Goal: Task Accomplishment & Management: Manage account settings

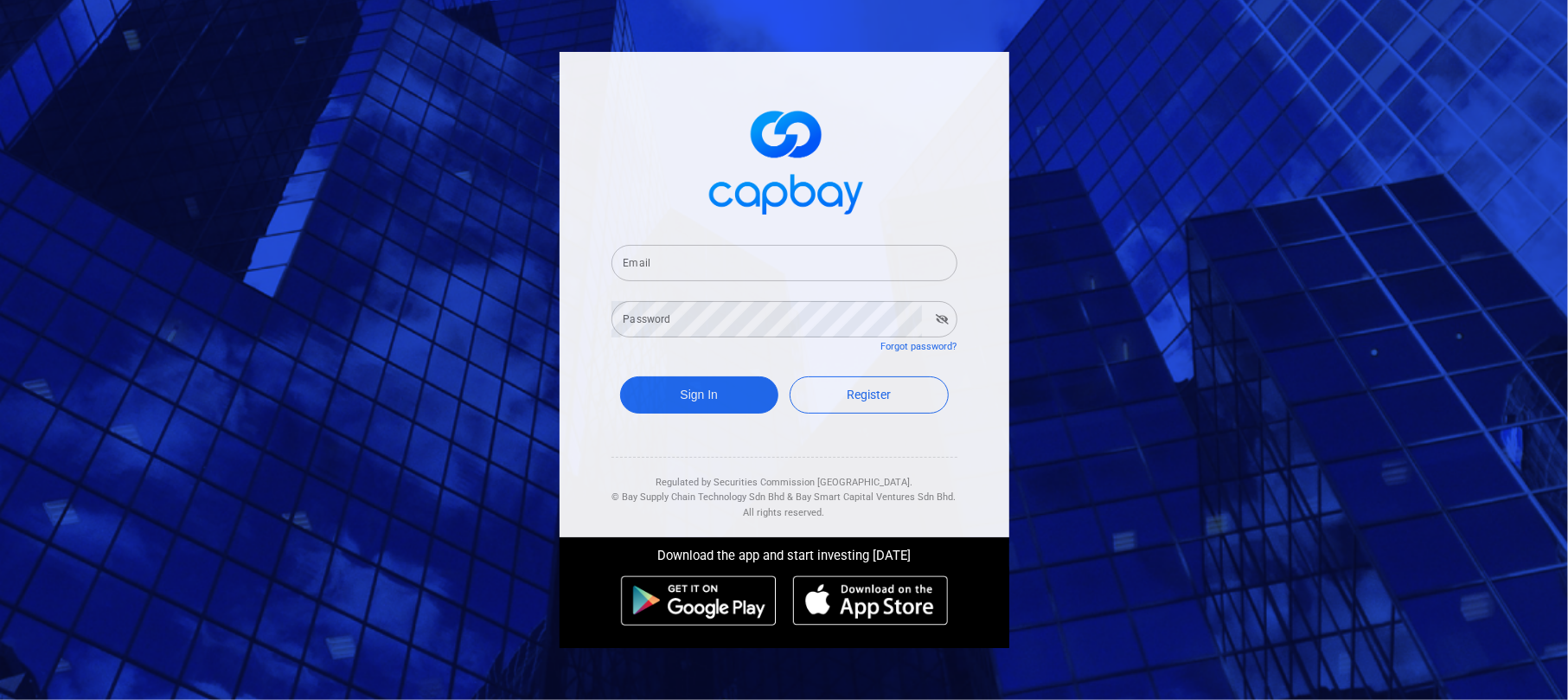
click at [714, 265] on input "Email" at bounding box center [784, 262] width 345 height 37
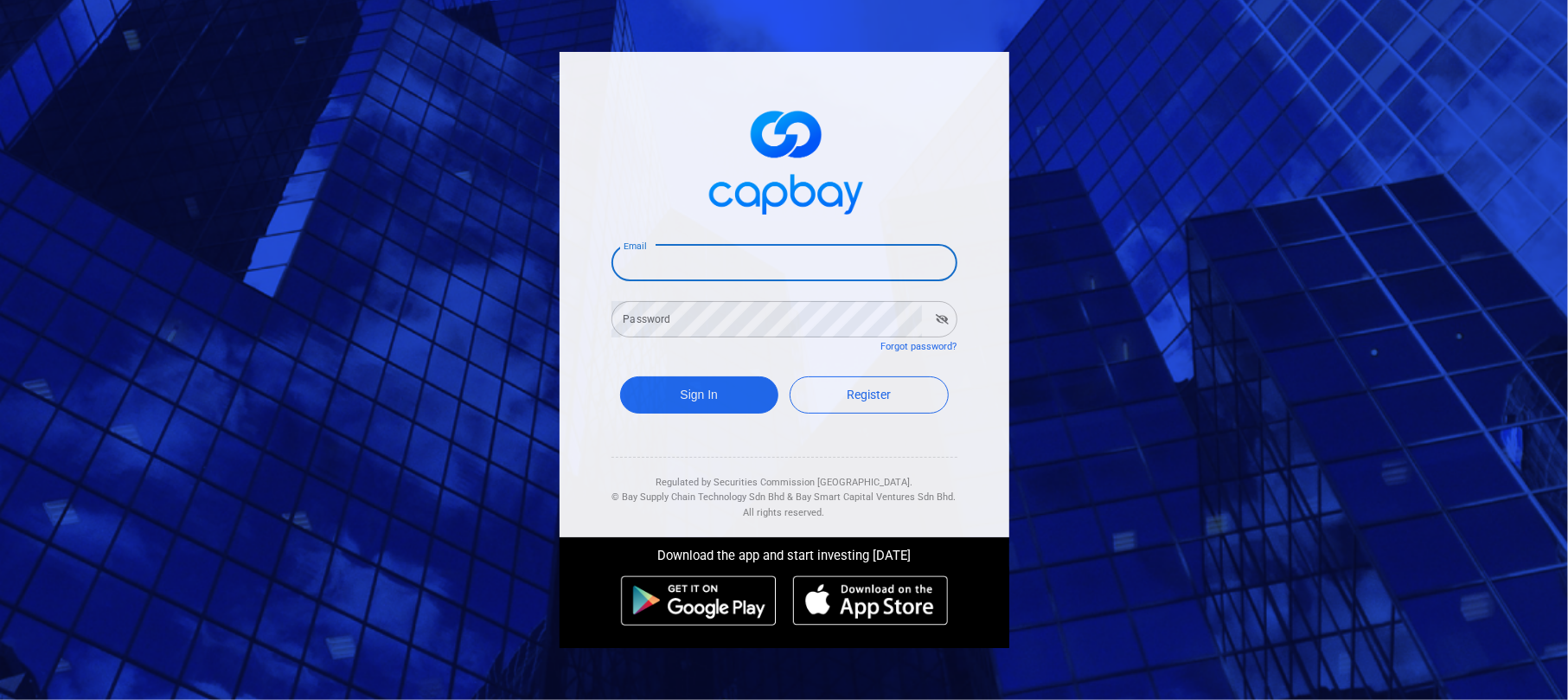
type input "[EMAIL_ADDRESS][DOMAIN_NAME]"
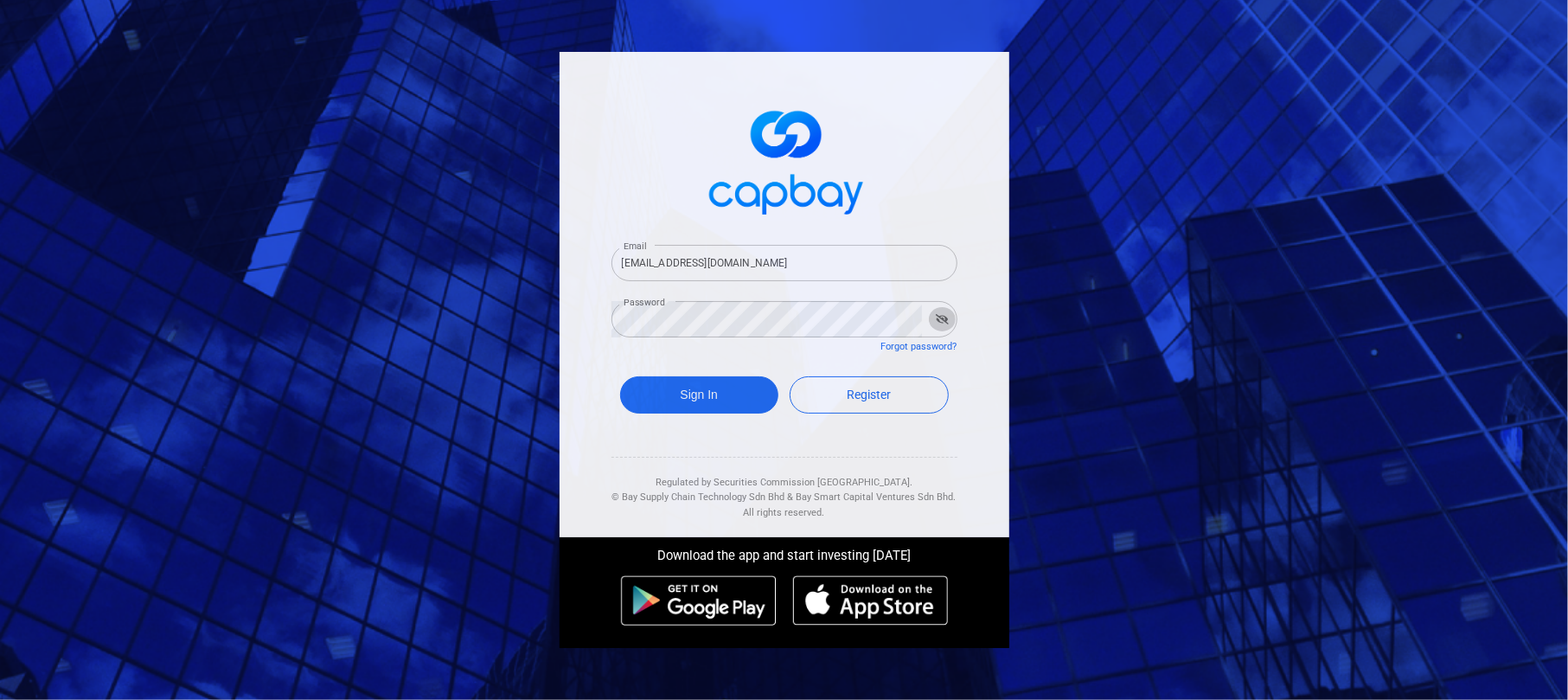
click at [944, 320] on icon "button" at bounding box center [942, 320] width 13 height 11
click at [724, 392] on button "Sign In" at bounding box center [700, 395] width 159 height 38
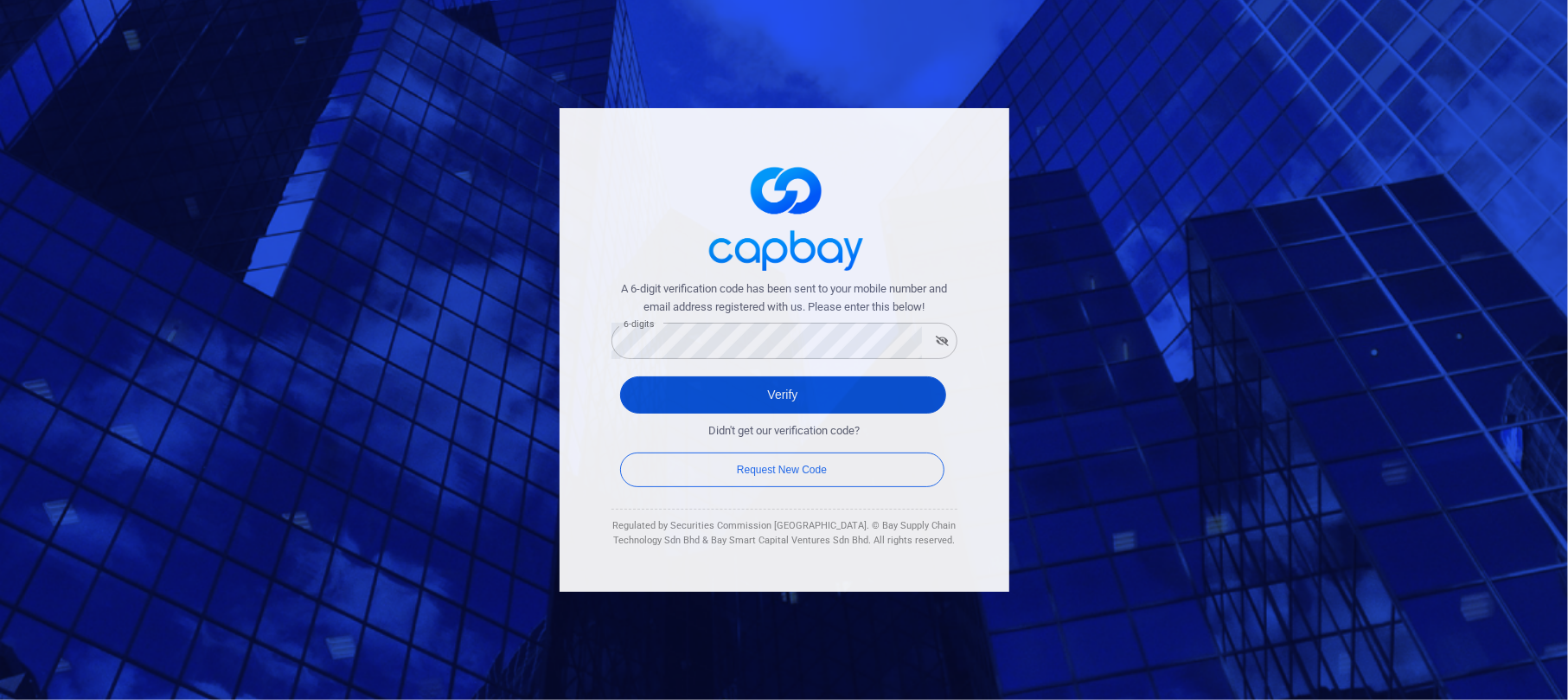
click at [777, 389] on button "Verify" at bounding box center [783, 395] width 326 height 38
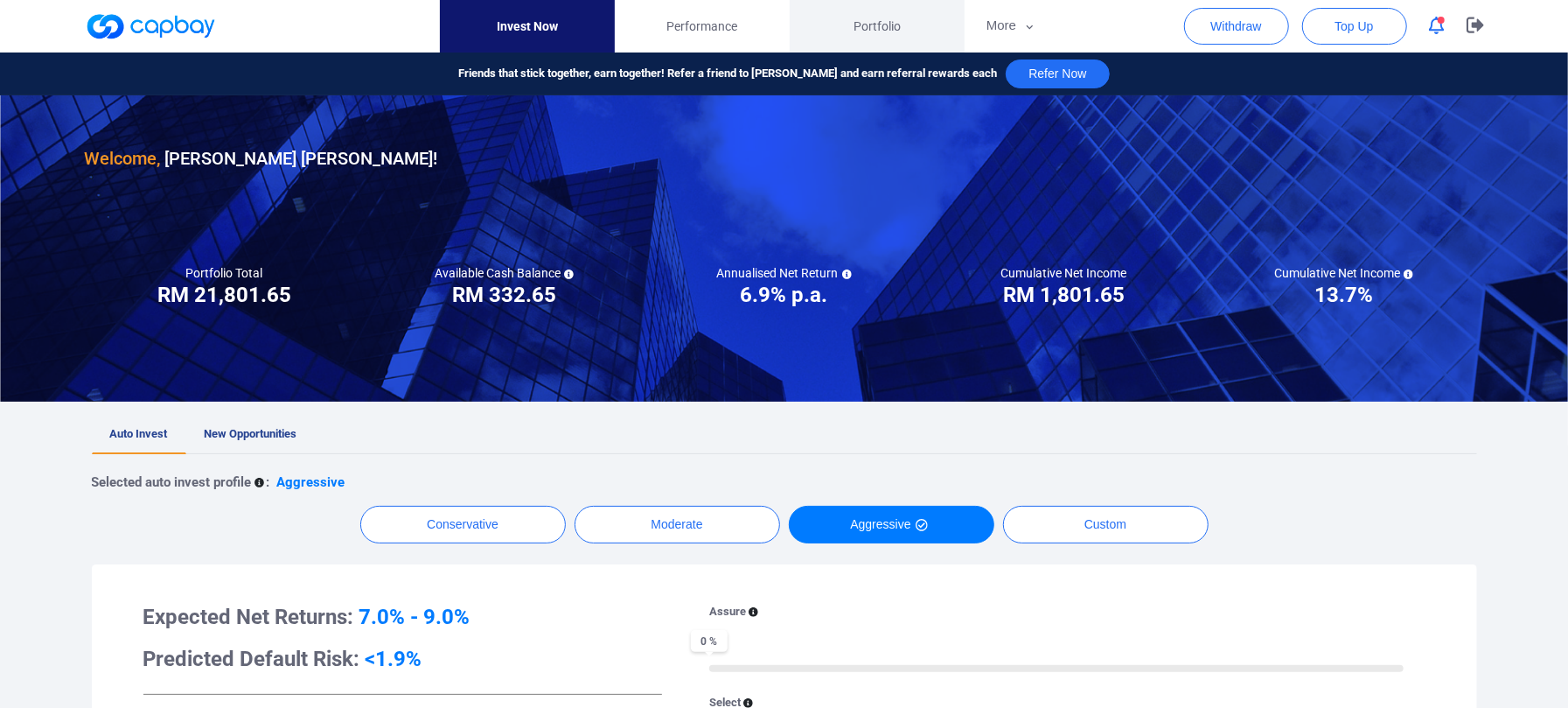
click at [880, 33] on span "Portfolio" at bounding box center [877, 25] width 47 height 19
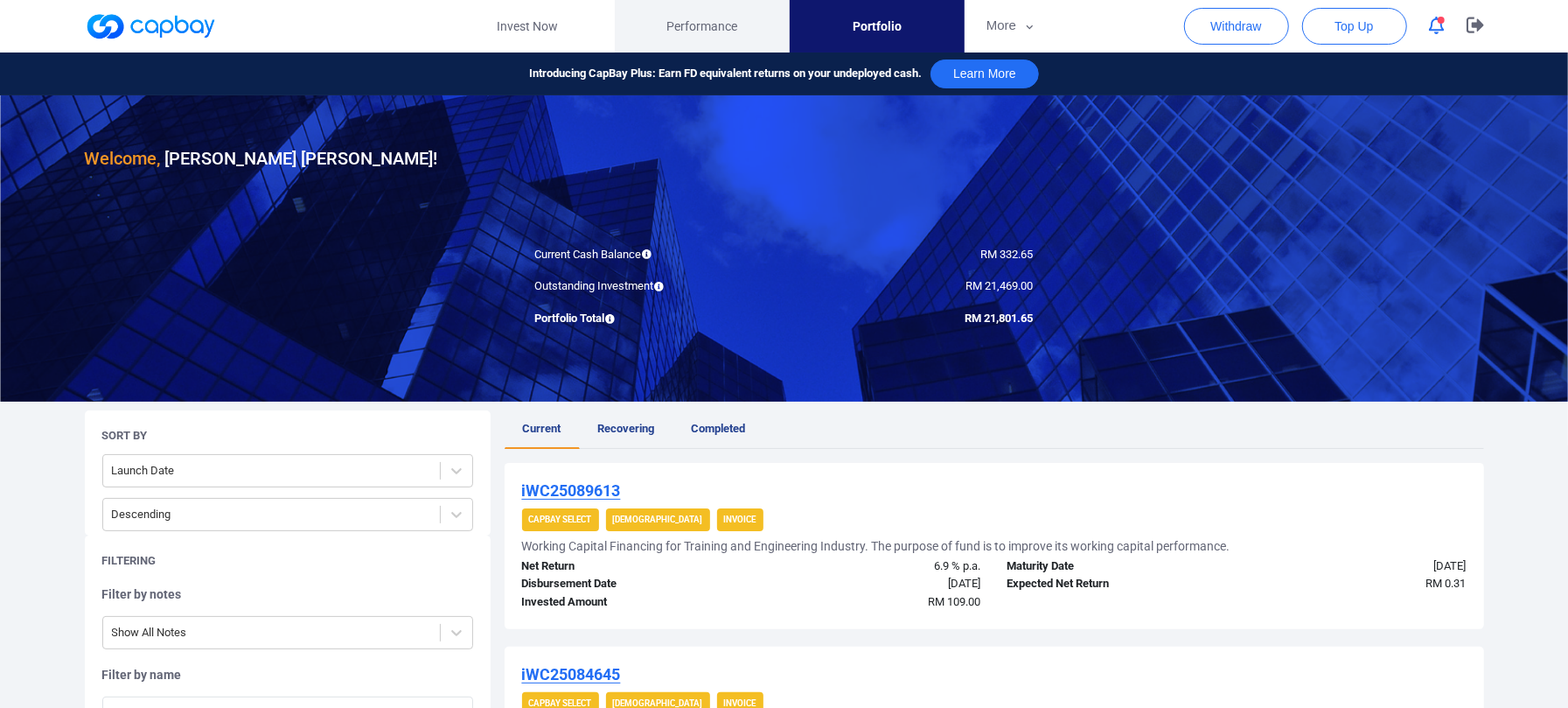
click at [679, 23] on span "Performance" at bounding box center [702, 25] width 71 height 19
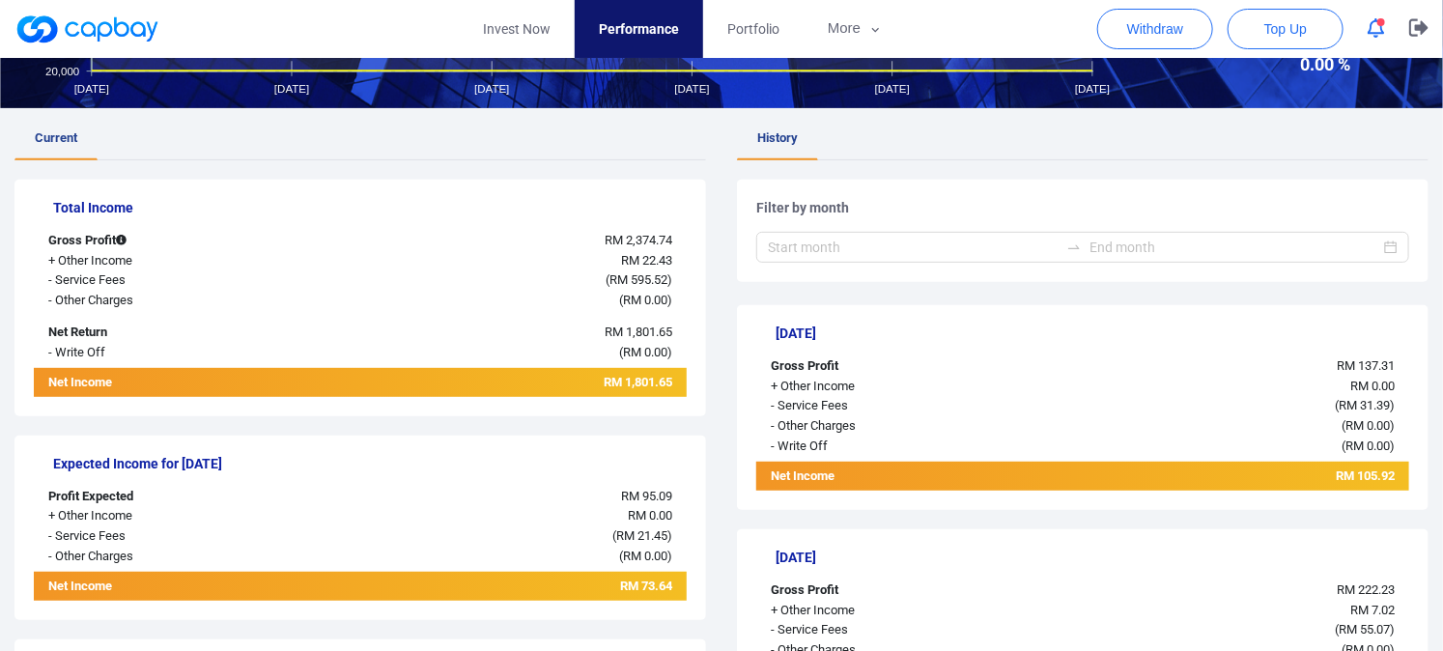
scroll to position [322, 0]
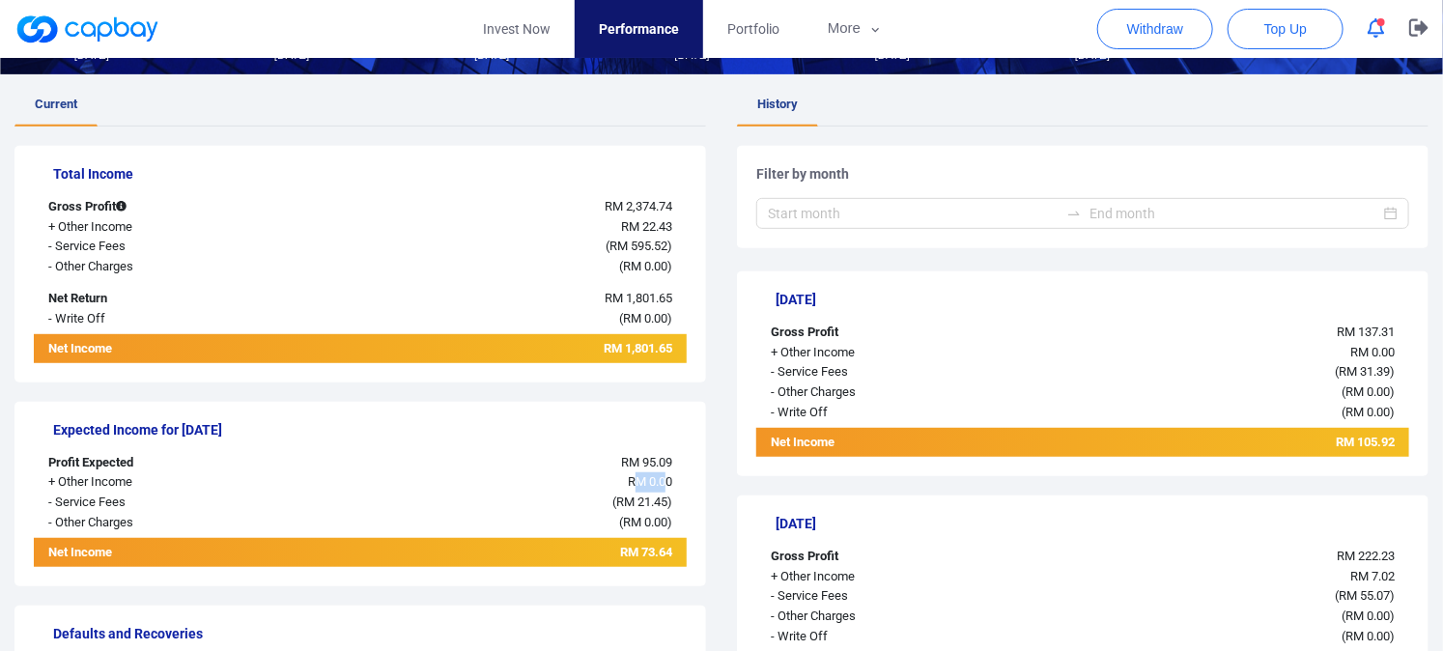
drag, startPoint x: 639, startPoint y: 474, endPoint x: 662, endPoint y: 480, distance: 23.9
click at [662, 480] on span "RM 0.00" at bounding box center [650, 481] width 44 height 14
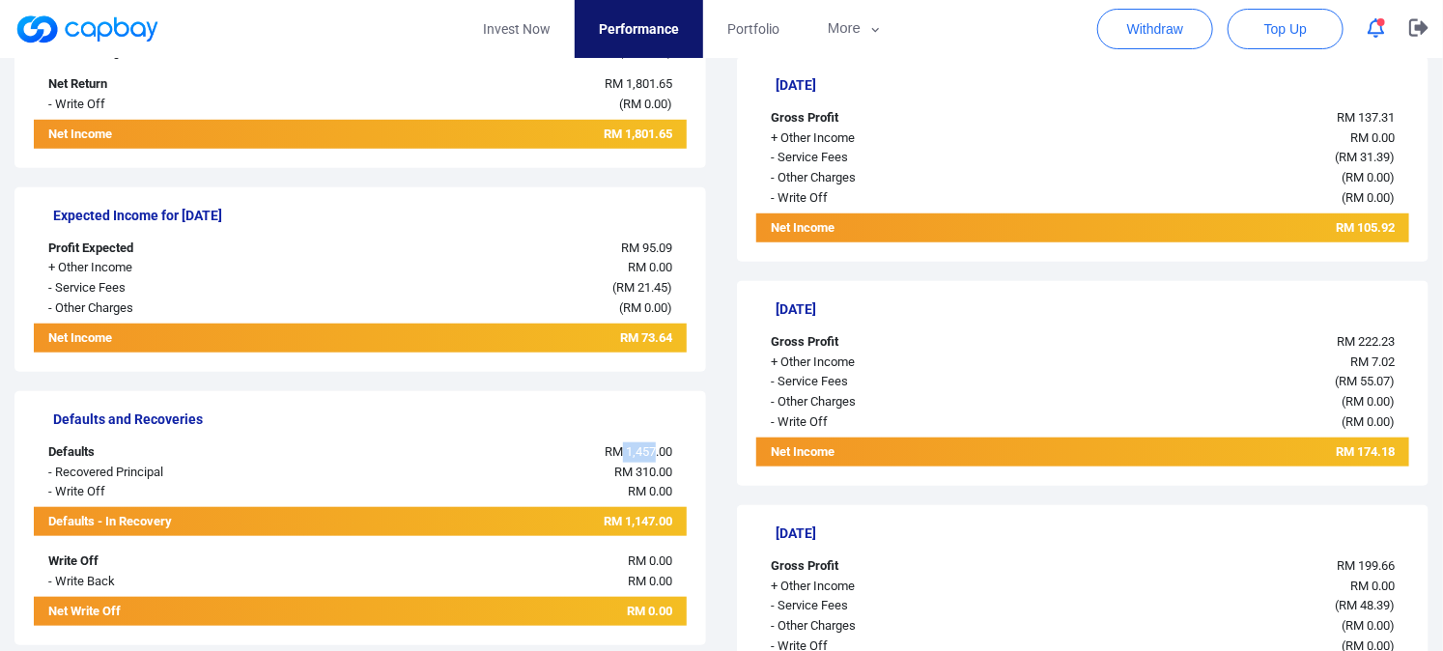
drag, startPoint x: 616, startPoint y: 450, endPoint x: 652, endPoint y: 454, distance: 36.0
click at [652, 454] on span "RM 1,457.00" at bounding box center [639, 451] width 68 height 14
drag, startPoint x: 638, startPoint y: 474, endPoint x: 655, endPoint y: 477, distance: 17.6
click at [655, 477] on span "RM 310.00" at bounding box center [643, 472] width 58 height 14
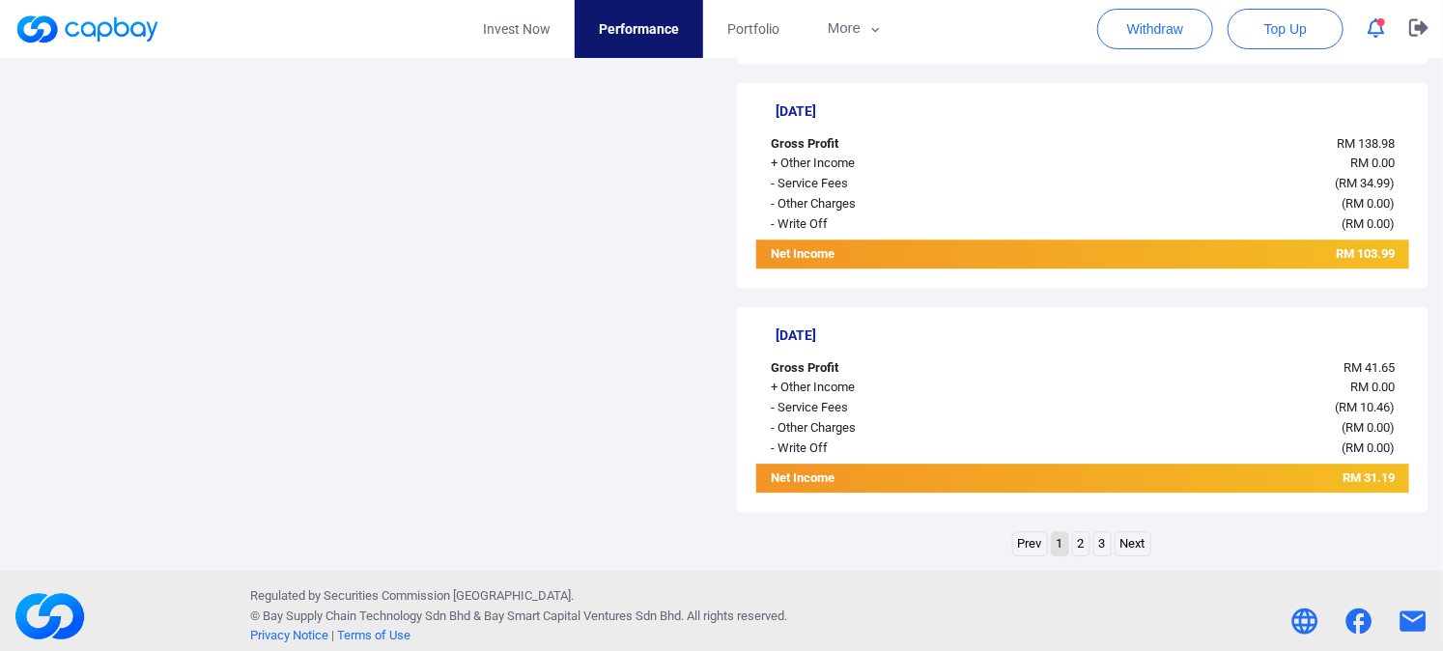
scroll to position [2313, 0]
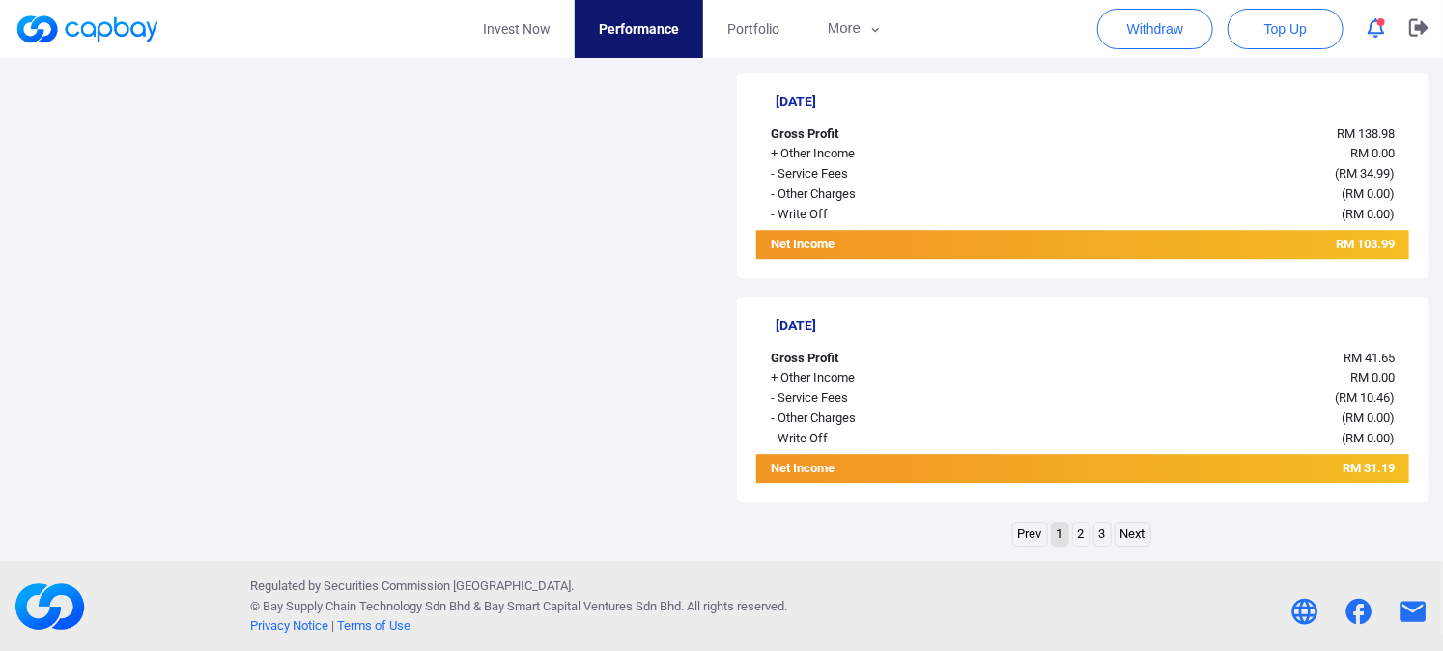
click at [1083, 535] on link "2" at bounding box center [1081, 535] width 16 height 24
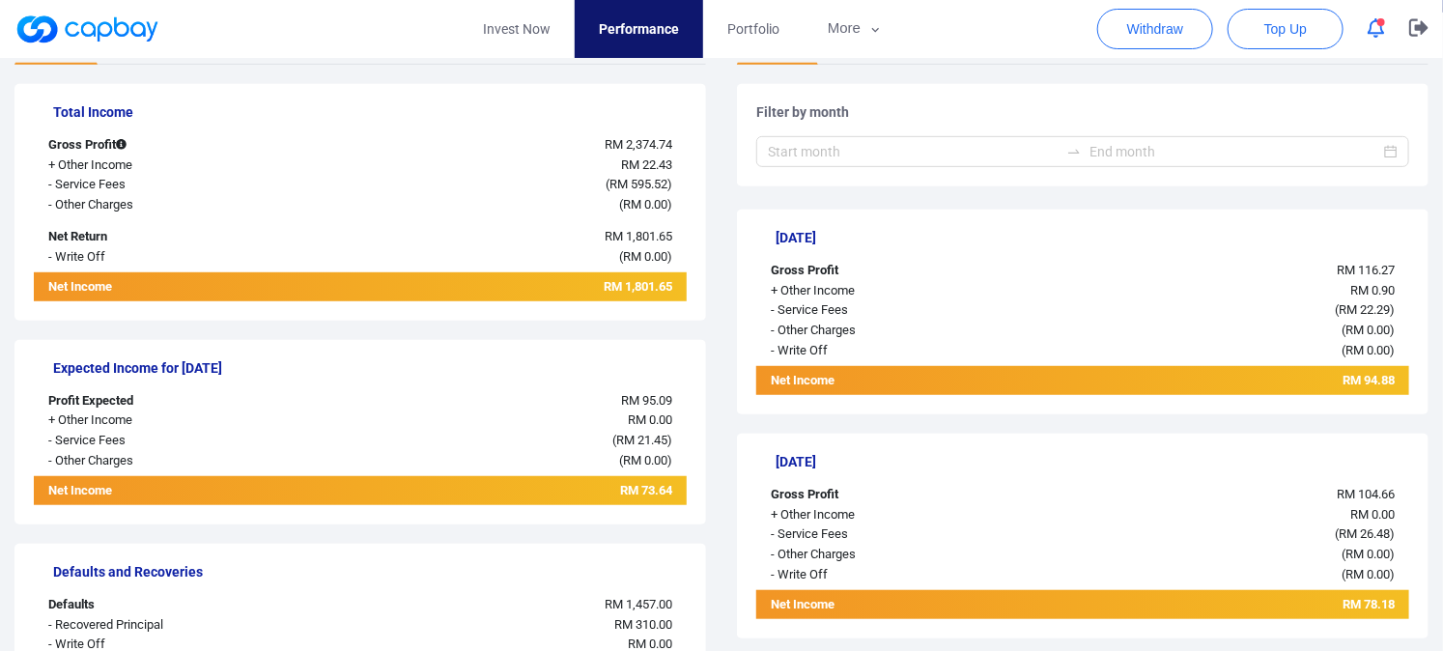
scroll to position [103, 0]
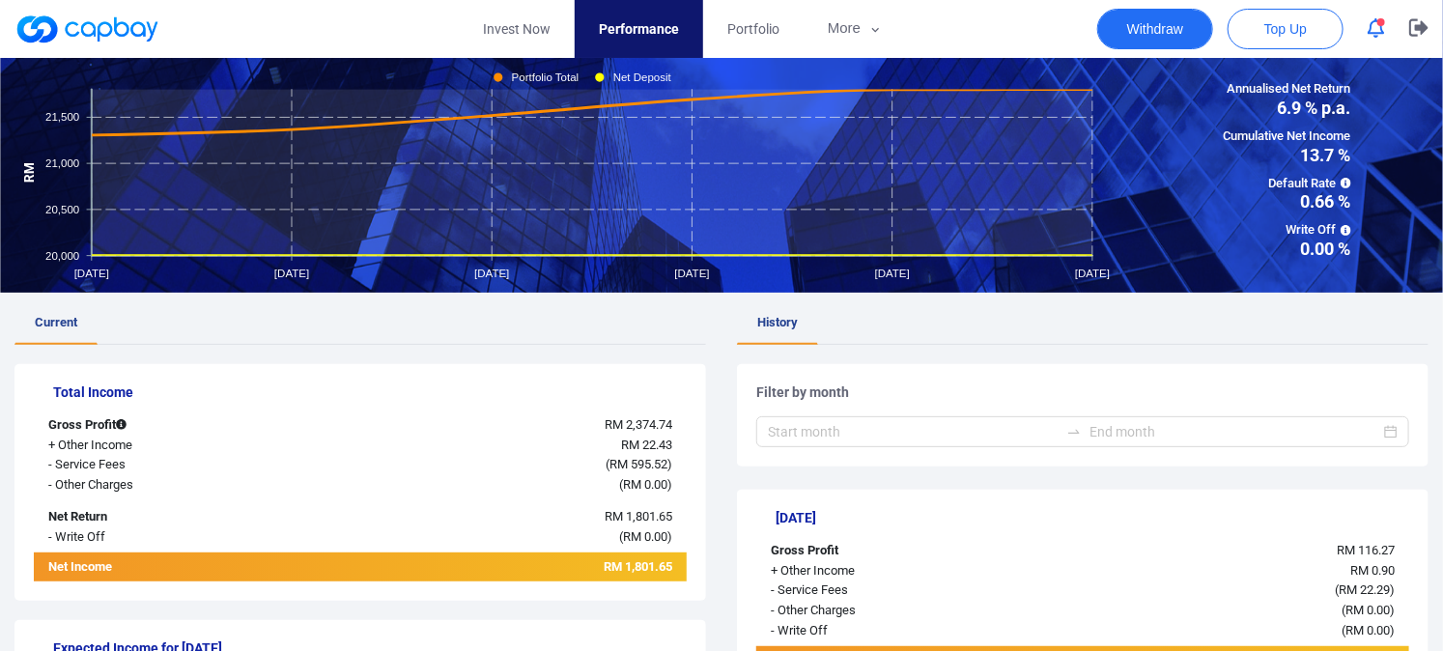
click at [1137, 29] on button "Withdraw" at bounding box center [1156, 29] width 116 height 41
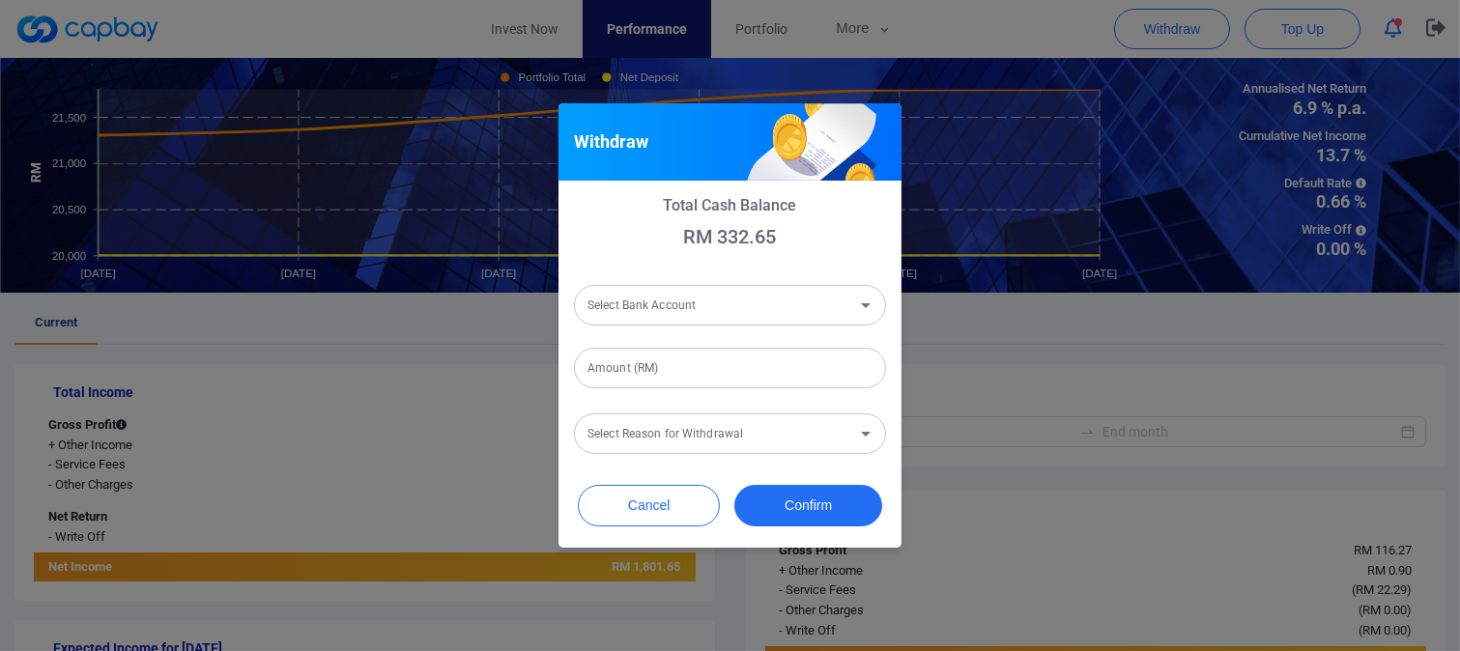
click at [769, 300] on input "Select Bank Account" at bounding box center [714, 305] width 269 height 36
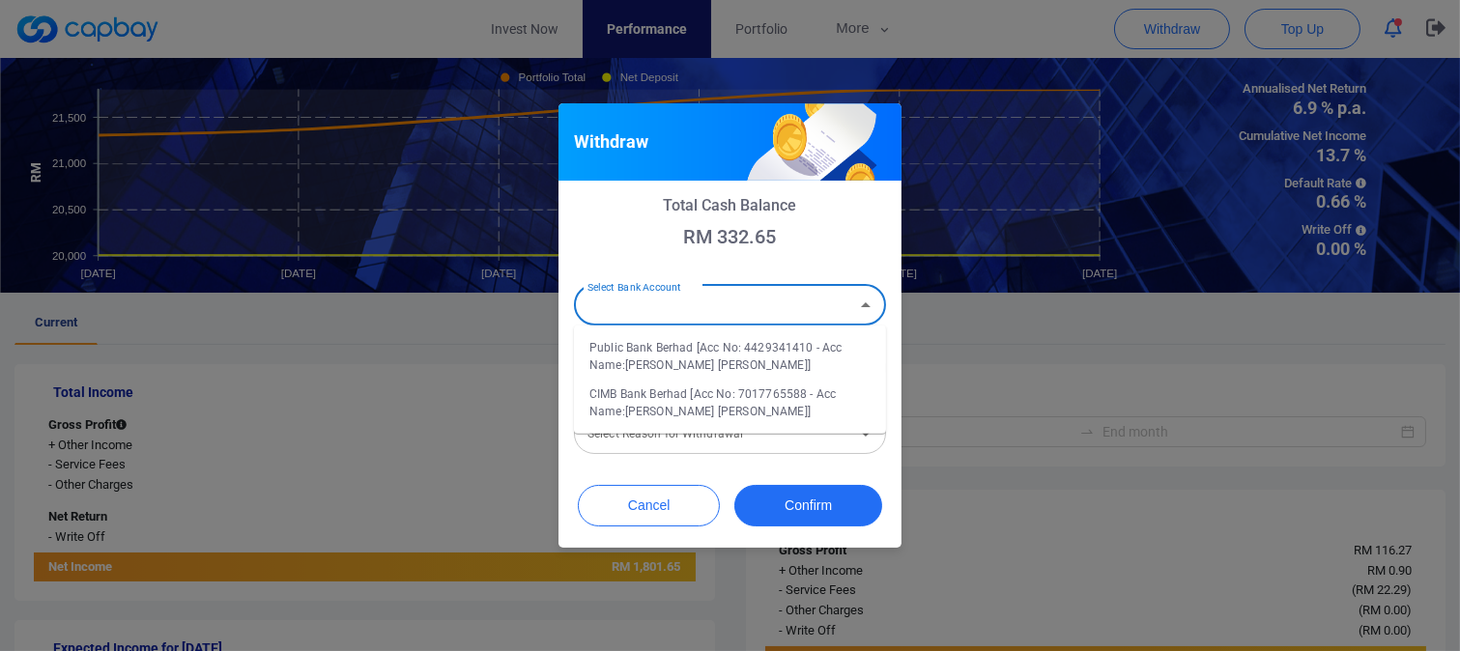
click at [1072, 336] on div "Withdraw Total Cash Balance RM 332.65 Select Bank Account Select Bank Account P…" at bounding box center [730, 325] width 1460 height 651
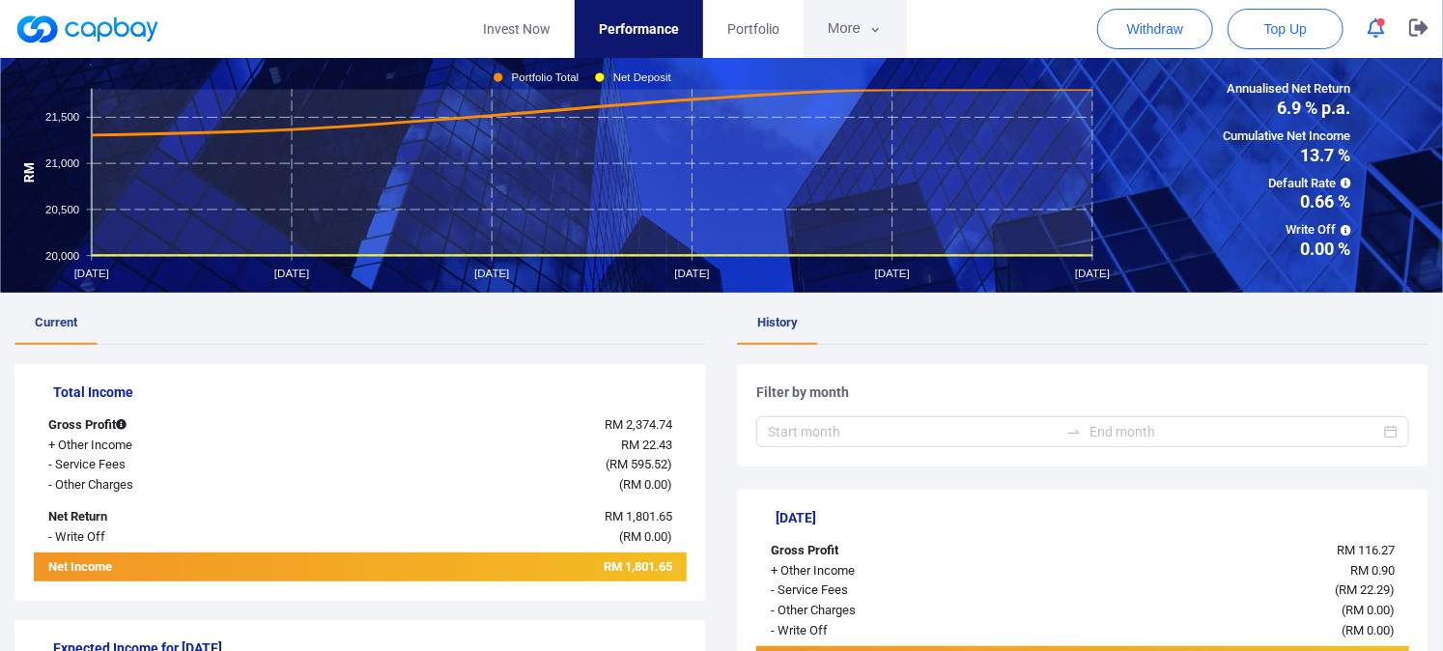
click at [841, 24] on button "More" at bounding box center [855, 29] width 103 height 58
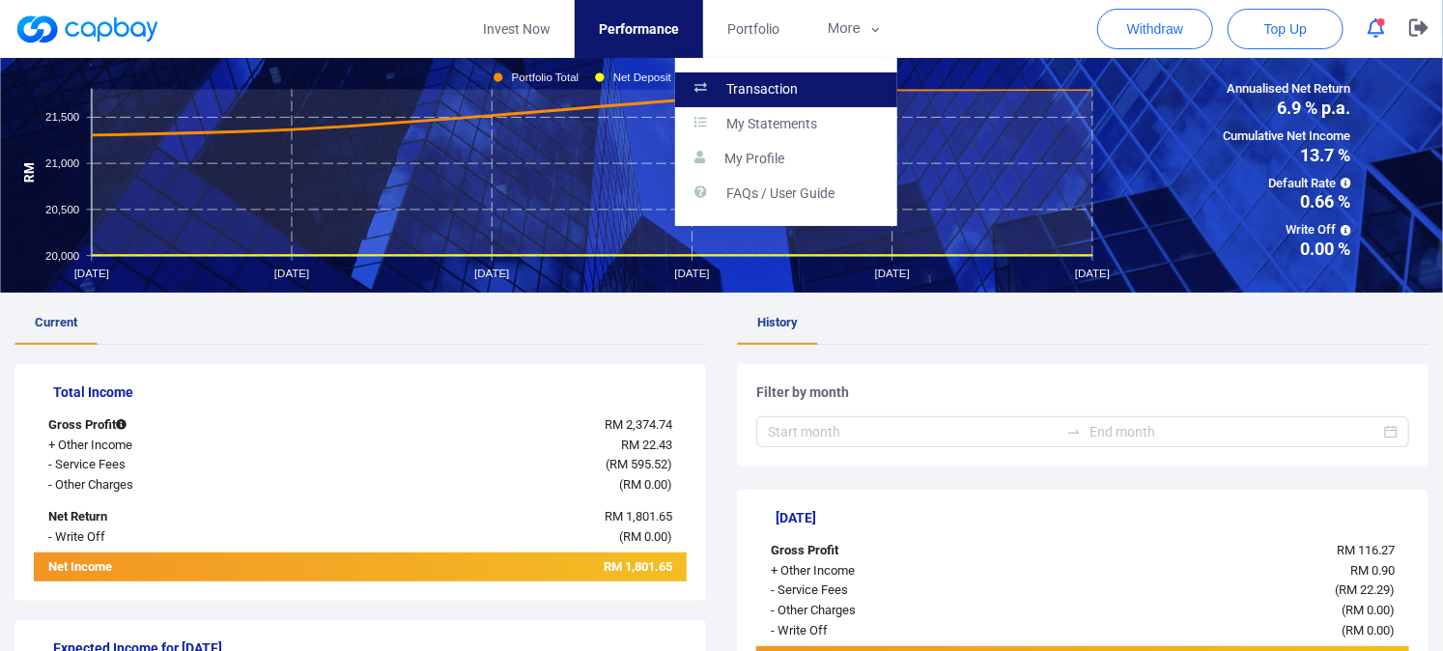
click at [765, 85] on p "Transaction" at bounding box center [762, 89] width 71 height 17
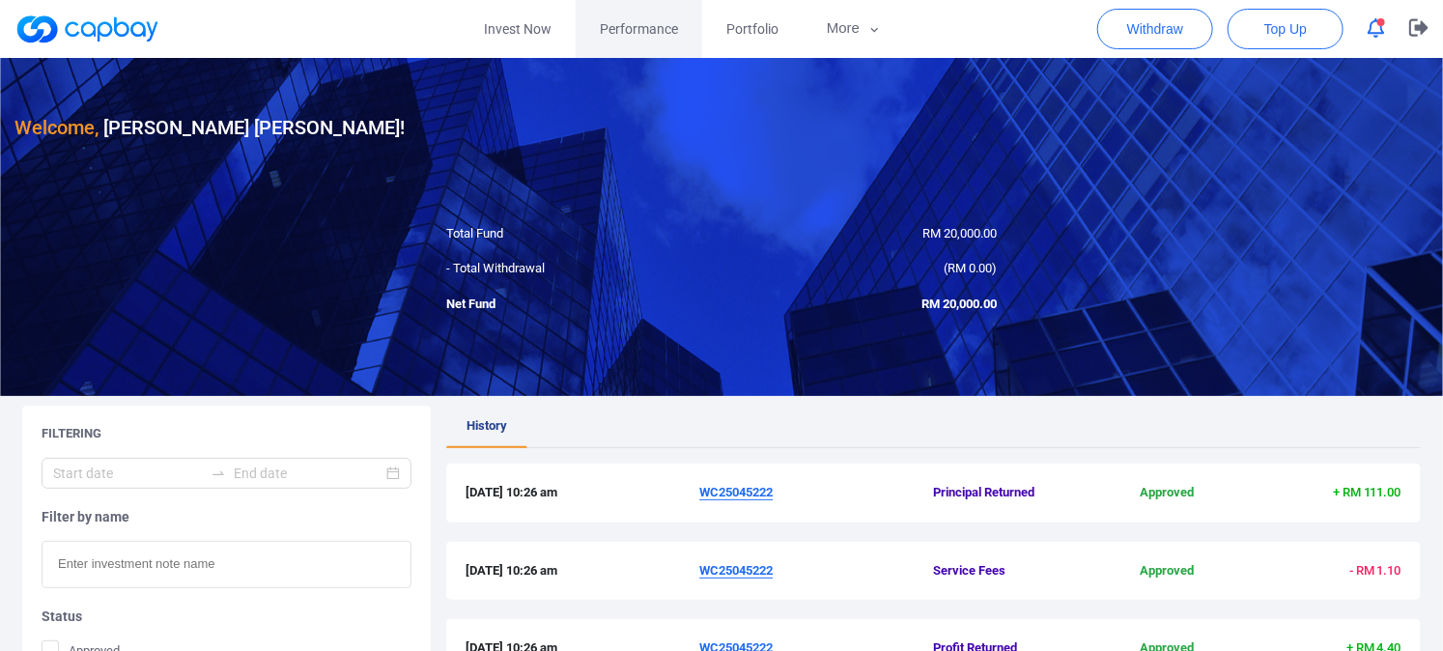
click at [642, 27] on span "Performance" at bounding box center [639, 28] width 78 height 21
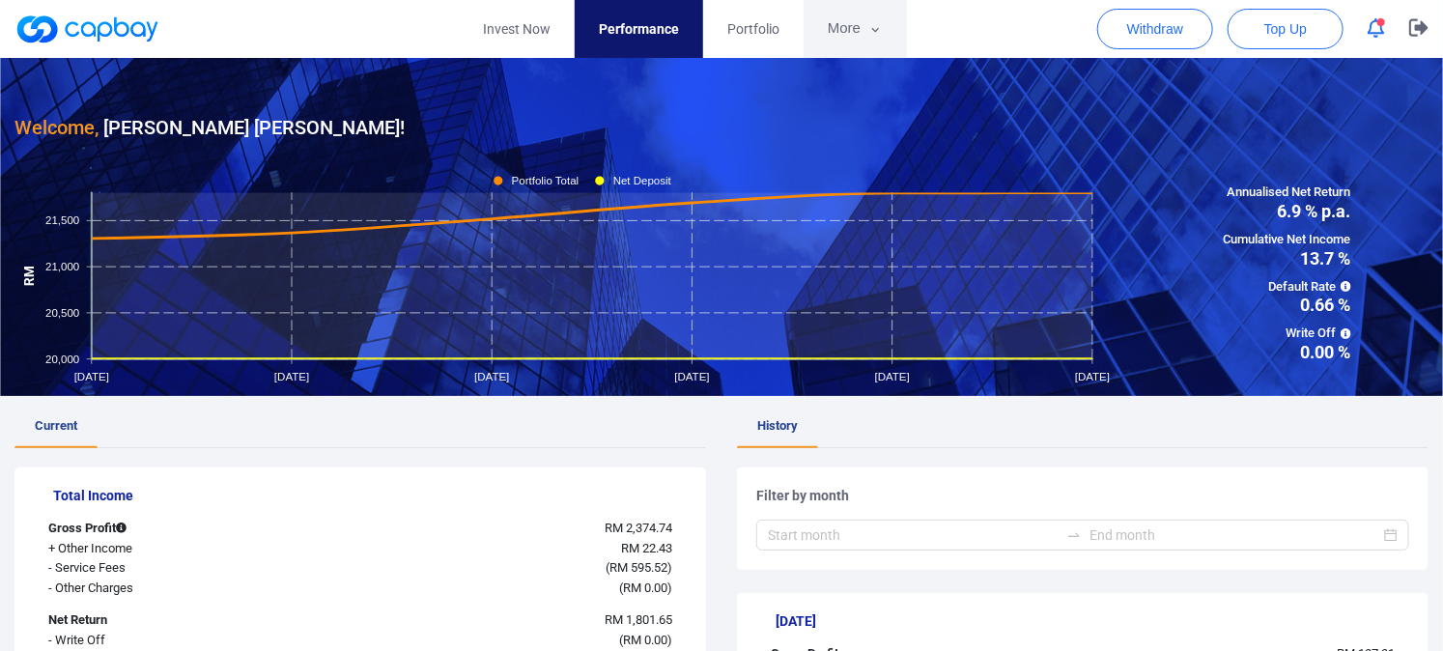
click at [874, 34] on icon "button" at bounding box center [876, 29] width 14 height 17
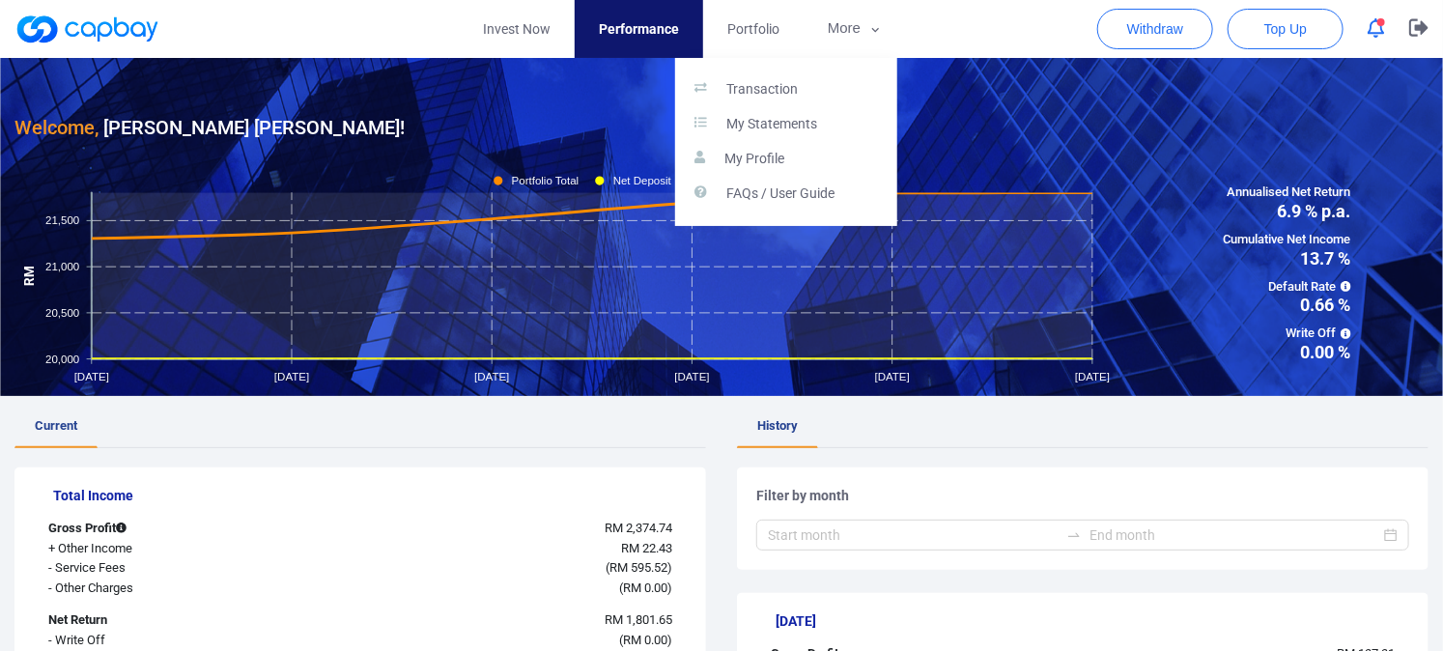
click at [1105, 120] on button "button" at bounding box center [721, 325] width 1443 height 651
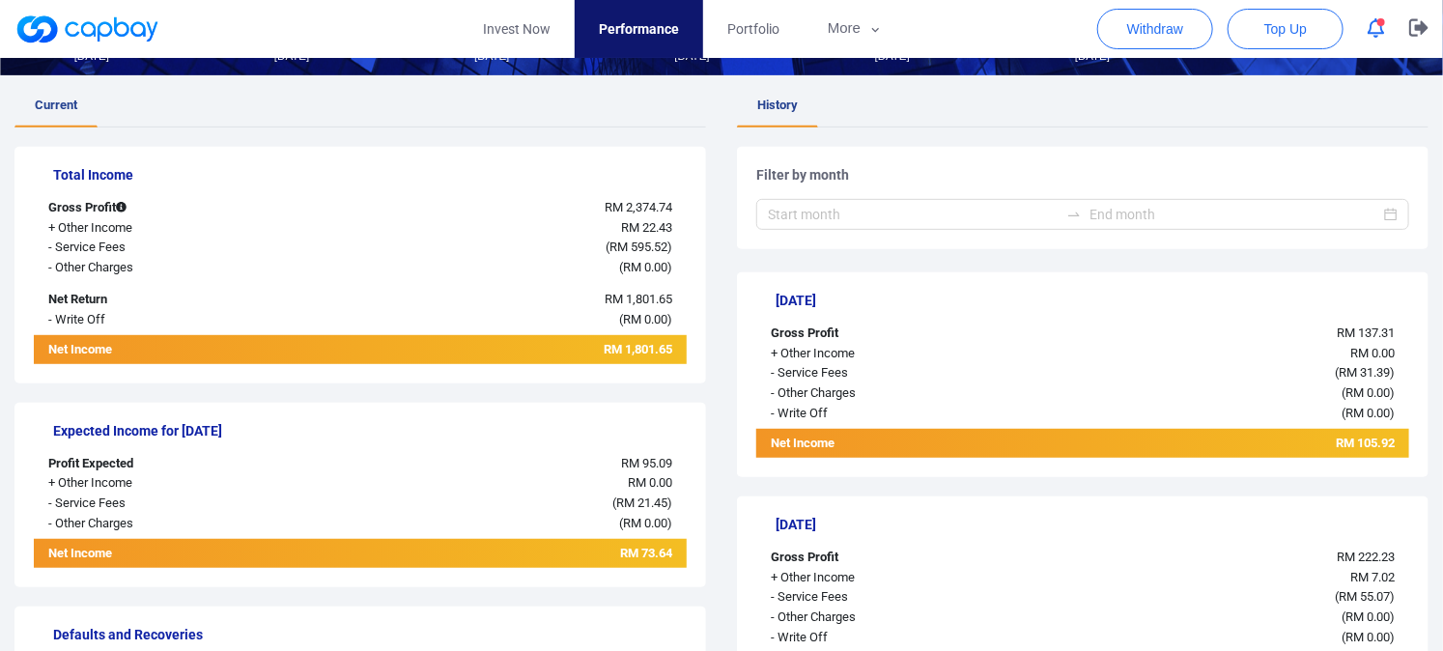
scroll to position [322, 0]
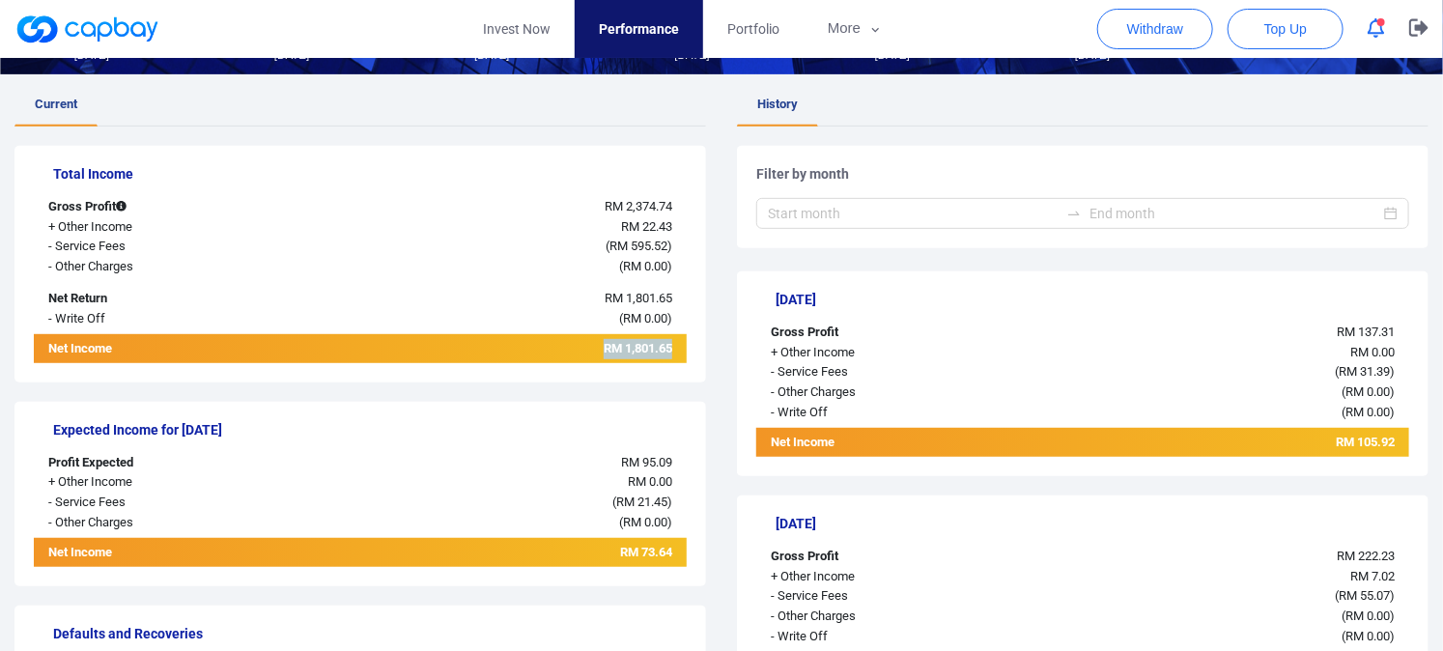
drag, startPoint x: 601, startPoint y: 343, endPoint x: 705, endPoint y: 344, distance: 104.4
click at [701, 348] on div "Total Income Gross Profit RM 2,374.74 + Other Income RM 22.43 - Service Fees ( …" at bounding box center [360, 264] width 692 height 237
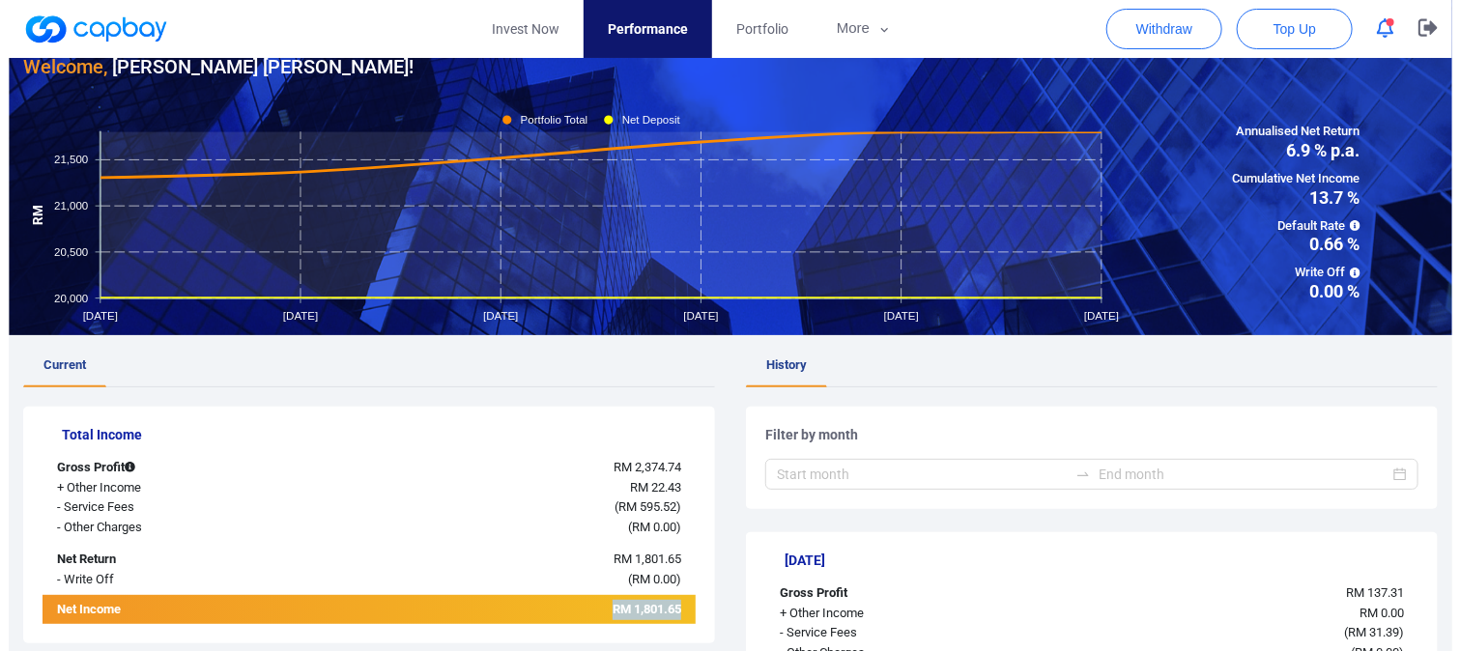
scroll to position [0, 0]
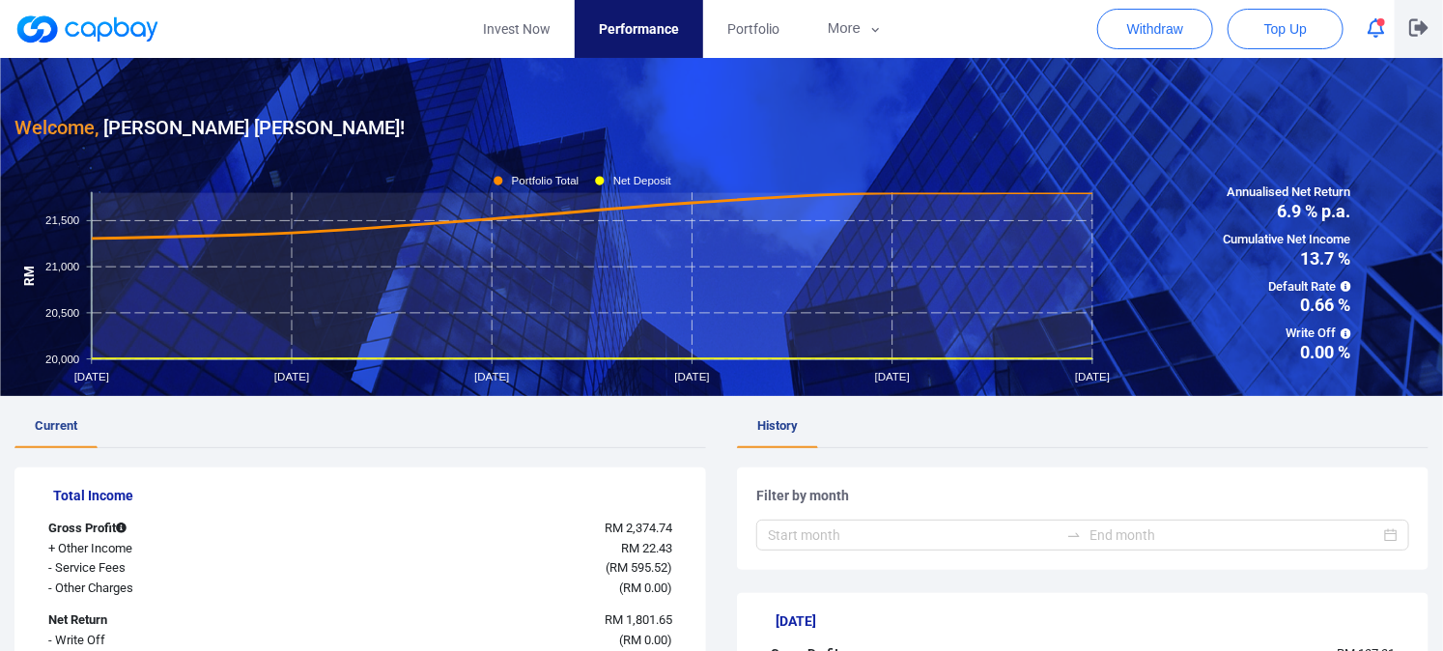
click at [1408, 27] on button "button" at bounding box center [1419, 29] width 48 height 58
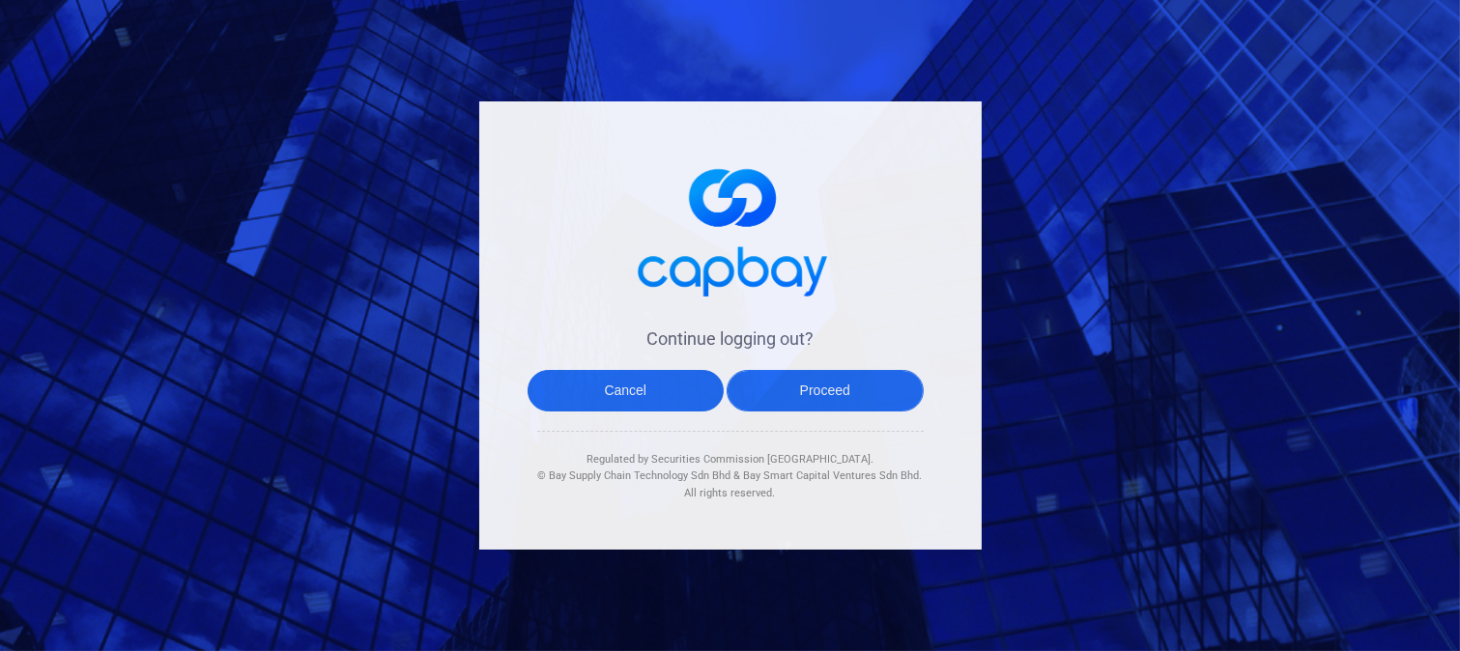
click at [804, 385] on button "Proceed" at bounding box center [825, 391] width 197 height 42
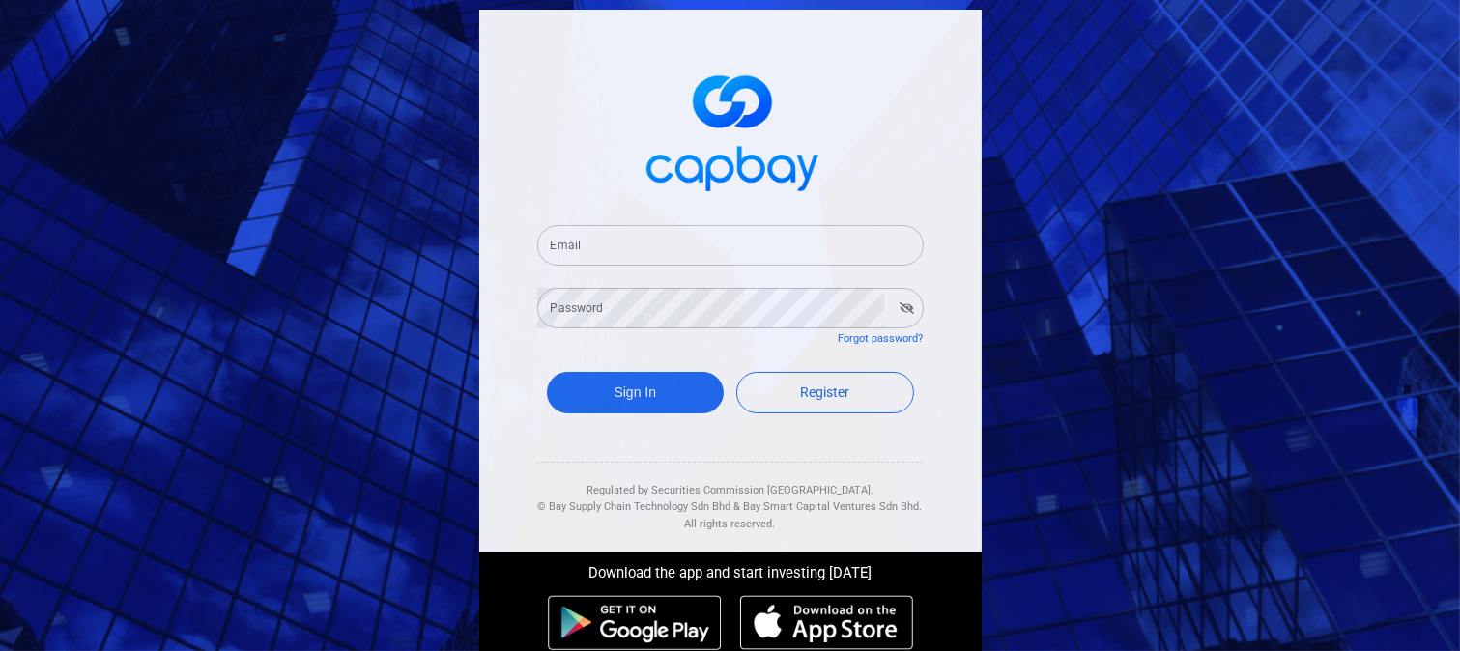
click at [730, 238] on input "Email" at bounding box center [730, 245] width 386 height 41
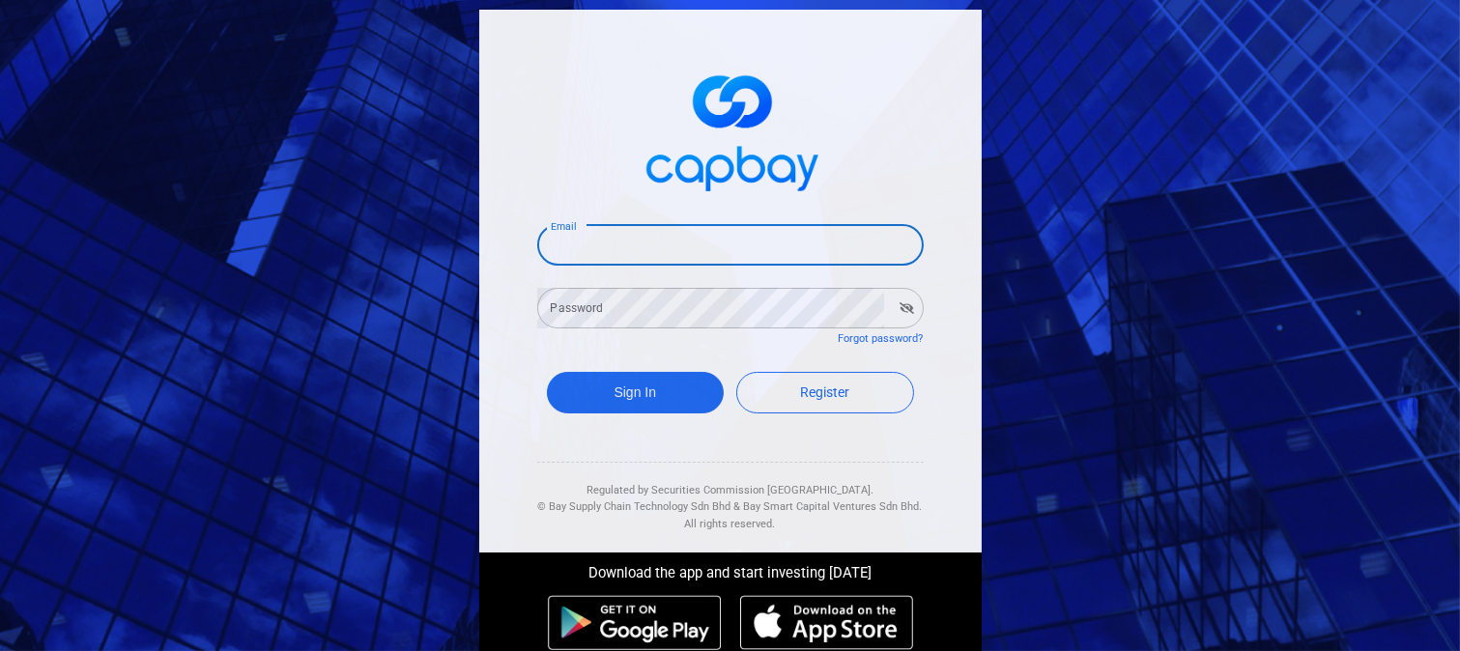
type input "[EMAIL_ADDRESS][DOMAIN_NAME]"
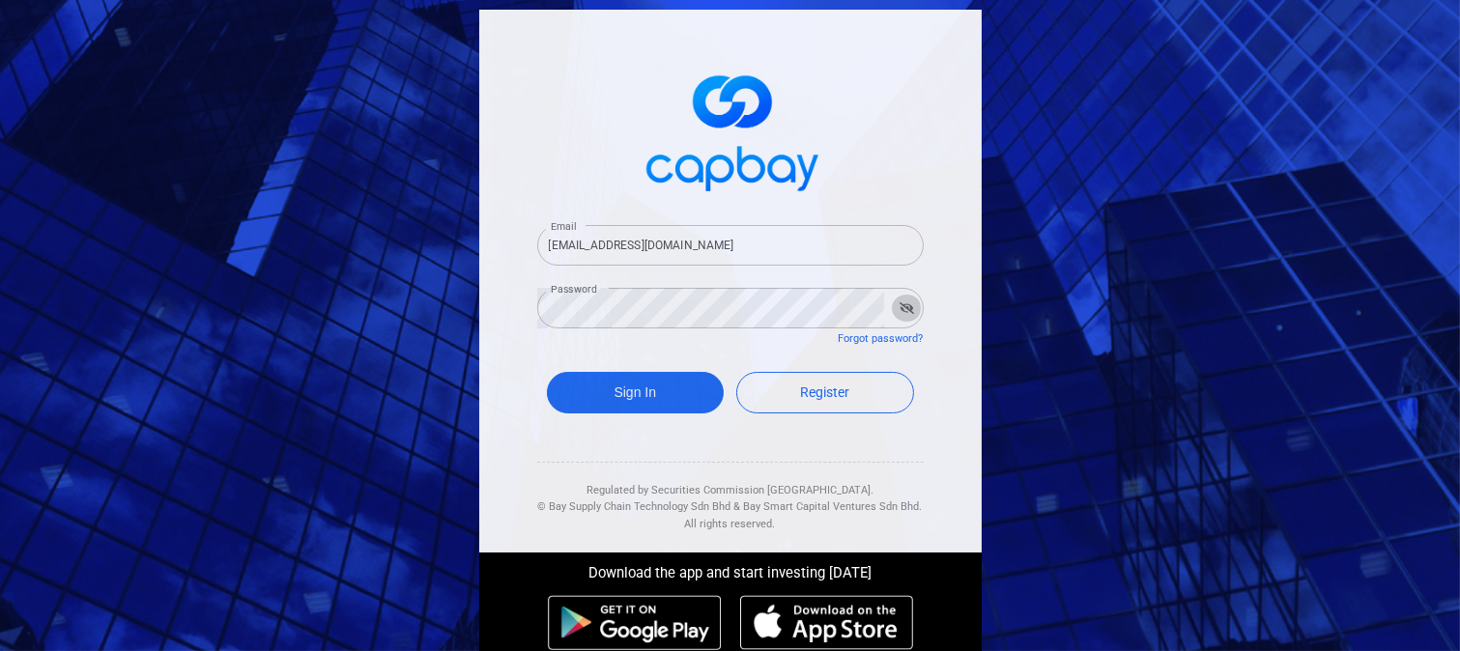
click at [900, 300] on button "button" at bounding box center [907, 308] width 30 height 27
click at [632, 385] on button "Sign In" at bounding box center [636, 393] width 178 height 42
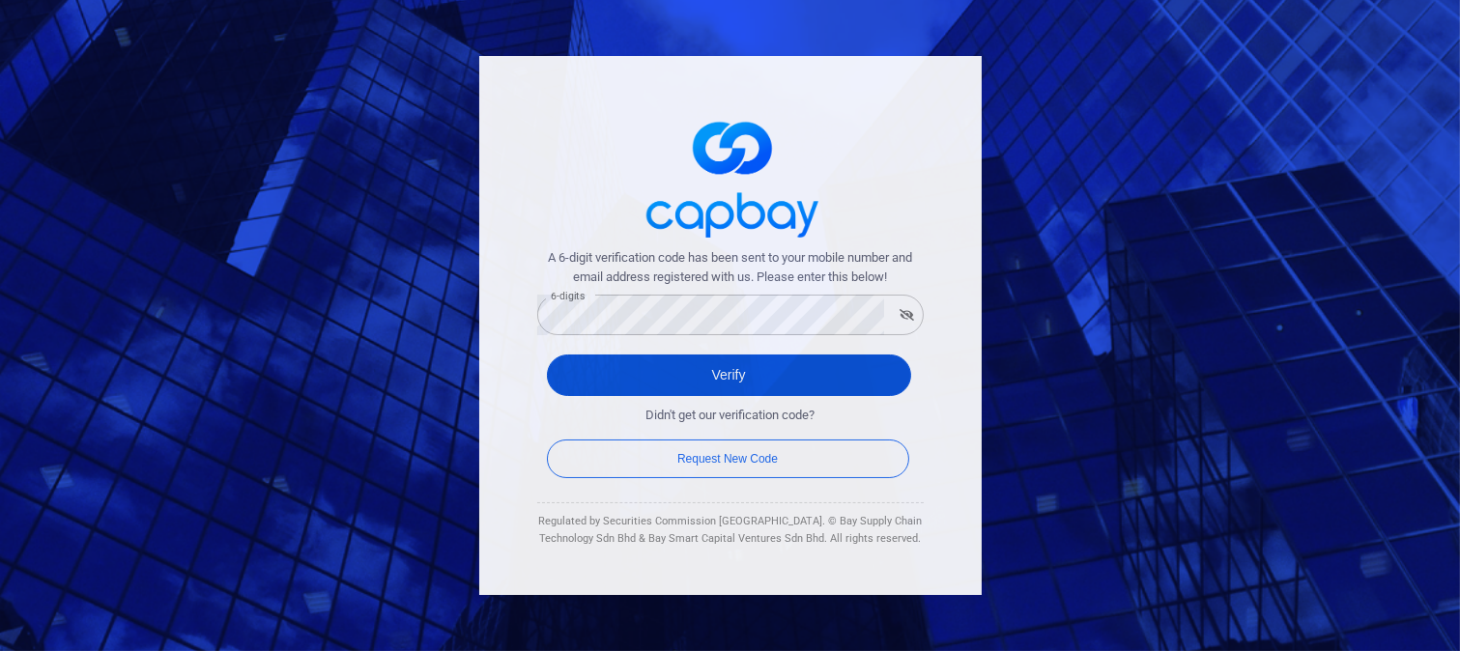
click at [681, 375] on button "Verify" at bounding box center [729, 376] width 364 height 42
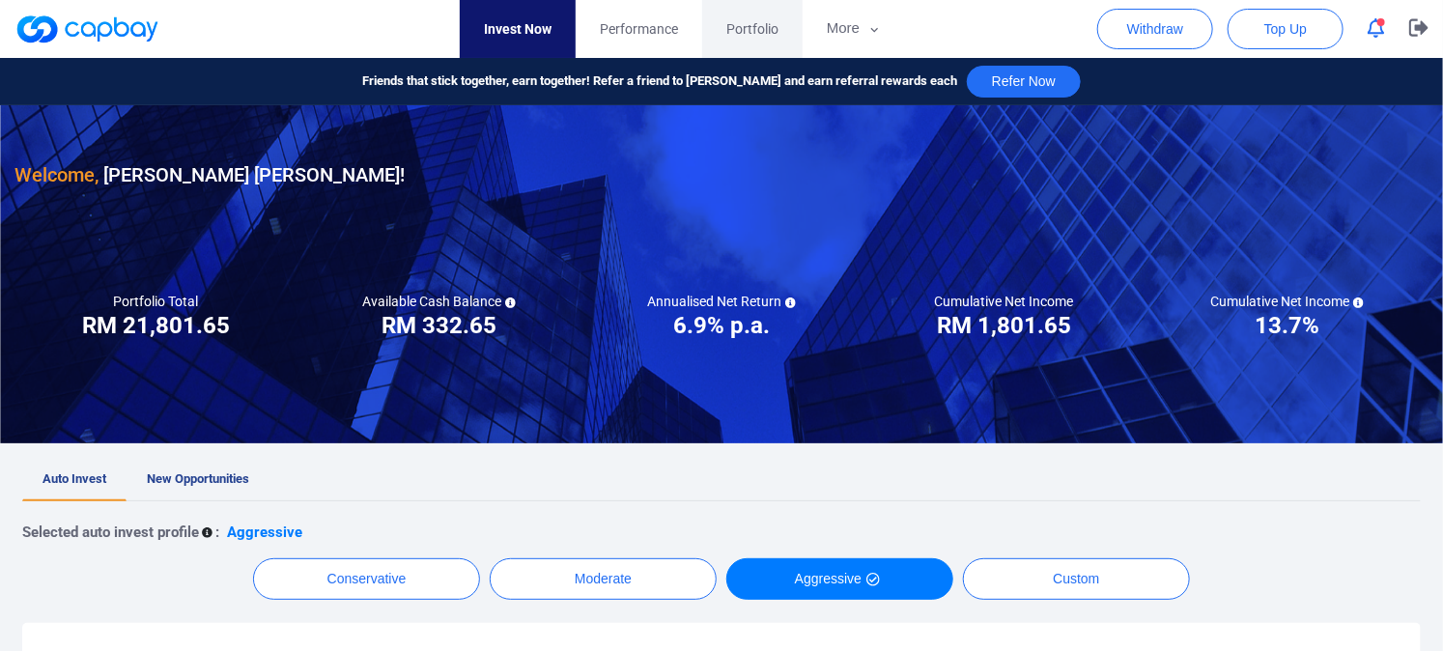
click at [757, 22] on span "Portfolio" at bounding box center [753, 28] width 52 height 21
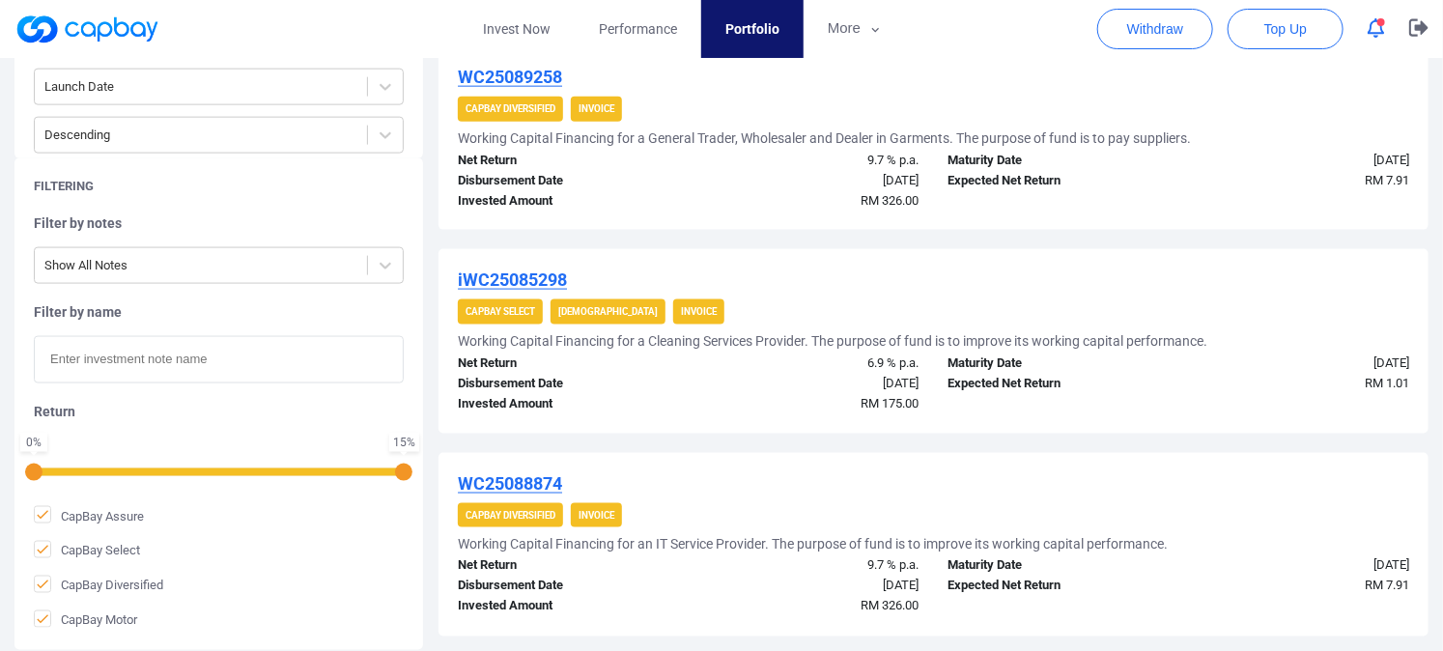
scroll to position [751, 0]
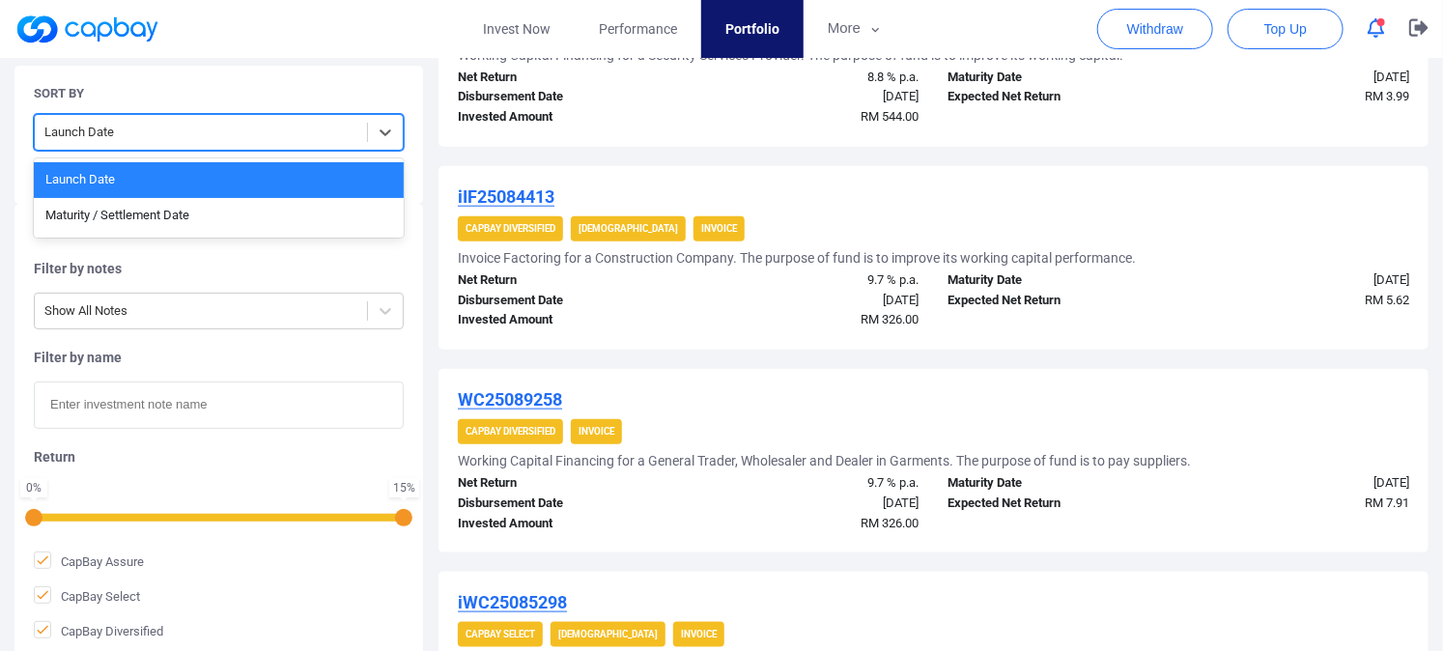
click at [330, 131] on div at bounding box center [200, 133] width 313 height 24
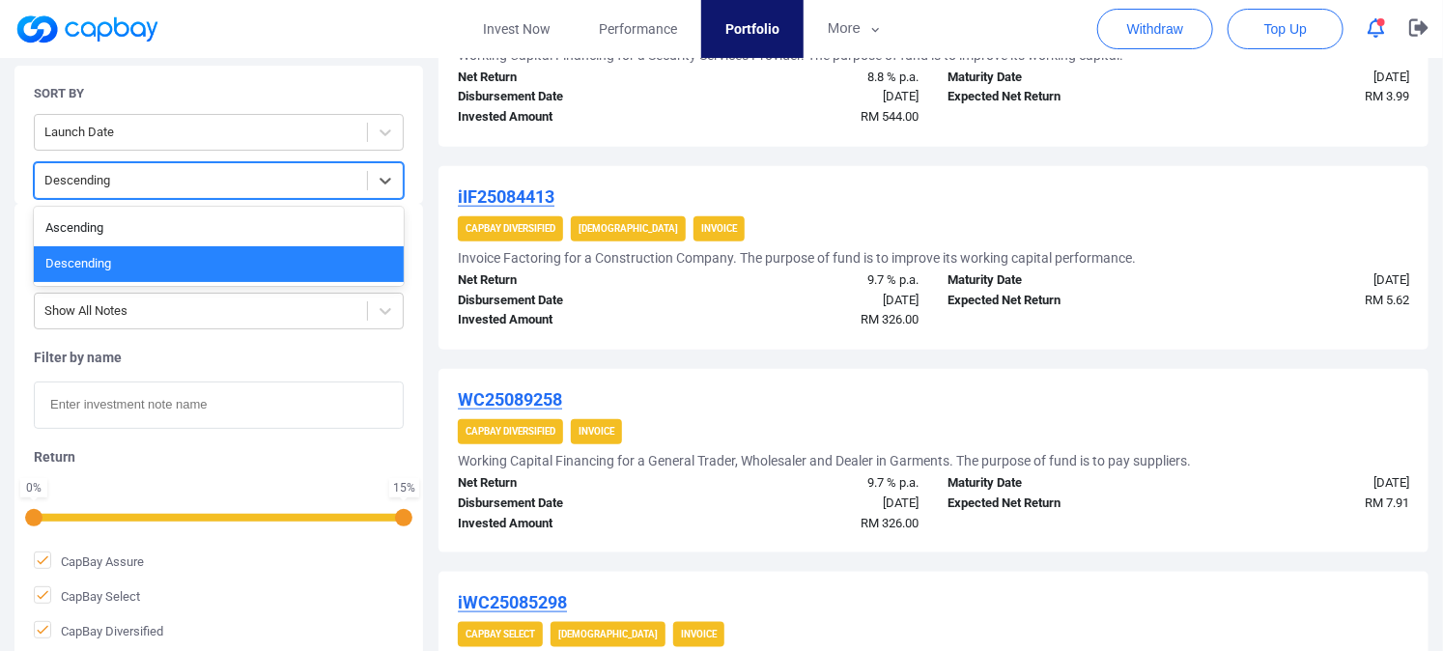
click at [301, 186] on div at bounding box center [200, 181] width 313 height 24
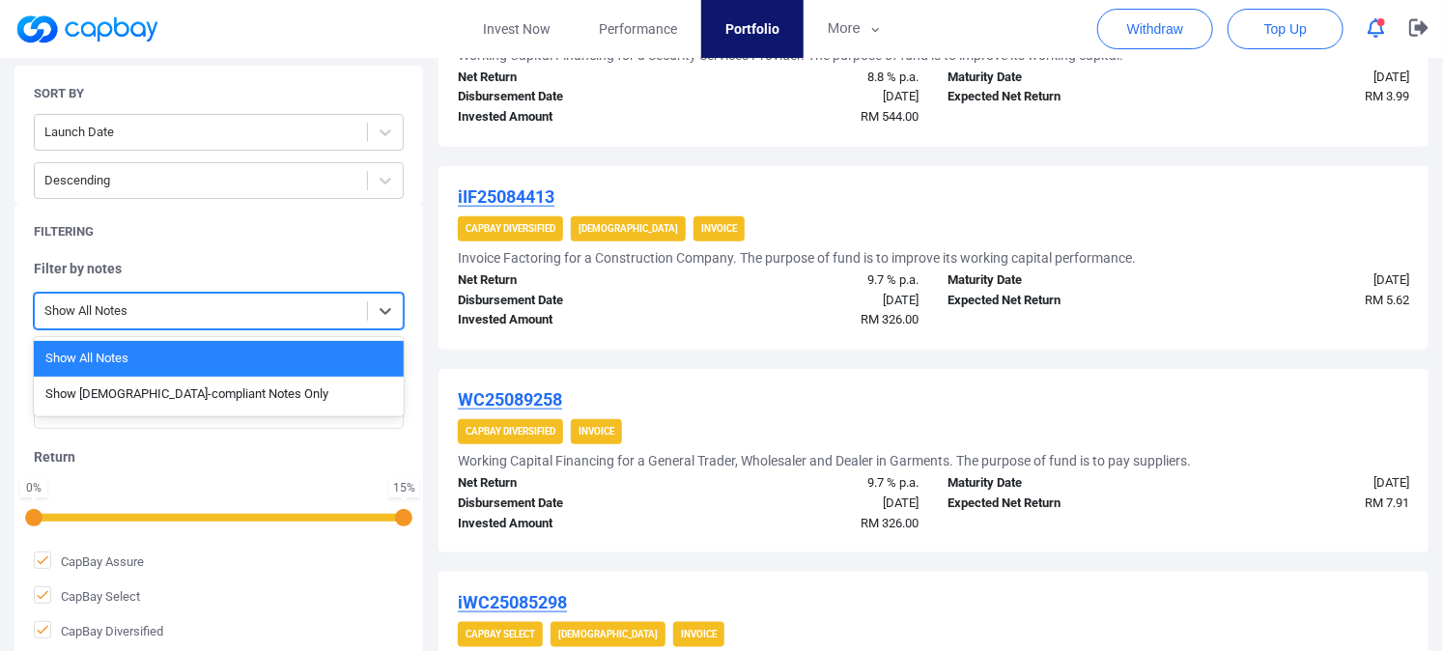
click at [271, 312] on div at bounding box center [200, 312] width 313 height 24
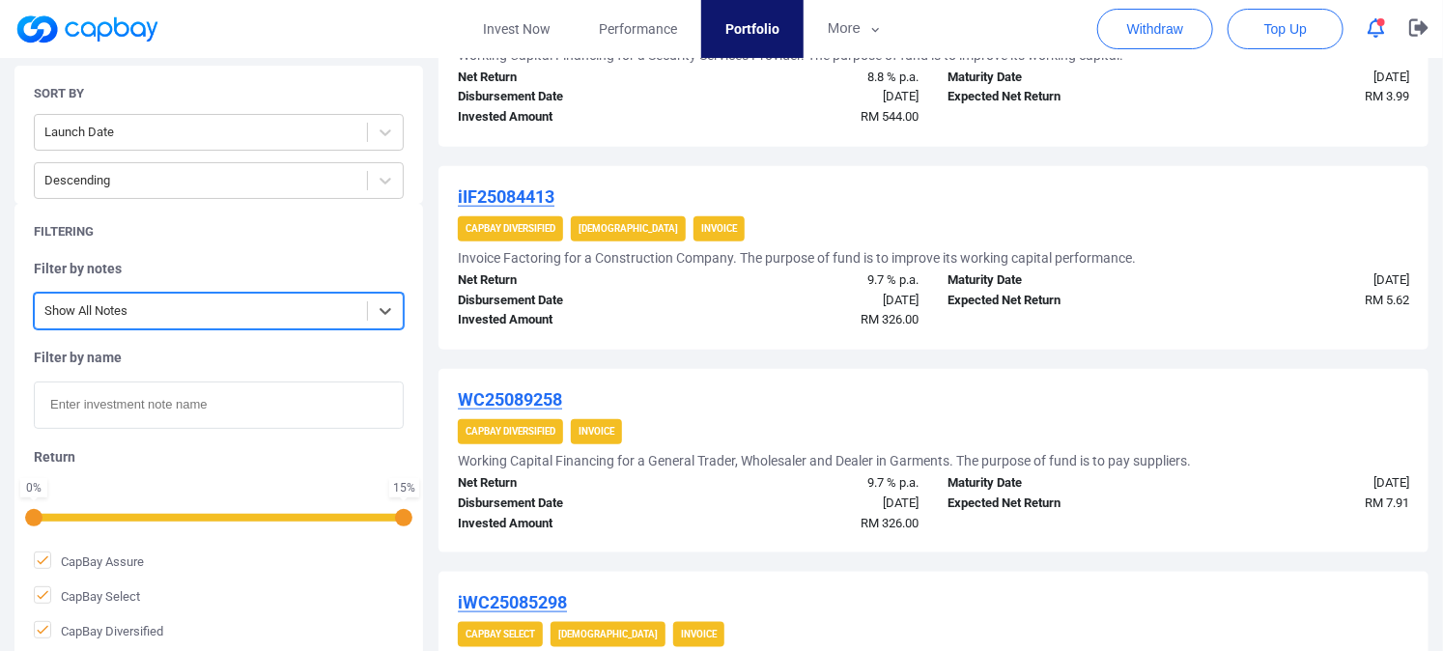
click at [350, 261] on h5 "Filter by notes" at bounding box center [219, 268] width 370 height 17
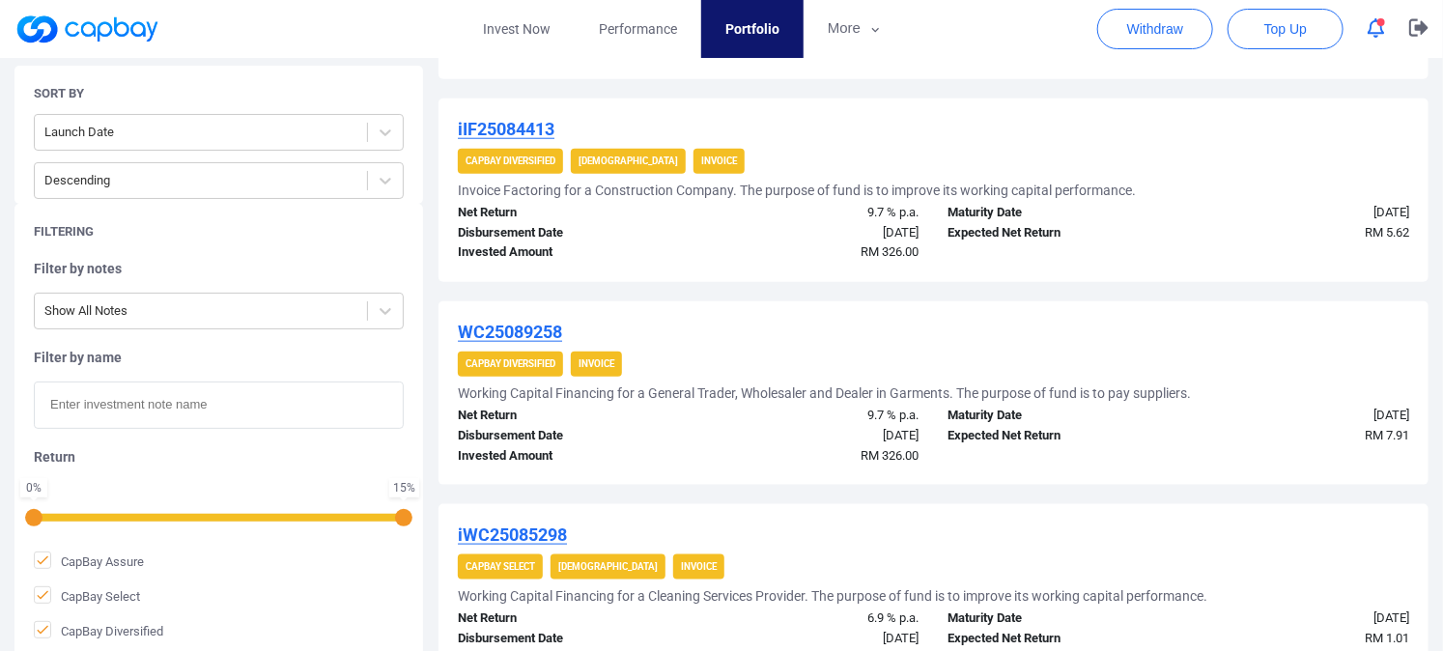
scroll to position [661, 0]
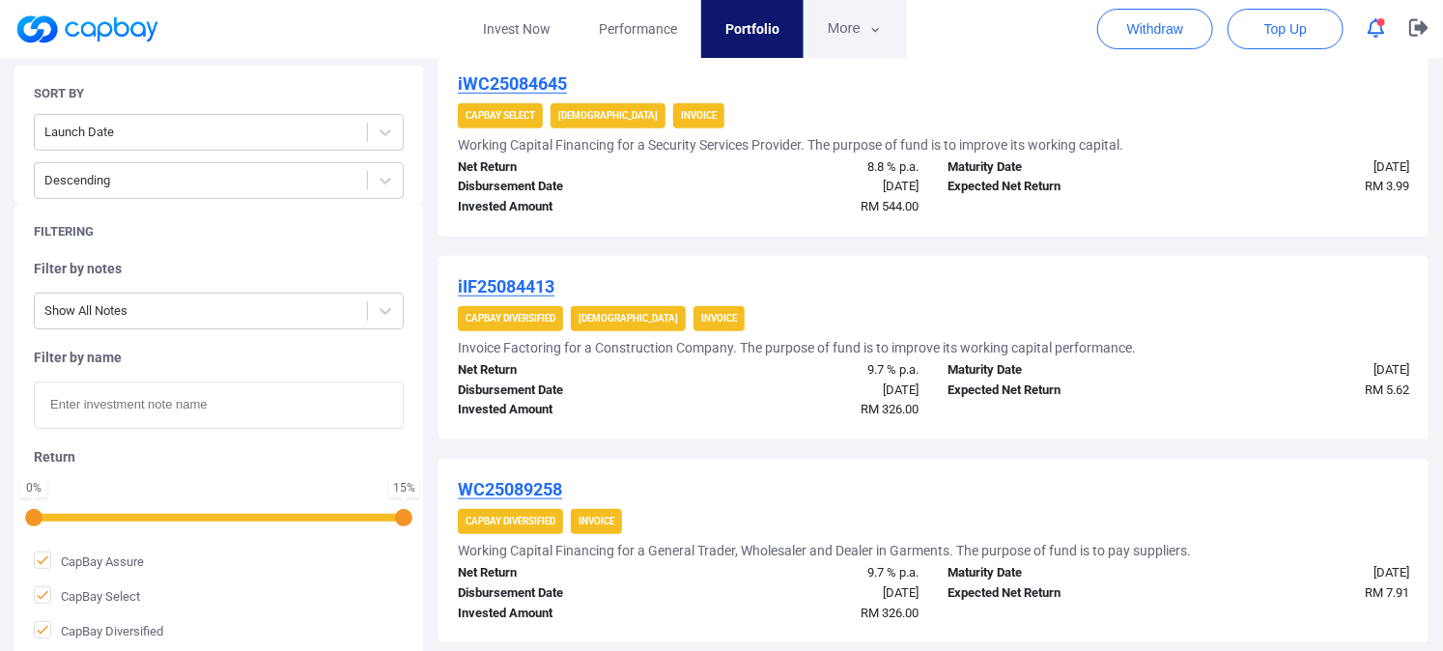
click at [855, 25] on button "More" at bounding box center [855, 29] width 103 height 58
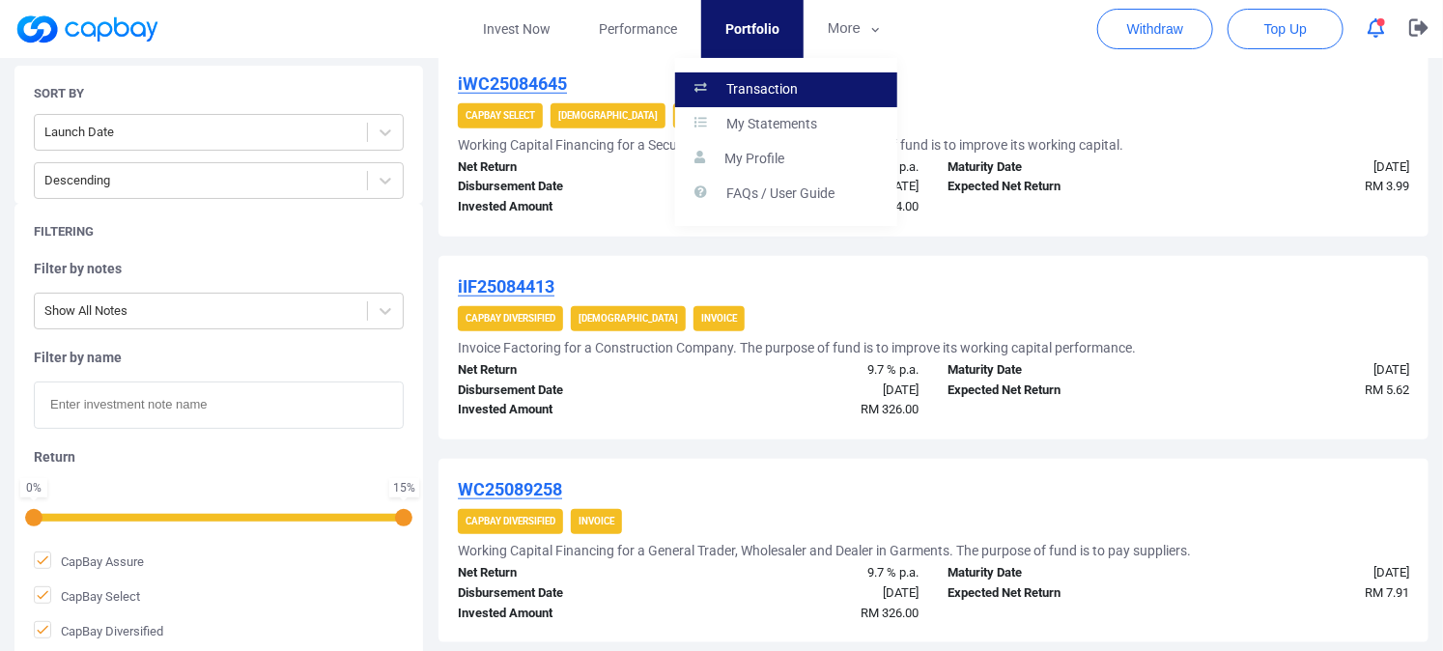
click at [803, 88] on link "Transaction" at bounding box center [786, 89] width 222 height 35
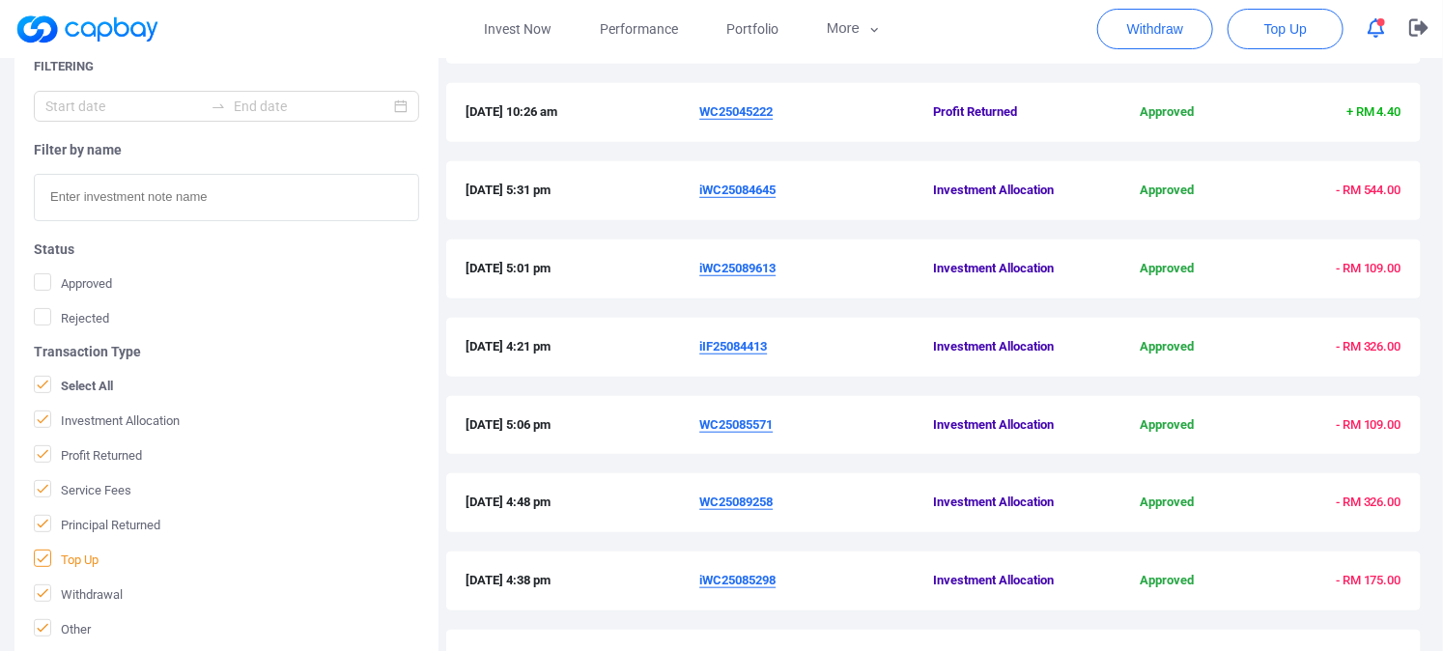
scroll to position [643, 0]
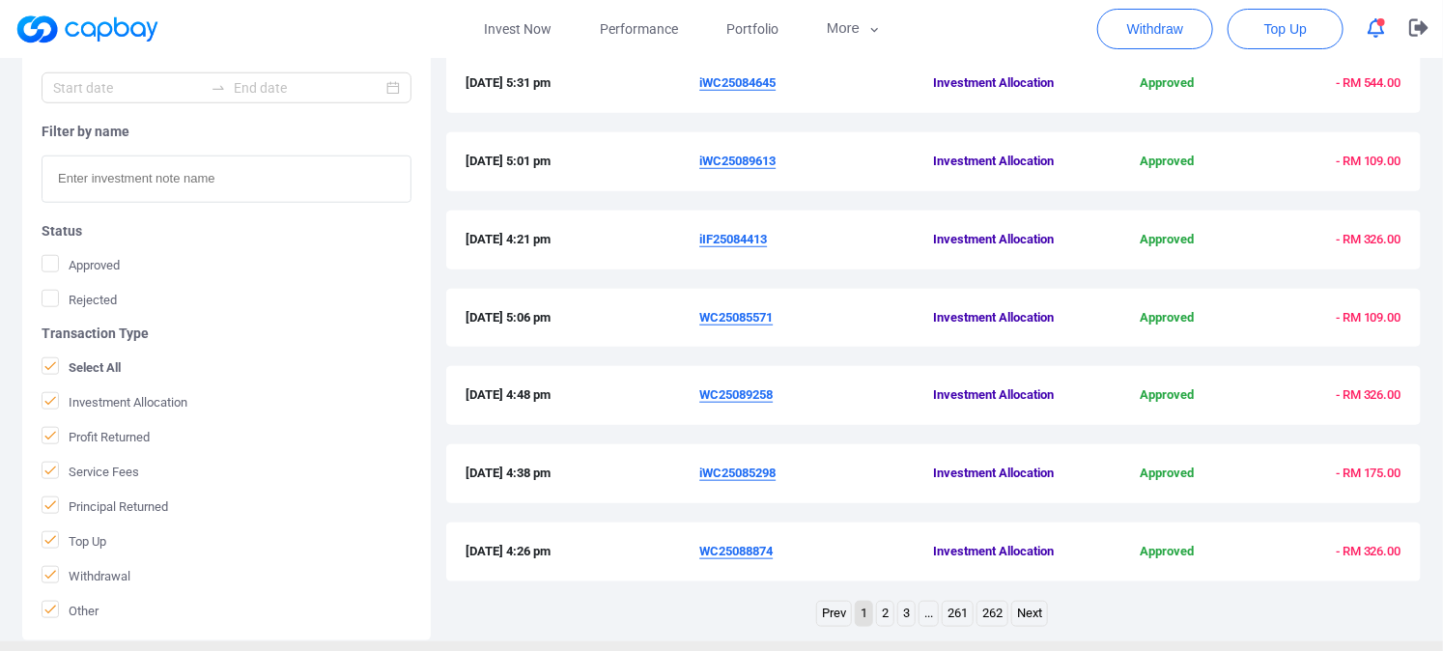
click at [49, 570] on icon at bounding box center [50, 574] width 15 height 15
click at [0, 0] on input "Withdrawal" at bounding box center [0, 0] width 0 height 0
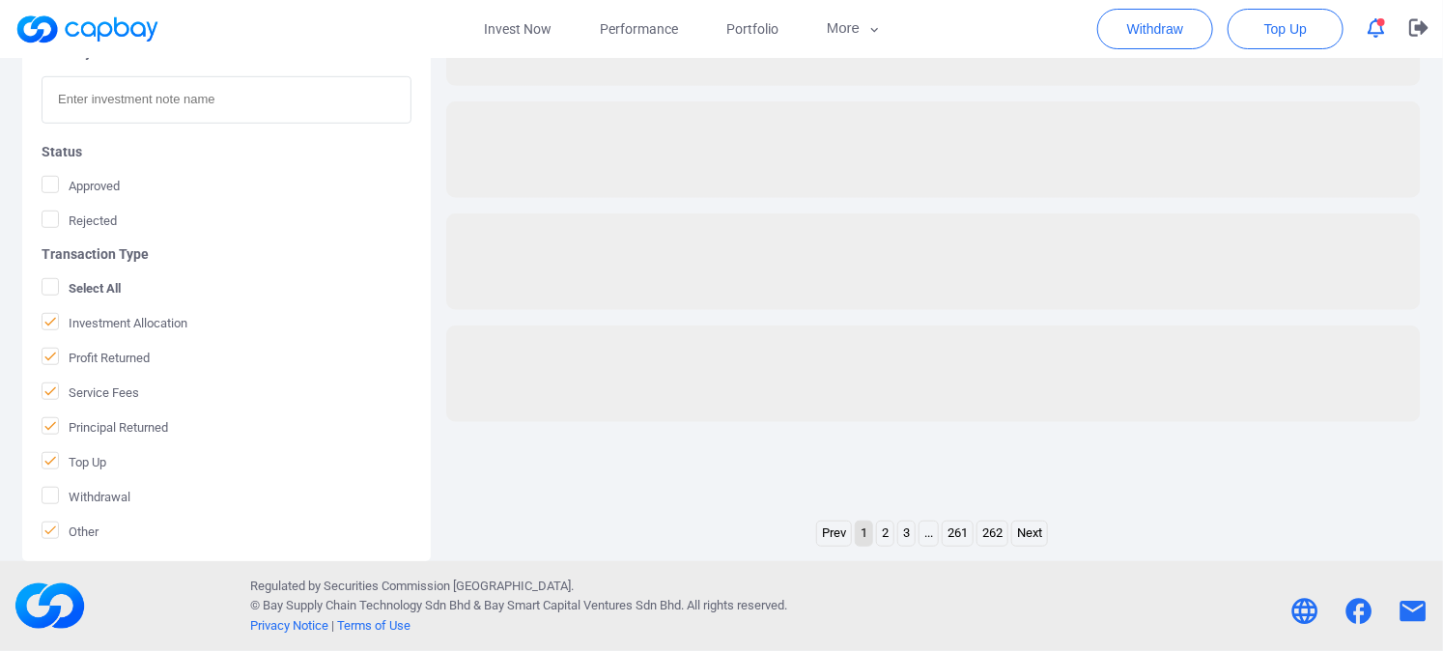
scroll to position [474, 0]
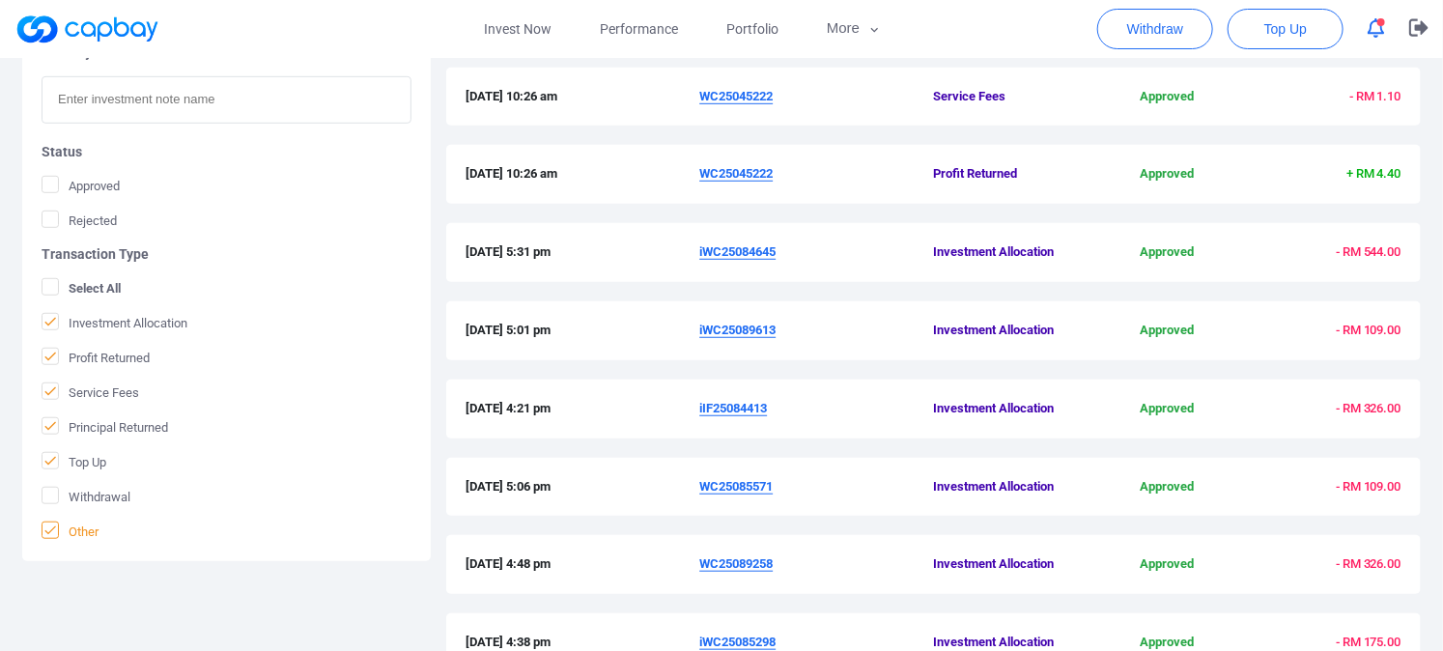
click at [49, 524] on icon at bounding box center [50, 530] width 15 height 15
click at [0, 0] on input "Other" at bounding box center [0, 0] width 0 height 0
click at [55, 426] on icon at bounding box center [50, 425] width 15 height 15
click at [0, 0] on input "Principal Returned" at bounding box center [0, 0] width 0 height 0
click at [60, 386] on span "Service Fees" at bounding box center [91, 392] width 98 height 19
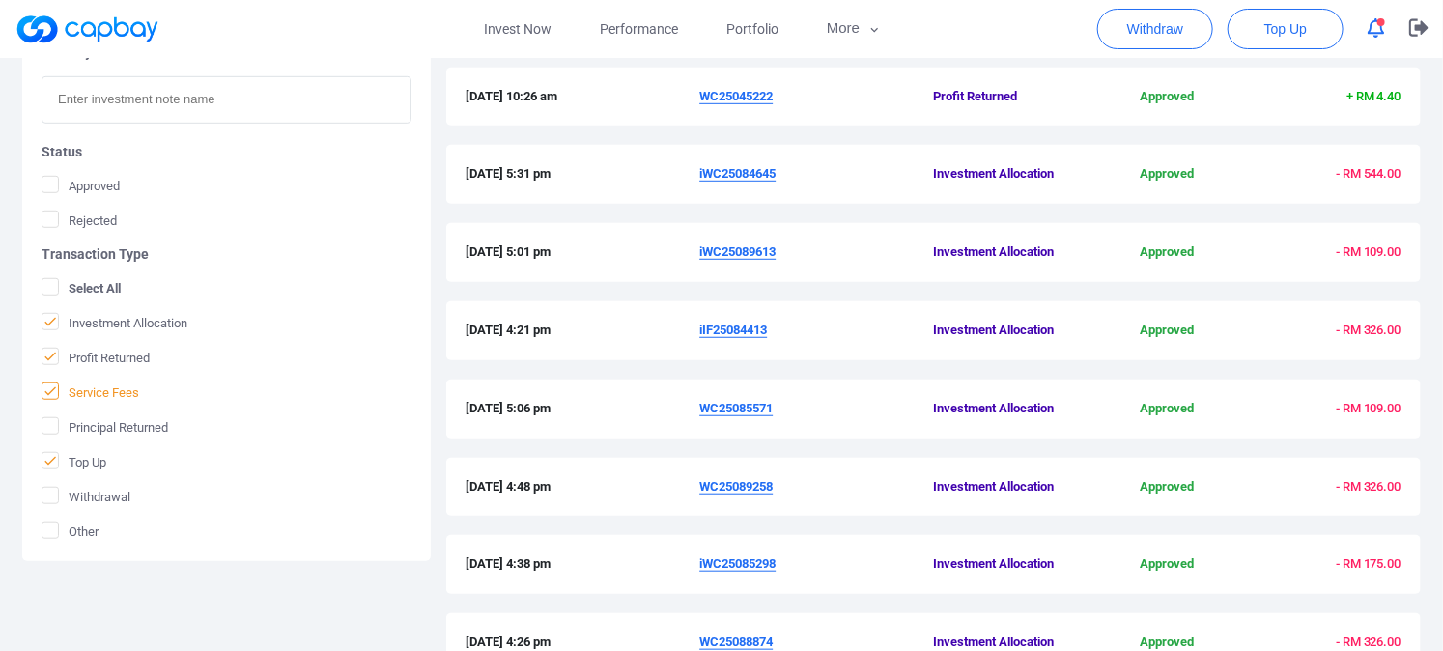
click at [0, 0] on input "Service Fees" at bounding box center [0, 0] width 0 height 0
click at [50, 350] on icon at bounding box center [50, 356] width 15 height 15
click at [0, 0] on input "Profit Returned" at bounding box center [0, 0] width 0 height 0
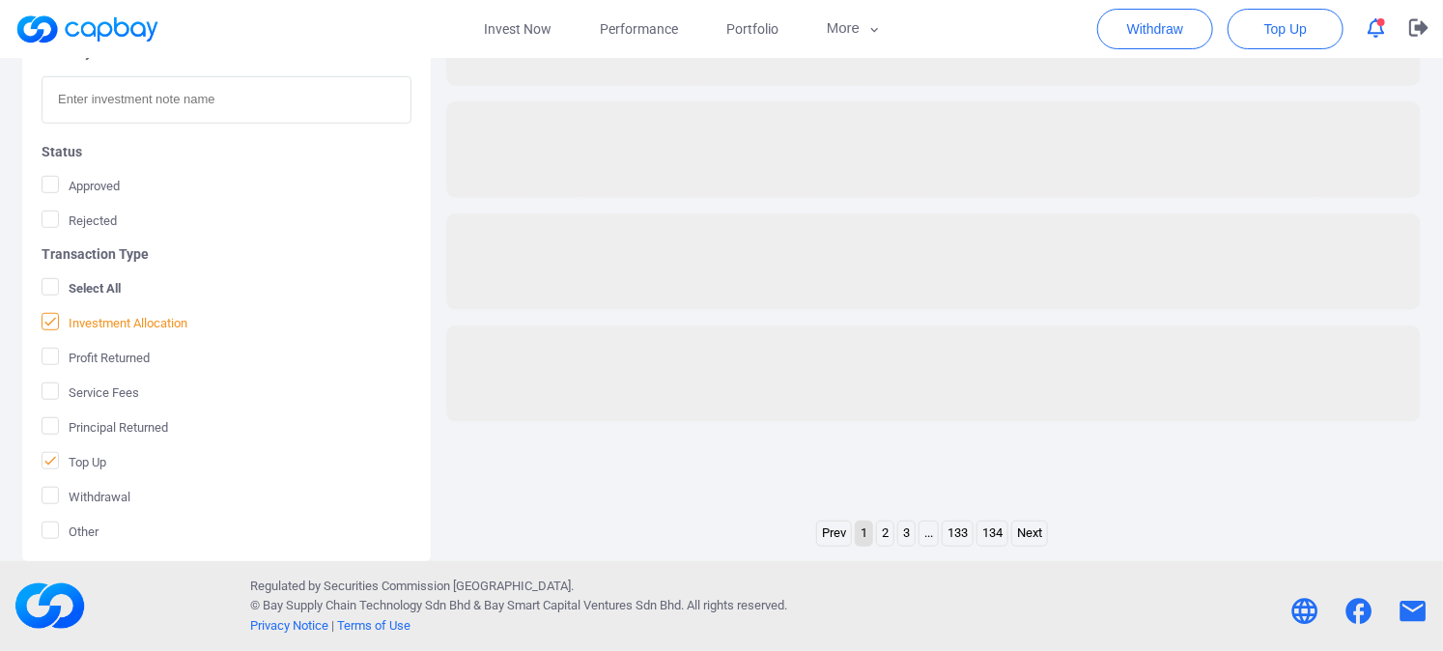
click at [42, 317] on span at bounding box center [50, 321] width 17 height 17
click at [0, 0] on input "Investment Allocation" at bounding box center [0, 0] width 0 height 0
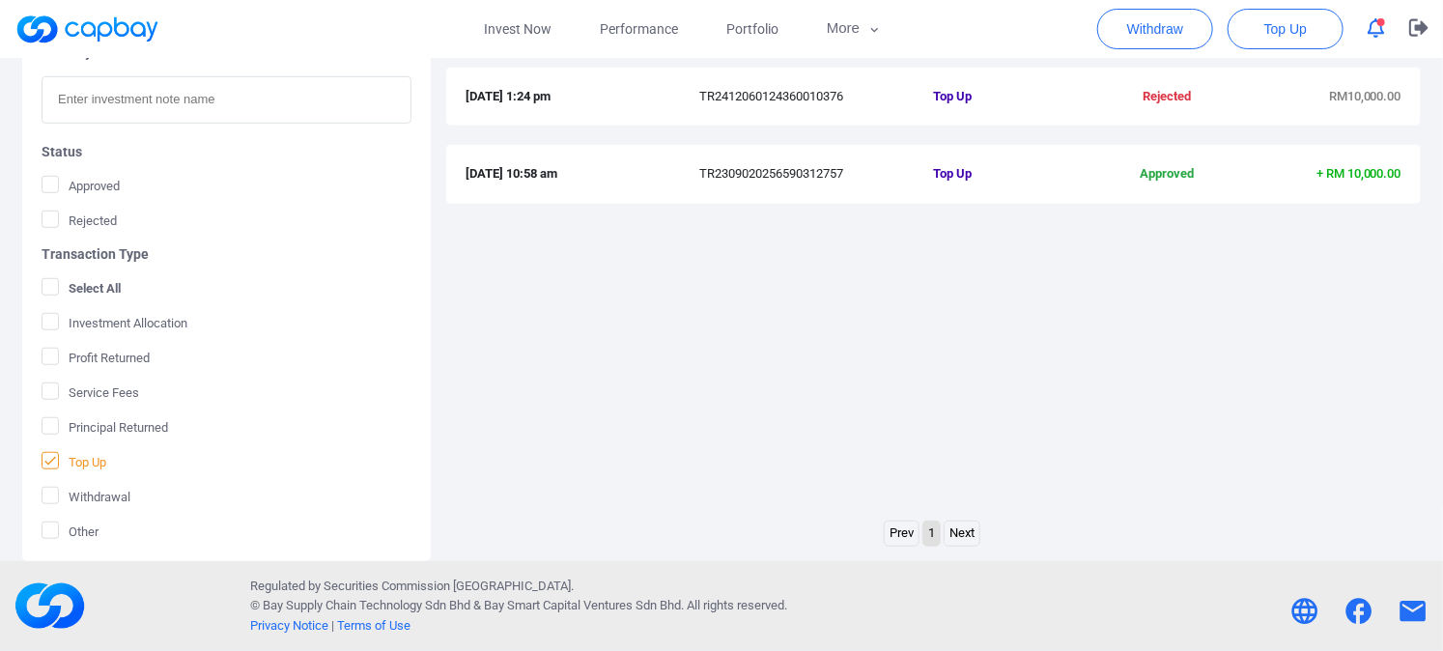
click at [52, 464] on icon at bounding box center [50, 460] width 15 height 15
click at [0, 0] on input "Top Up" at bounding box center [0, 0] width 0 height 0
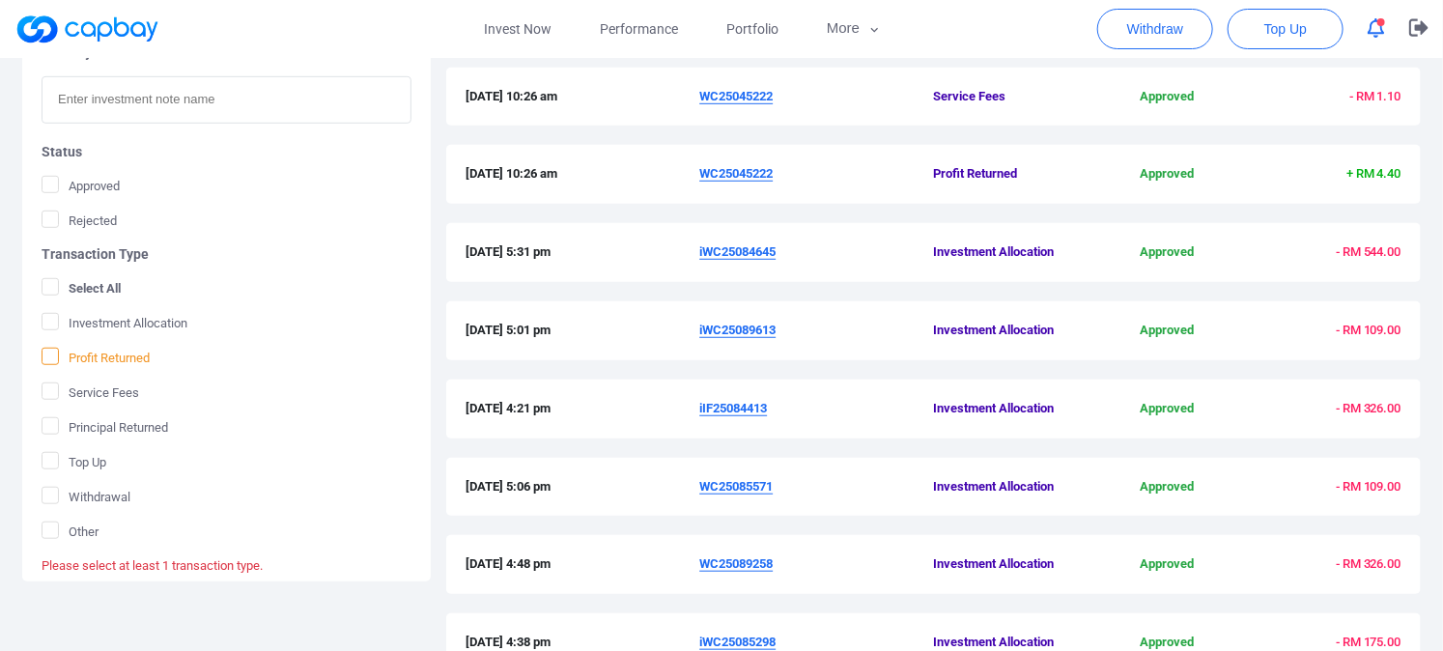
click at [44, 356] on icon at bounding box center [50, 356] width 15 height 15
click at [0, 0] on input "Profit Returned" at bounding box center [0, 0] width 0 height 0
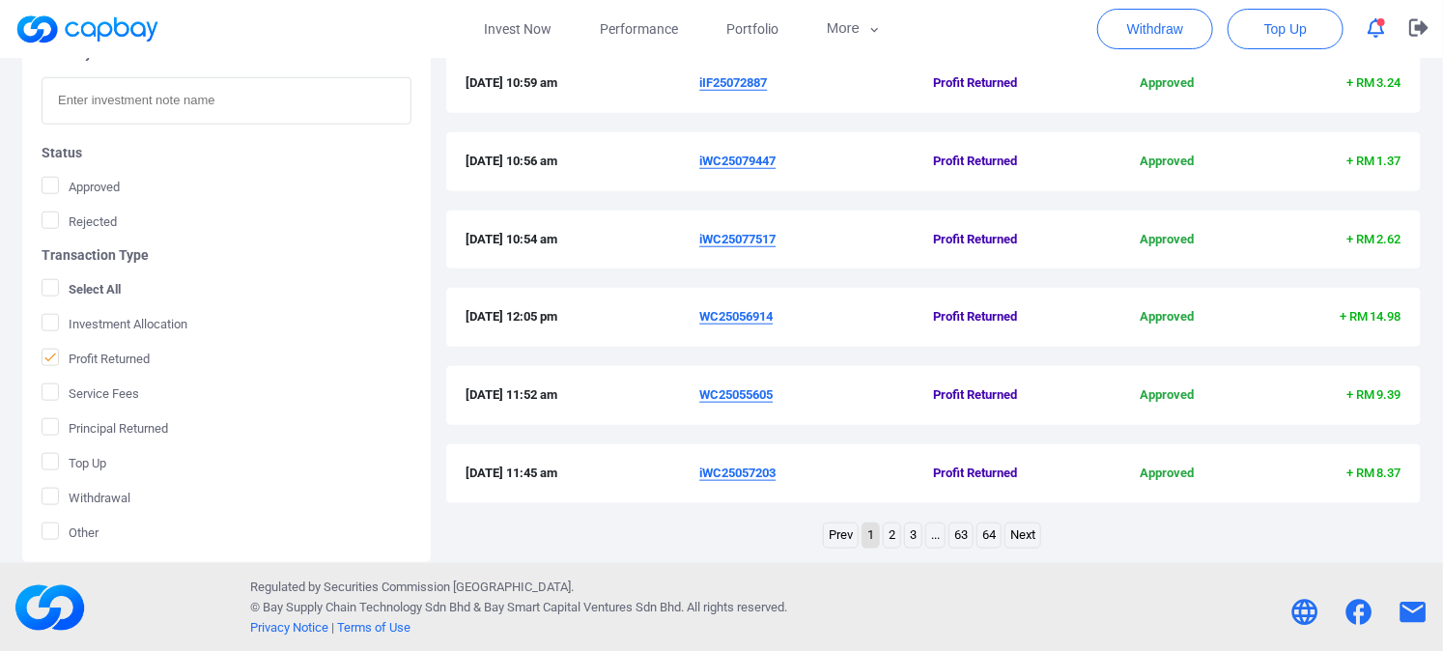
scroll to position [0, 0]
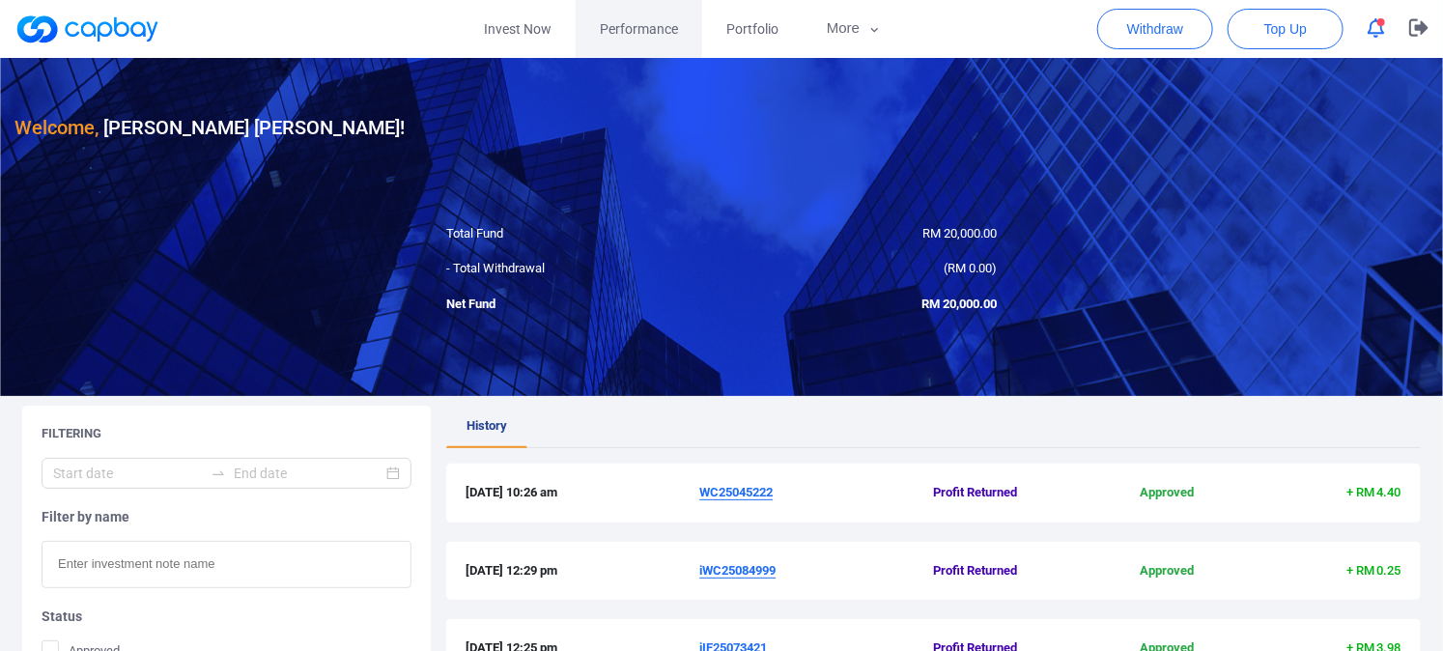
click at [635, 29] on span "Performance" at bounding box center [639, 28] width 78 height 21
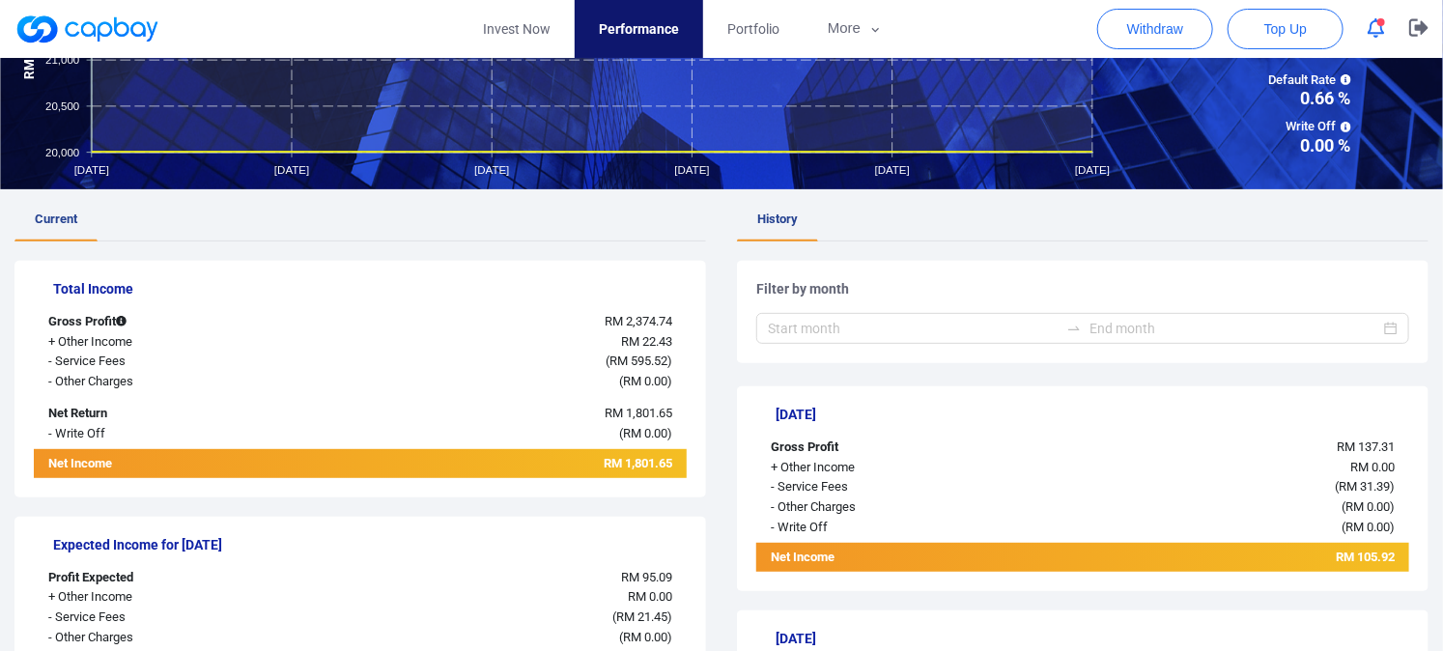
scroll to position [214, 0]
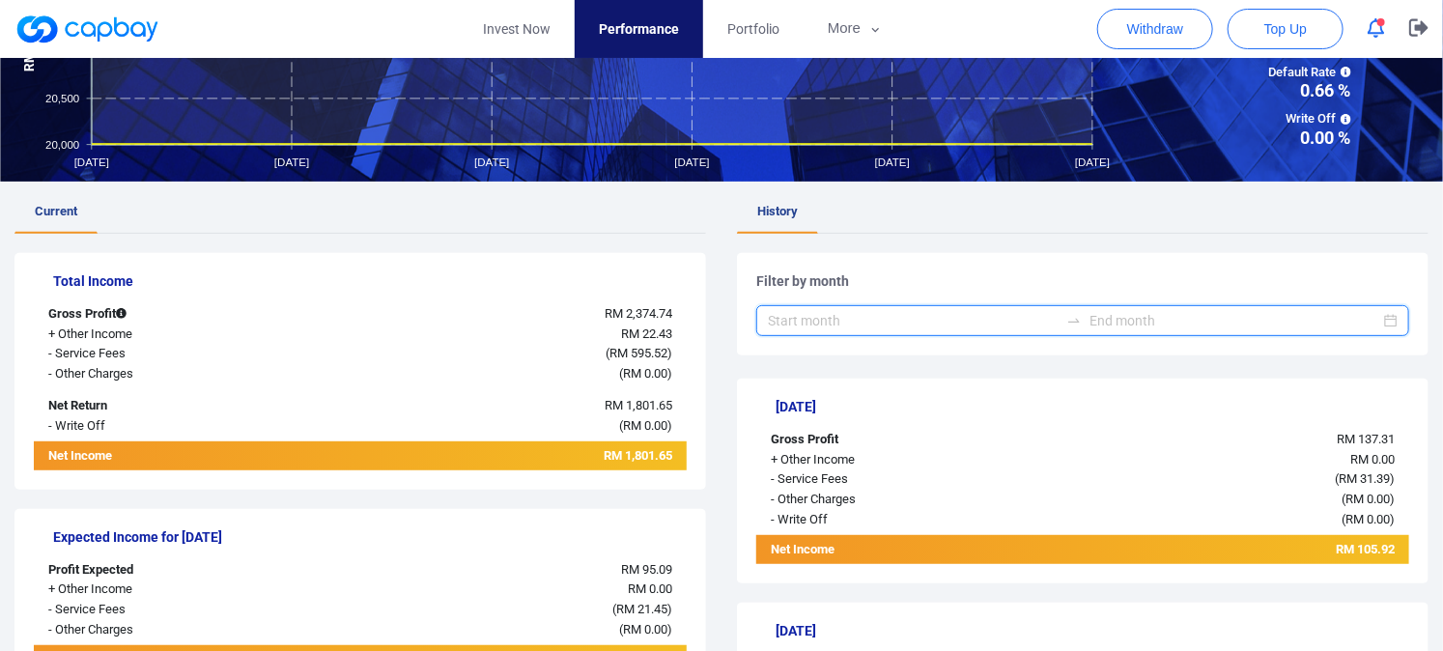
click at [1134, 326] on input at bounding box center [1235, 320] width 291 height 21
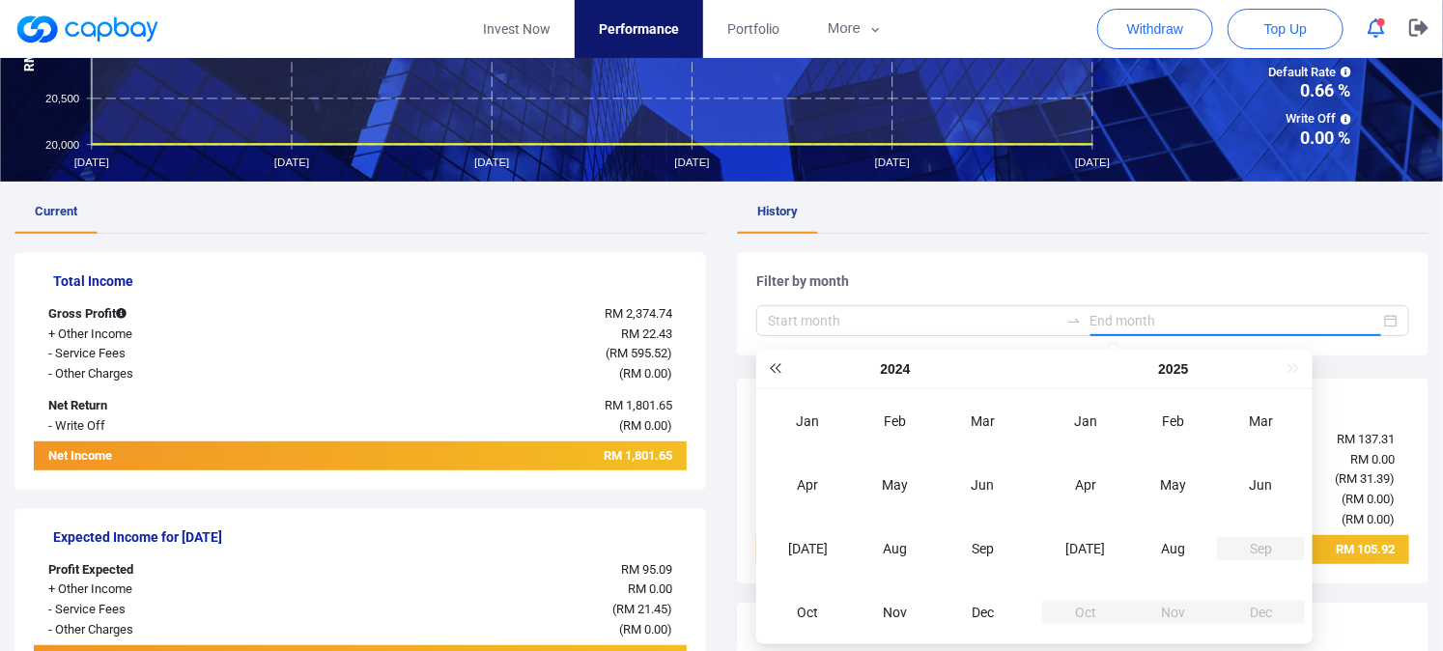
click at [780, 370] on span "Last year (Control + left)" at bounding box center [775, 369] width 10 height 10
type input "2023-09"
click at [972, 549] on div "Sep" at bounding box center [984, 548] width 58 height 23
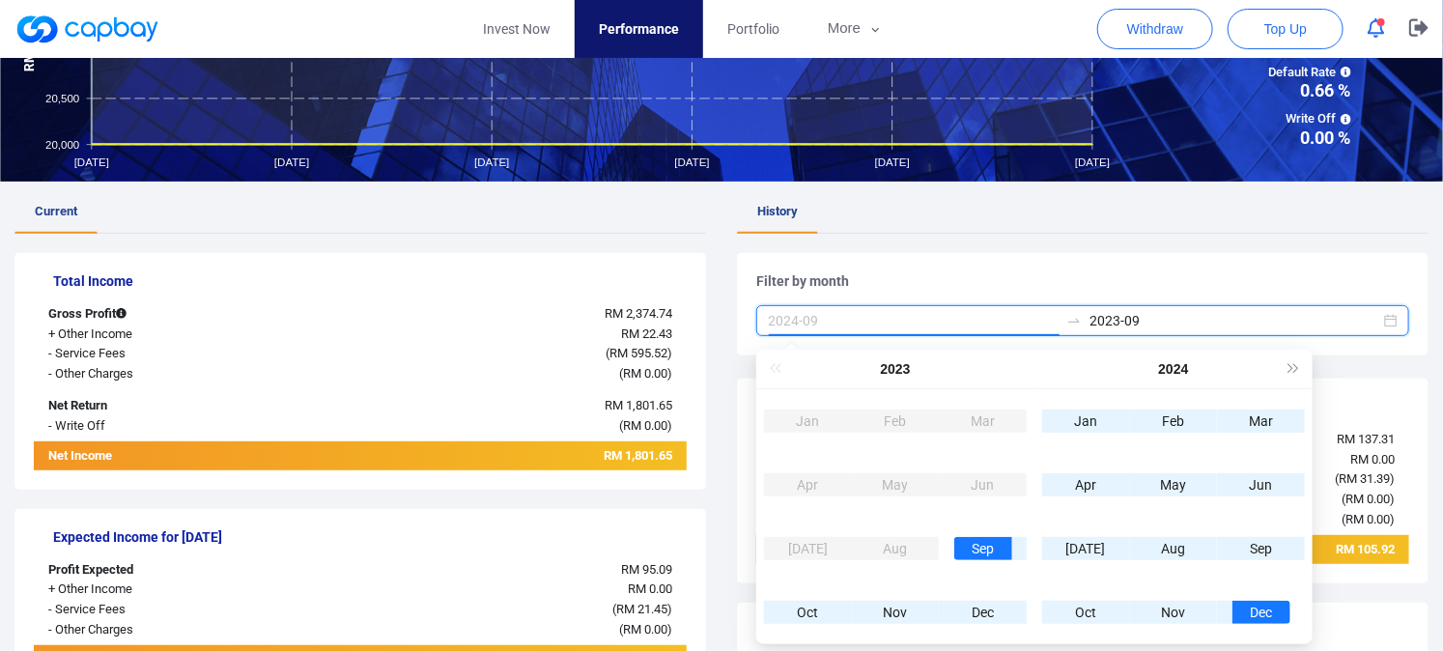
type input "2024-12"
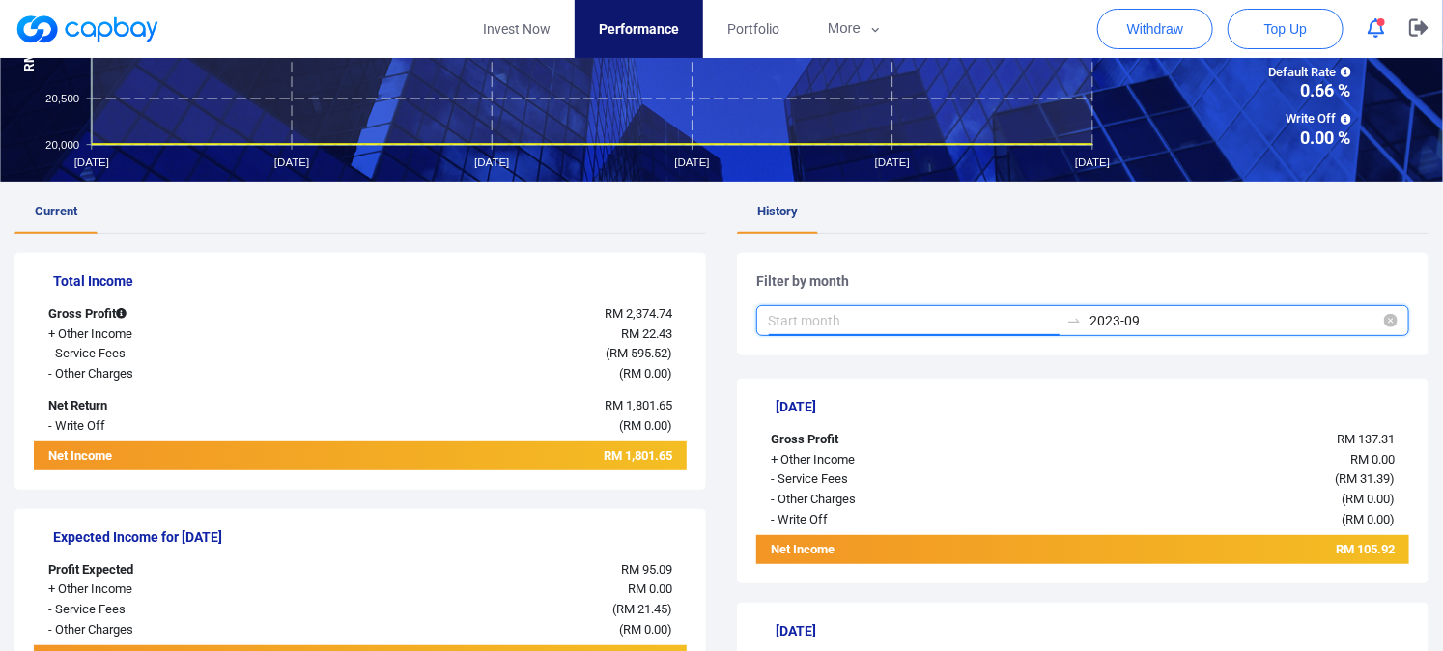
click at [1202, 328] on input "2023-09" at bounding box center [1235, 320] width 291 height 21
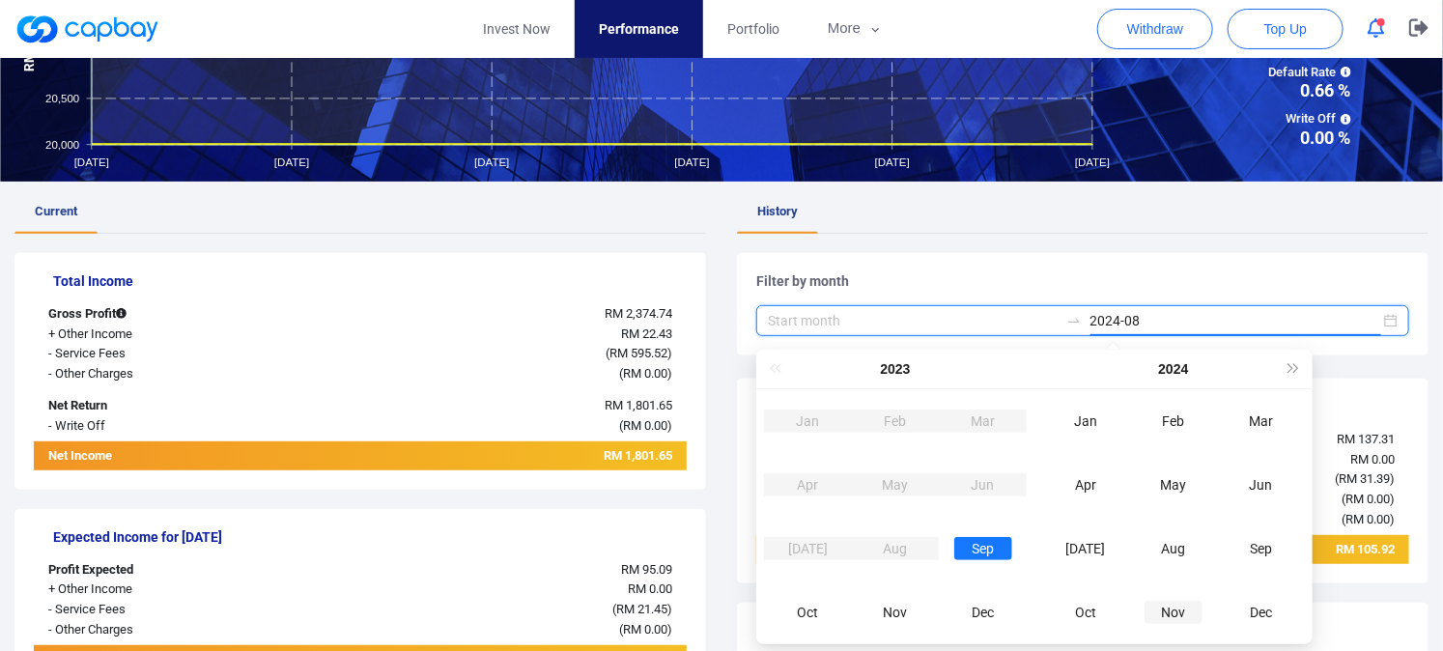
type input "2024-11"
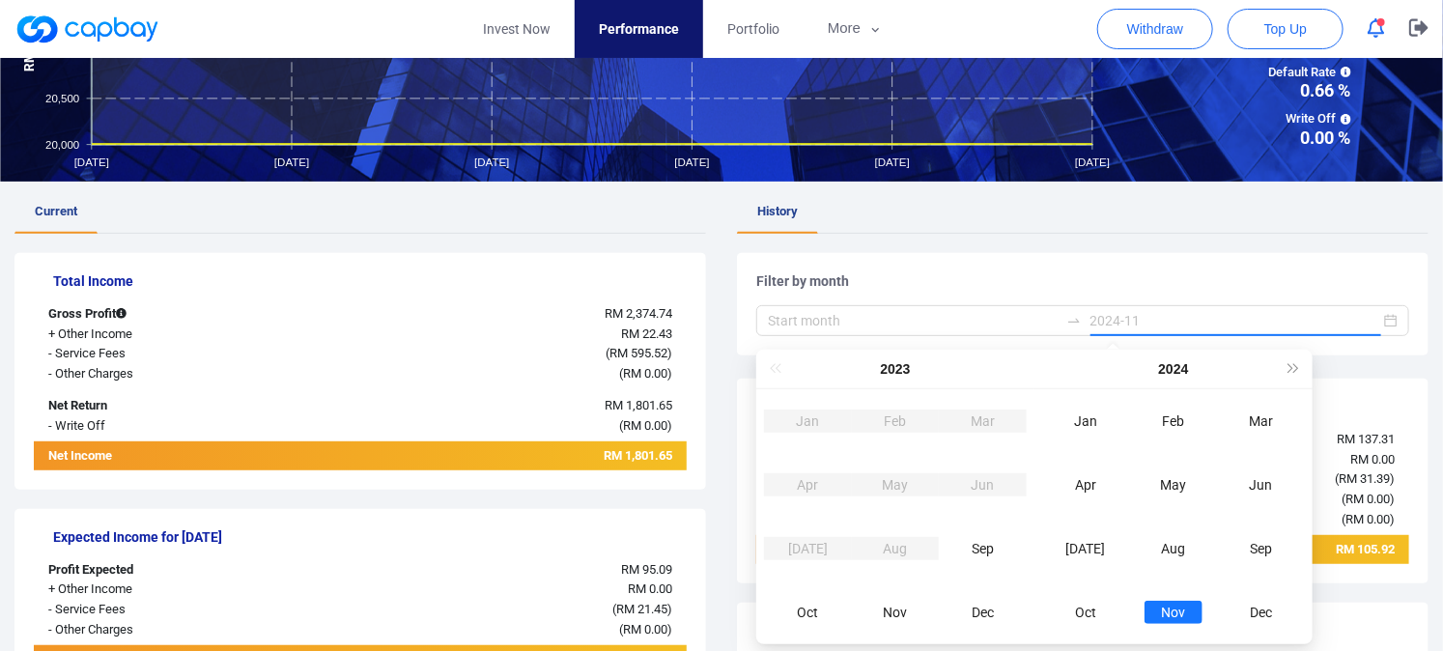
click at [1180, 619] on div "Nov" at bounding box center [1174, 612] width 58 height 23
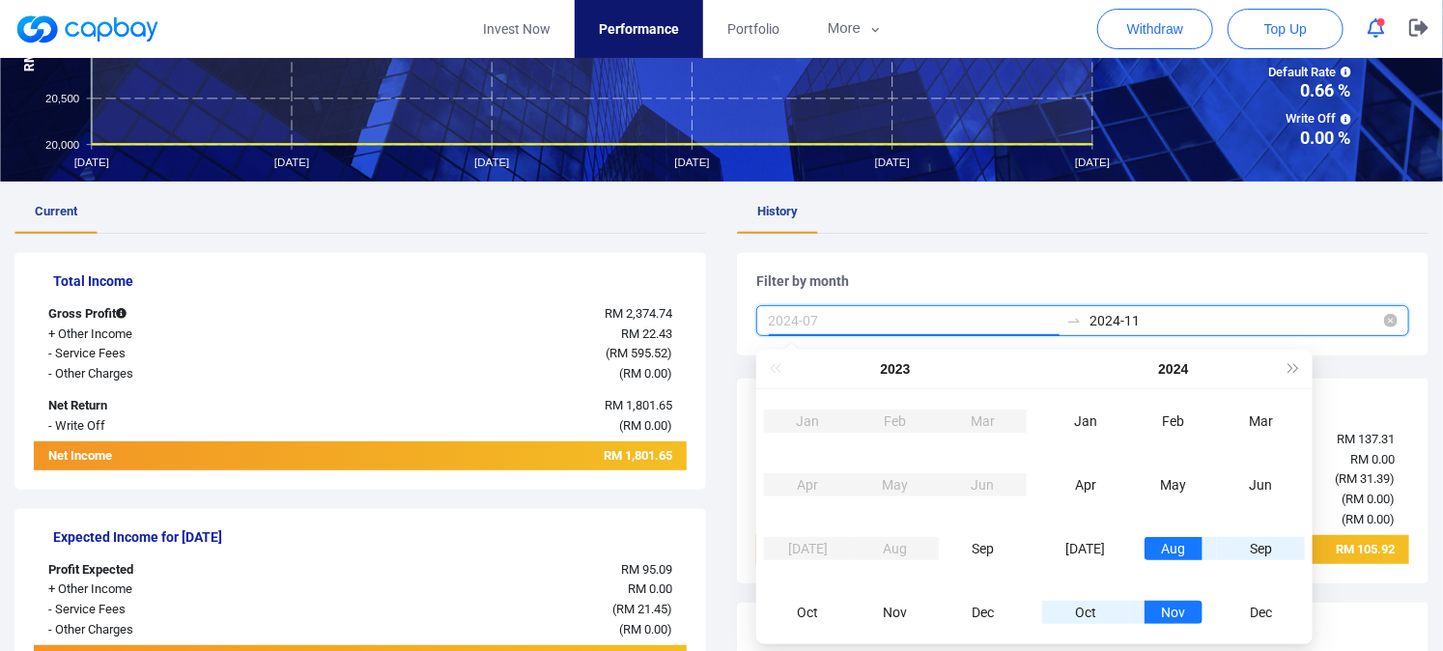
type input "2024-04"
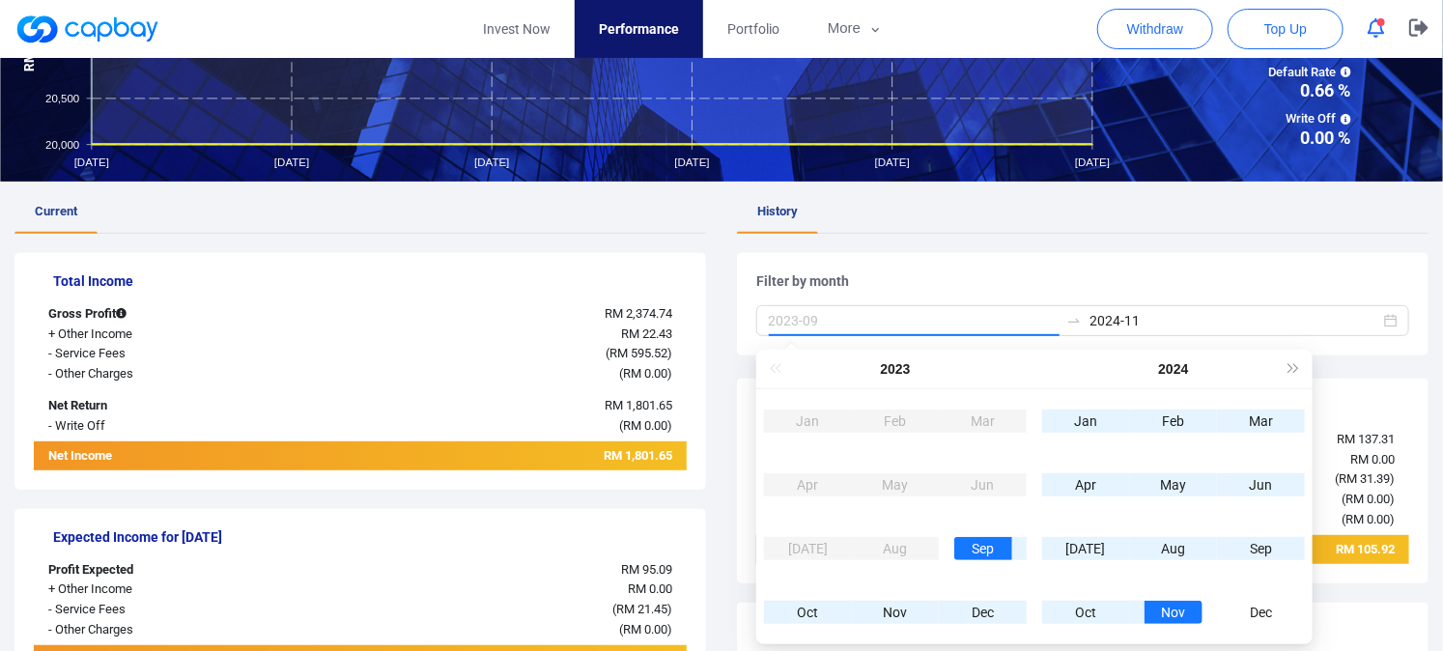
click at [978, 553] on div "Sep" at bounding box center [984, 548] width 58 height 23
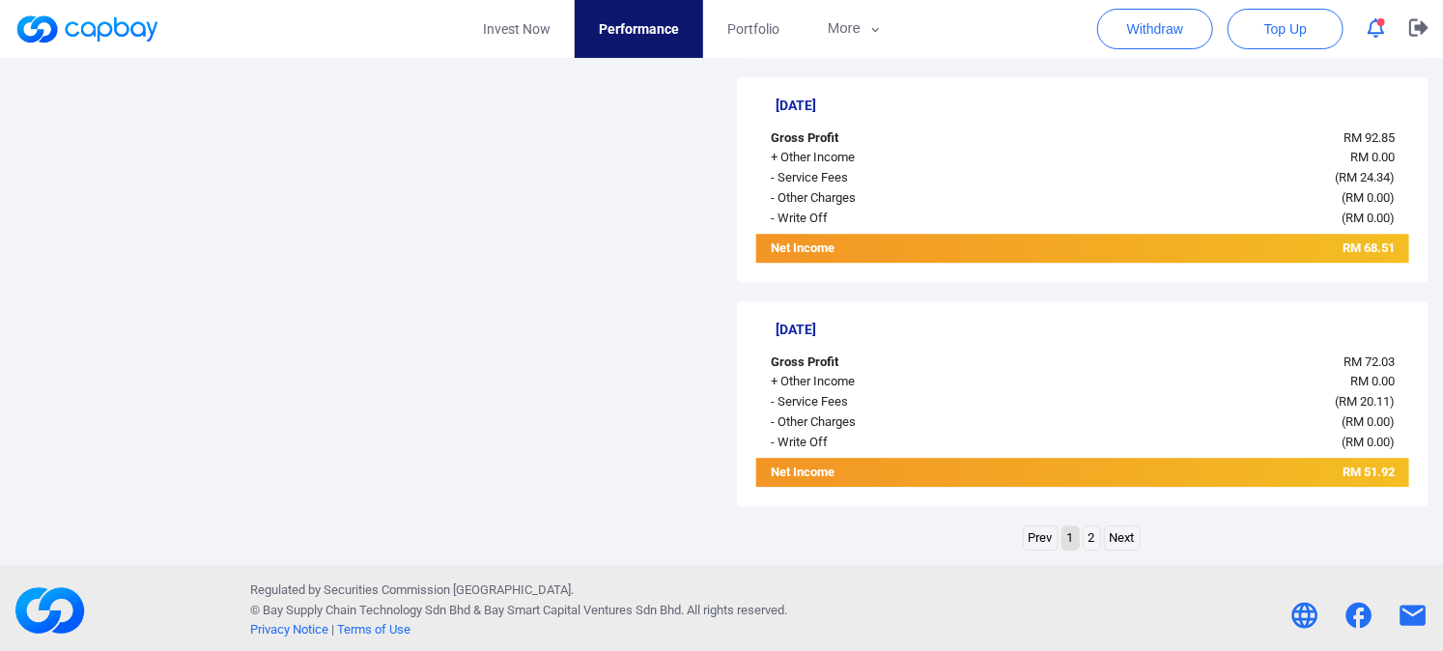
scroll to position [2313, 0]
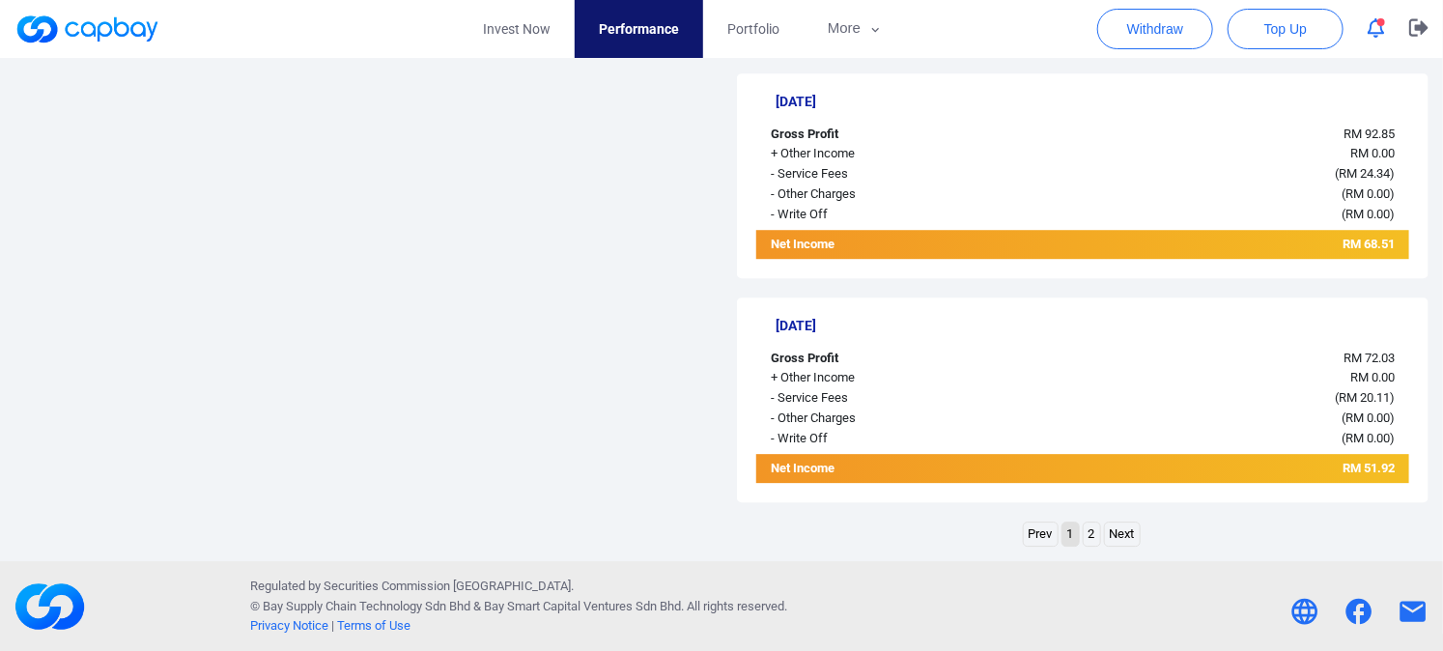
click at [1126, 529] on link "Next" at bounding box center [1122, 535] width 35 height 24
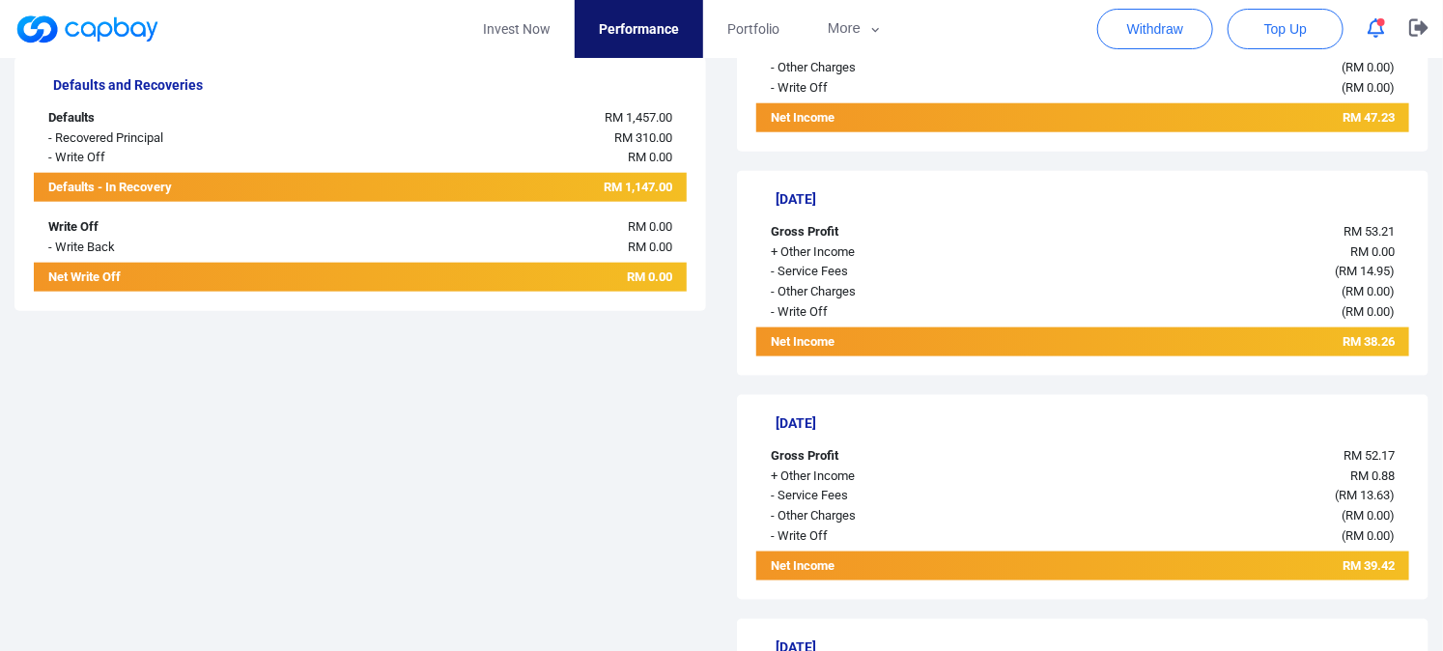
scroll to position [1192, 0]
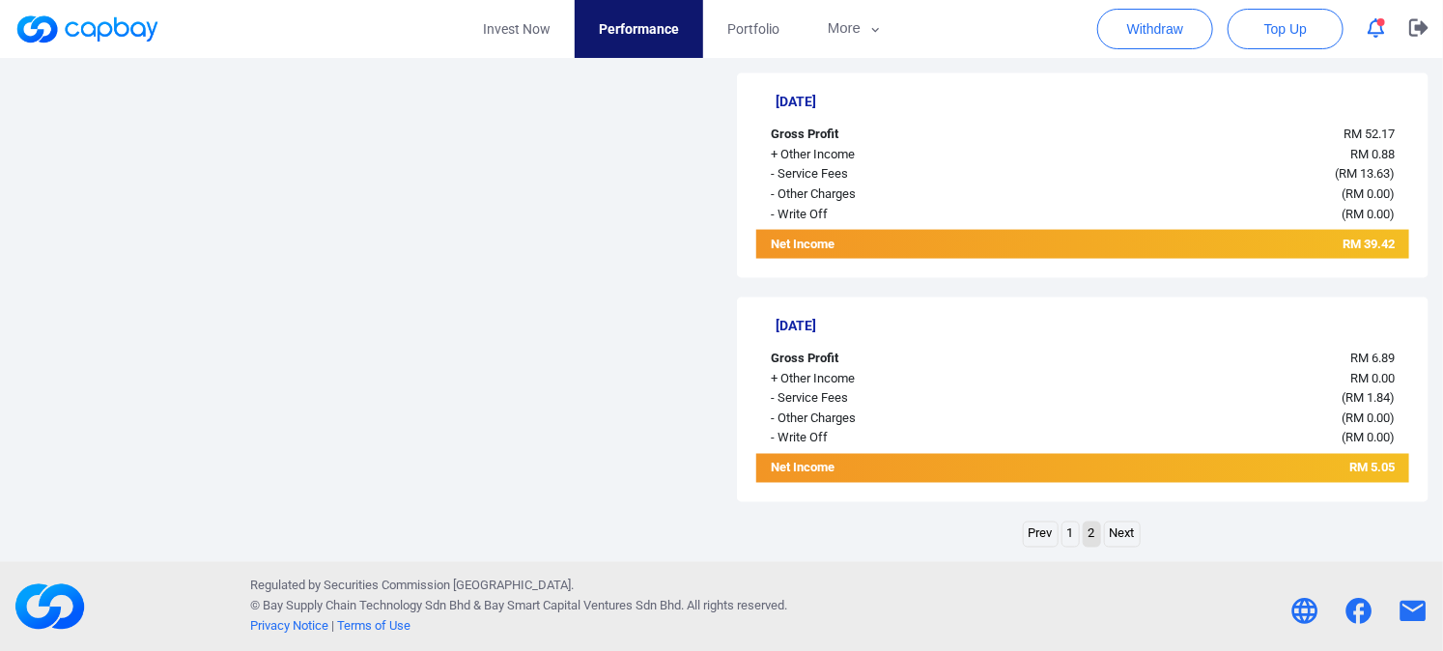
click at [1074, 528] on link "1" at bounding box center [1071, 535] width 16 height 24
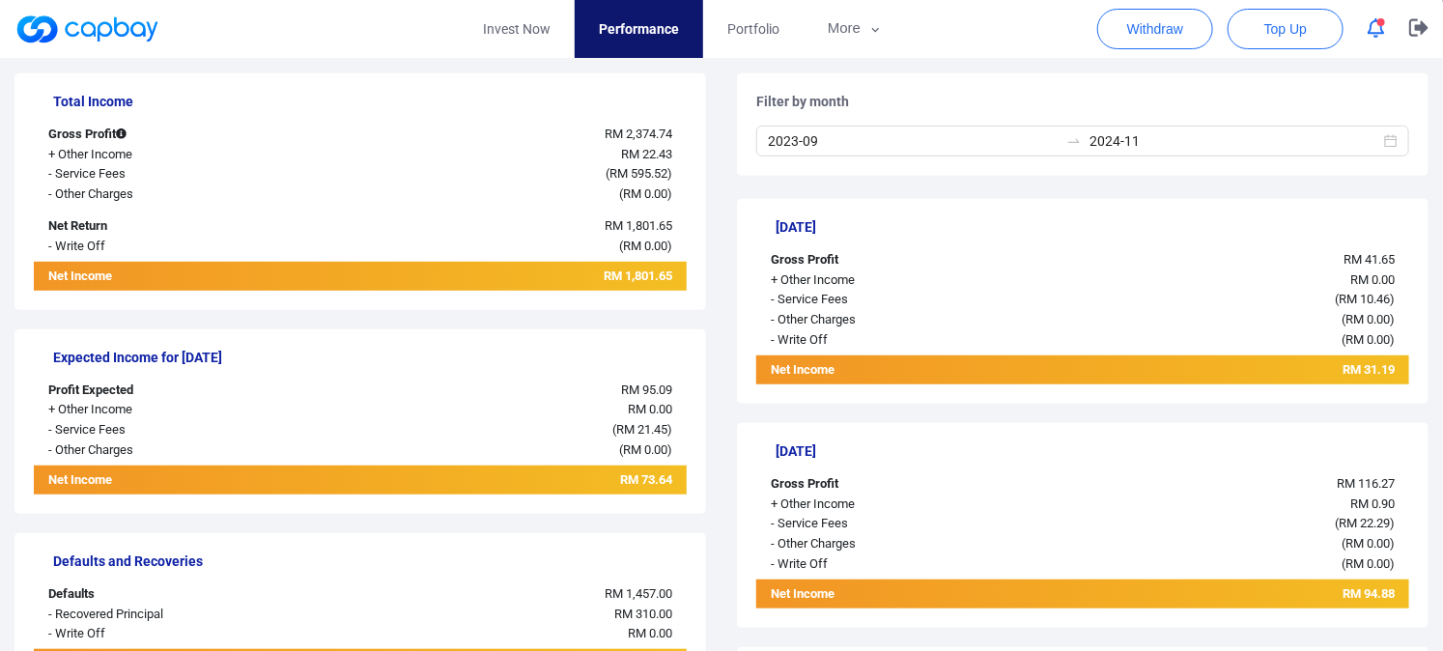
scroll to position [381, 0]
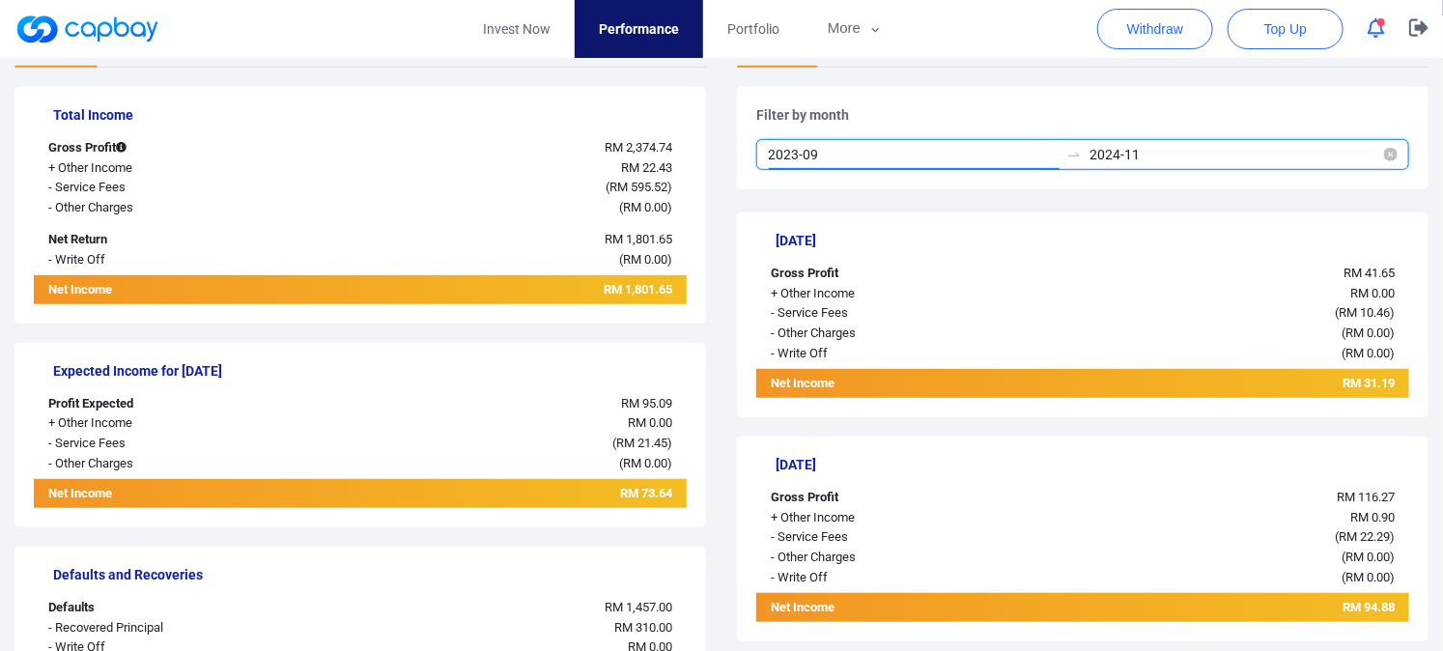
click at [1000, 157] on input "2023-09" at bounding box center [913, 154] width 291 height 21
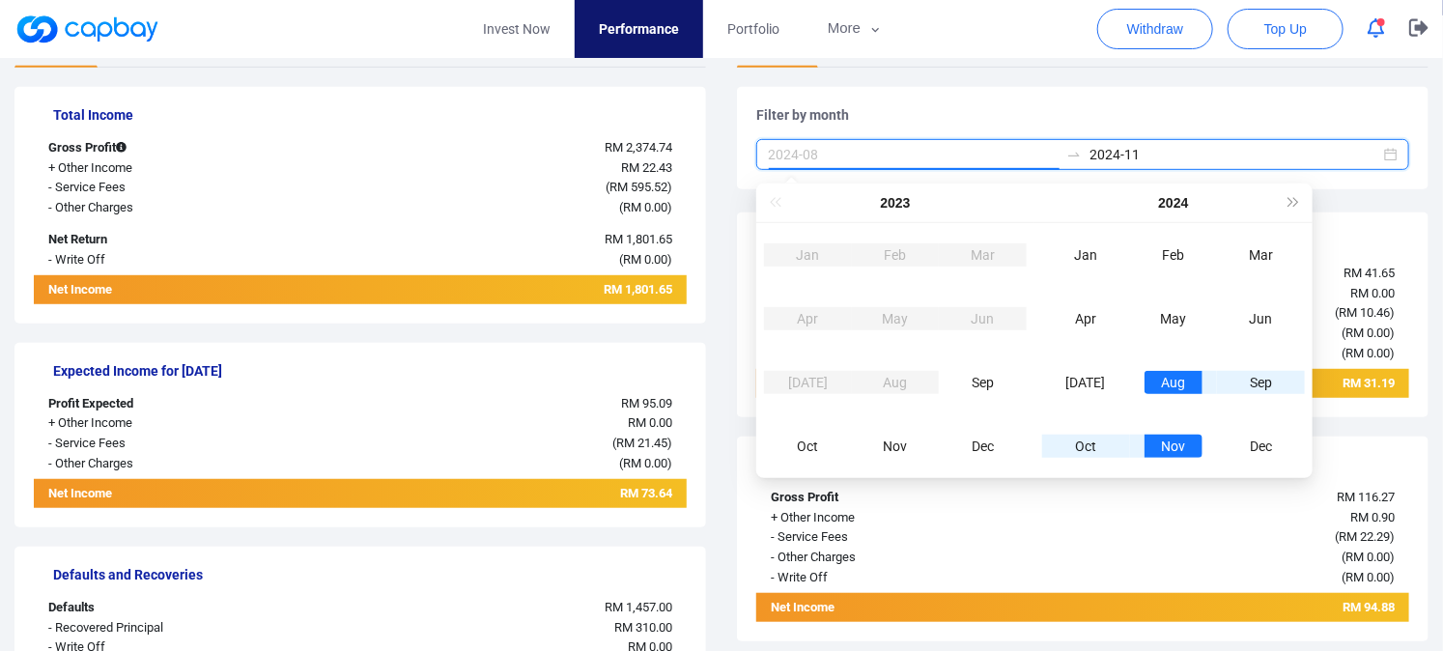
type input "2024-11"
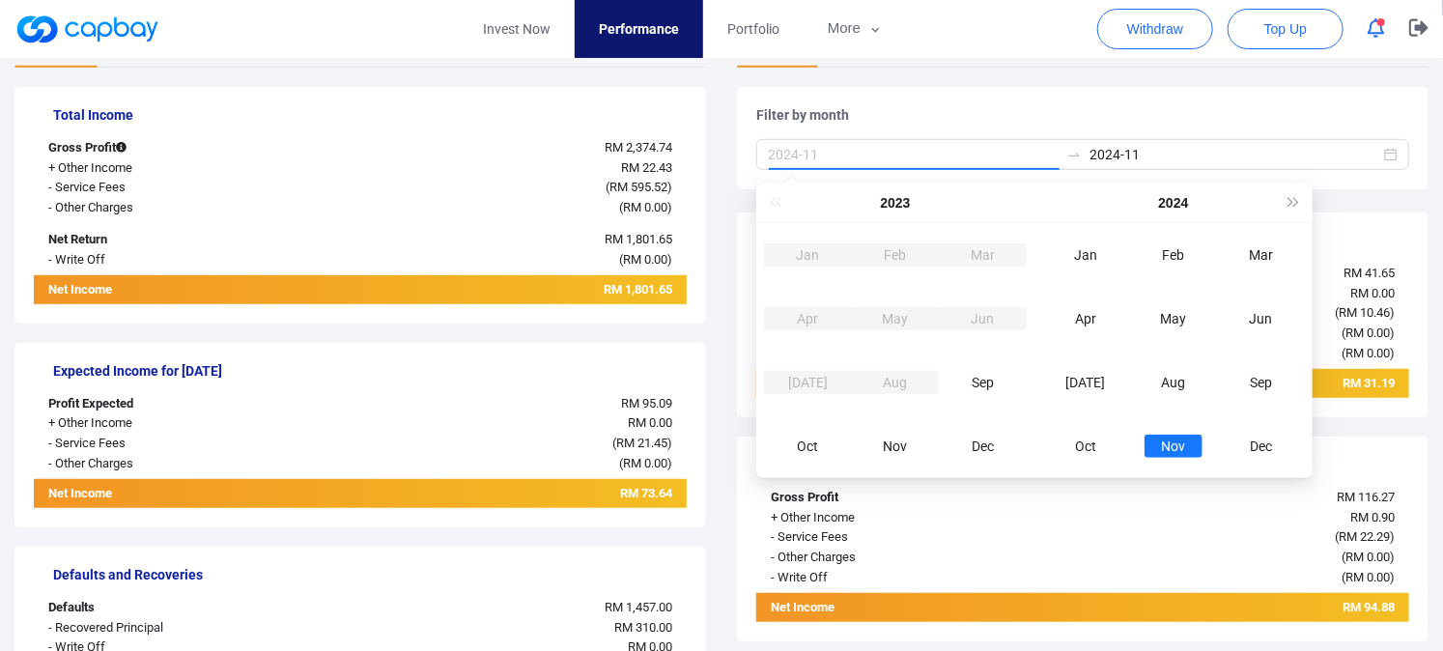
click at [1172, 444] on div "Nov" at bounding box center [1174, 446] width 58 height 23
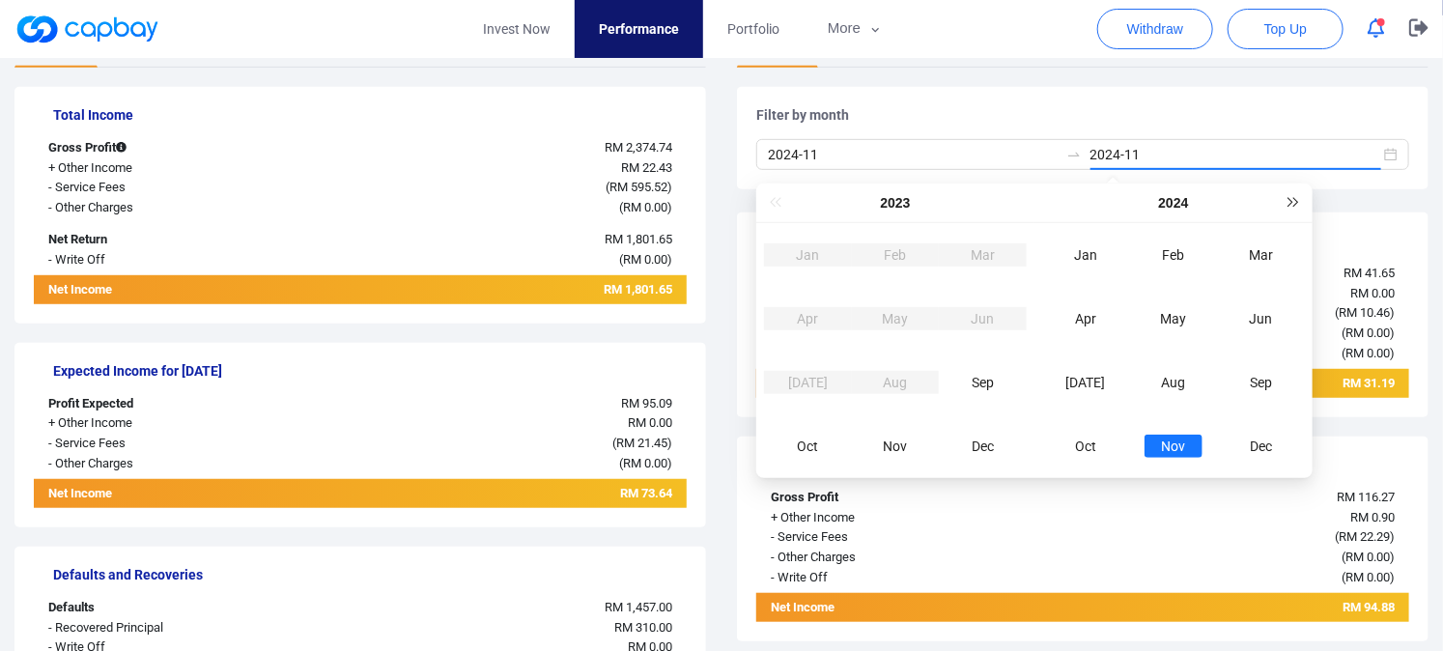
click at [1297, 205] on button "Next year (Control + right)" at bounding box center [1294, 203] width 21 height 39
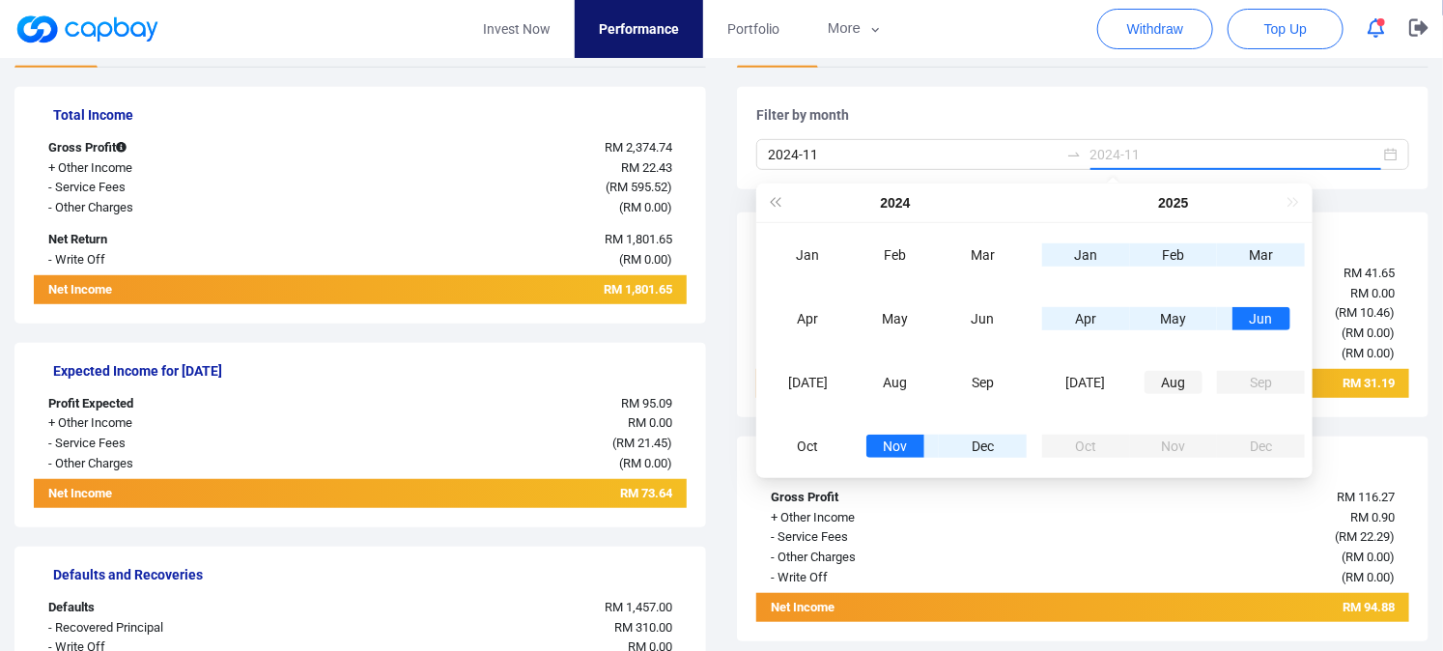
type input "2025-08"
click at [1172, 394] on td "Aug" at bounding box center [1174, 383] width 88 height 64
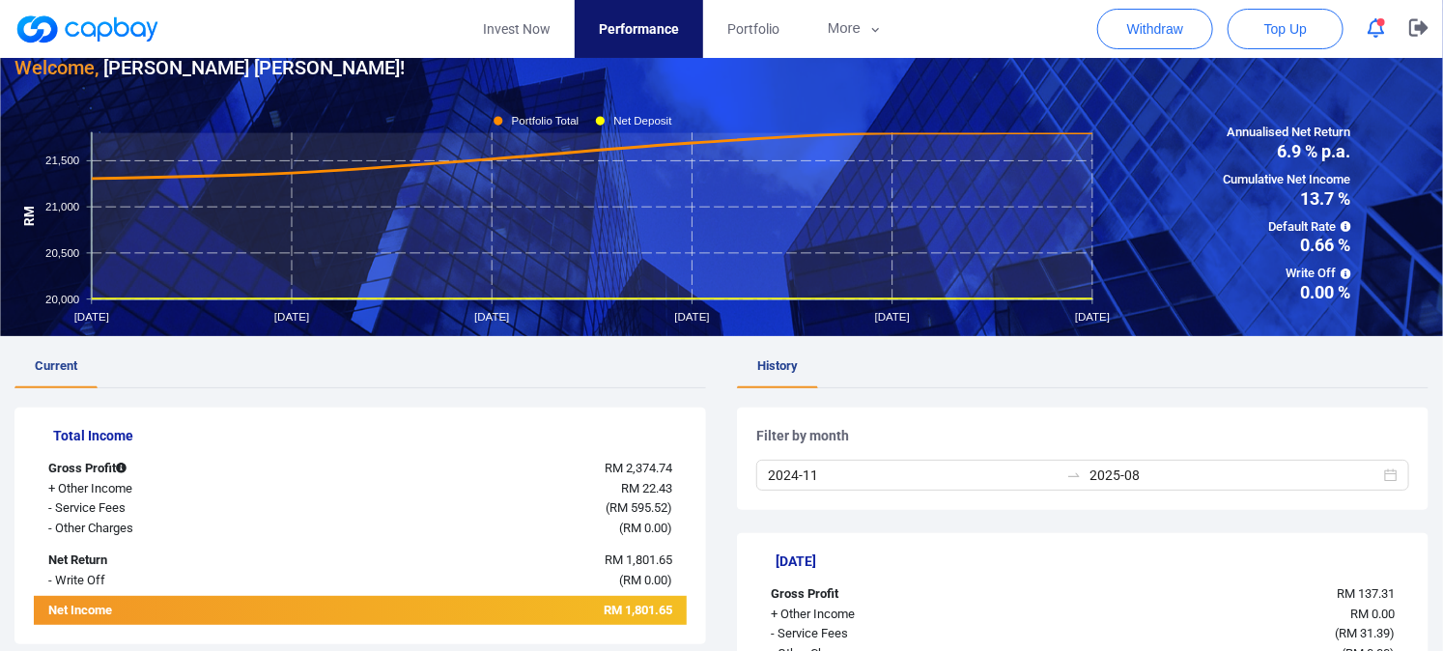
scroll to position [59, 0]
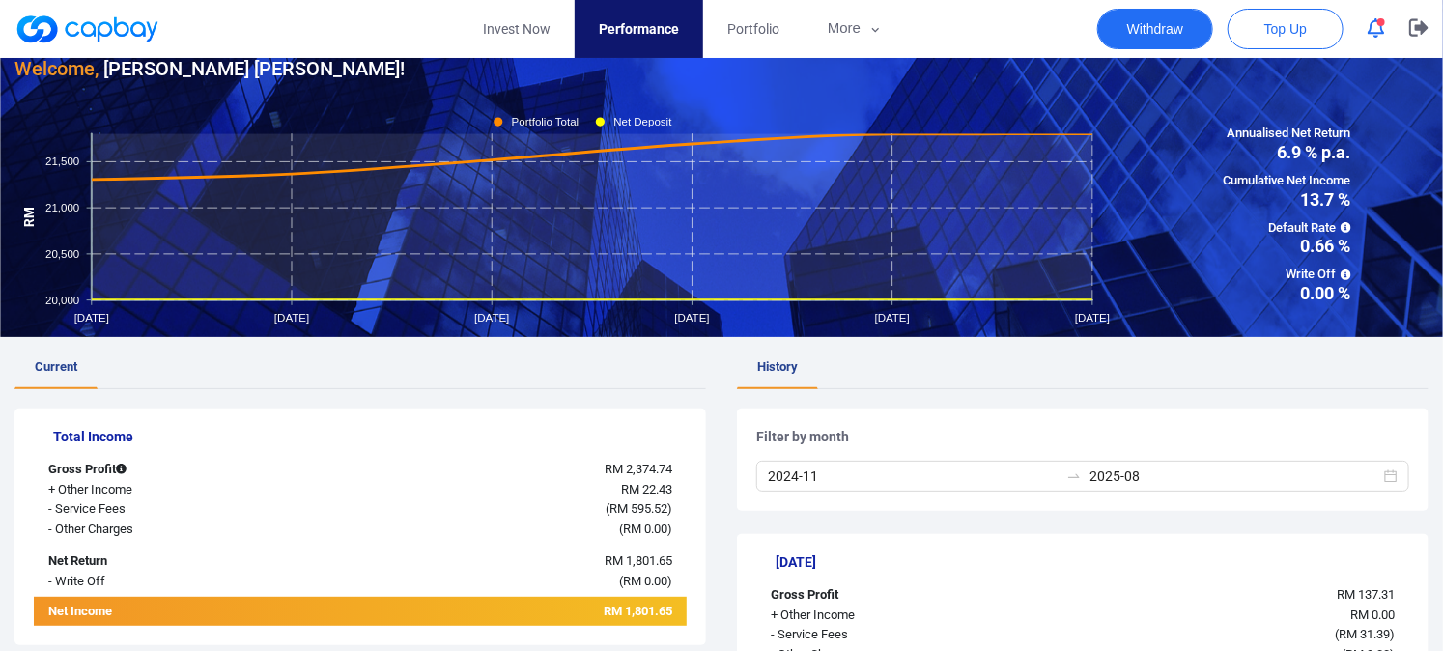
click at [1157, 25] on button "Withdraw" at bounding box center [1156, 29] width 116 height 41
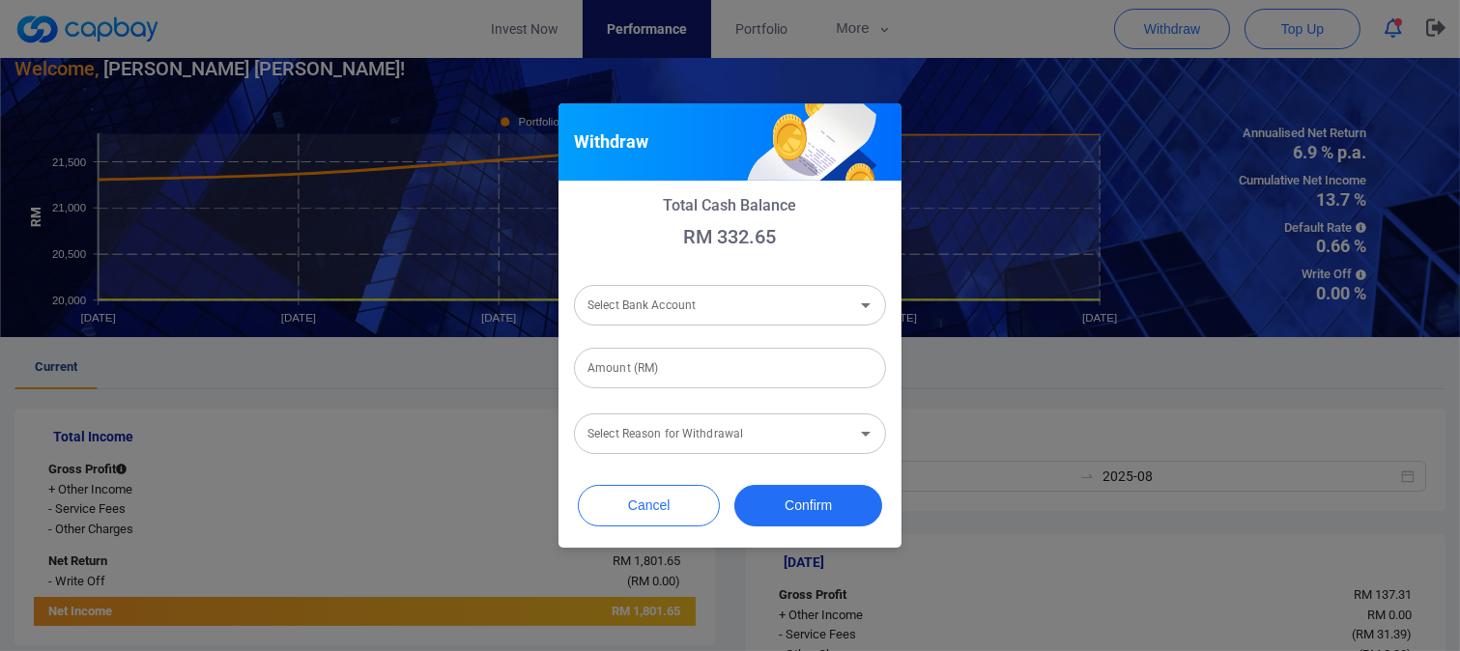
click at [1206, 390] on div "Withdraw Total Cash Balance RM 332.65 Select Bank Account Select Bank Account A…" at bounding box center [730, 325] width 1460 height 651
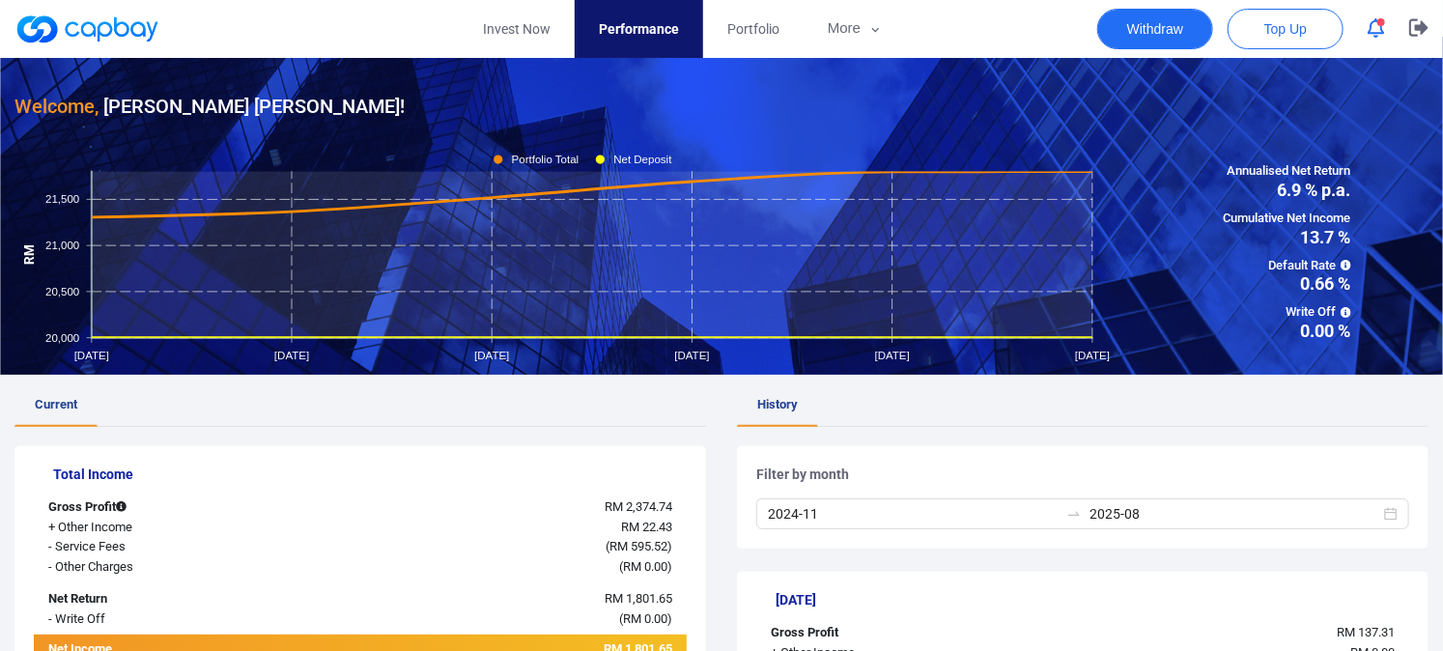
scroll to position [0, 0]
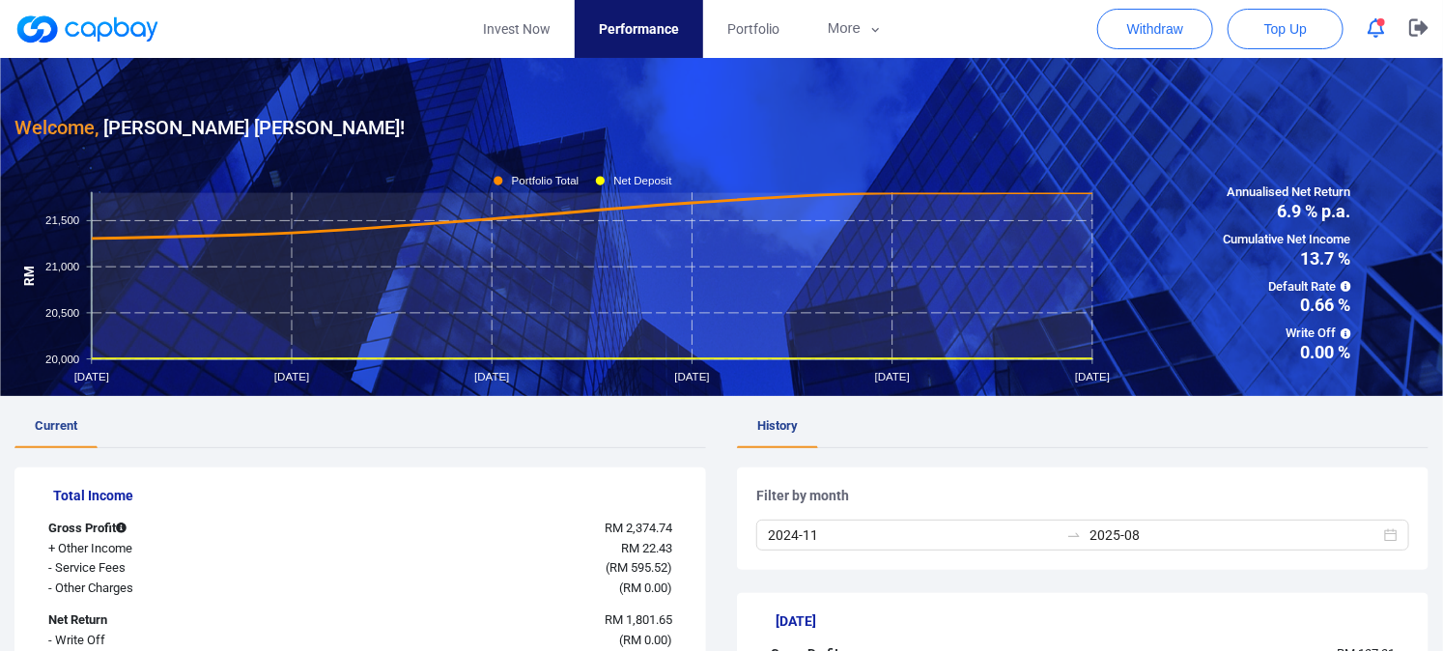
click at [1376, 27] on icon "button" at bounding box center [1376, 28] width 17 height 20
click at [843, 20] on button "More" at bounding box center [855, 29] width 103 height 58
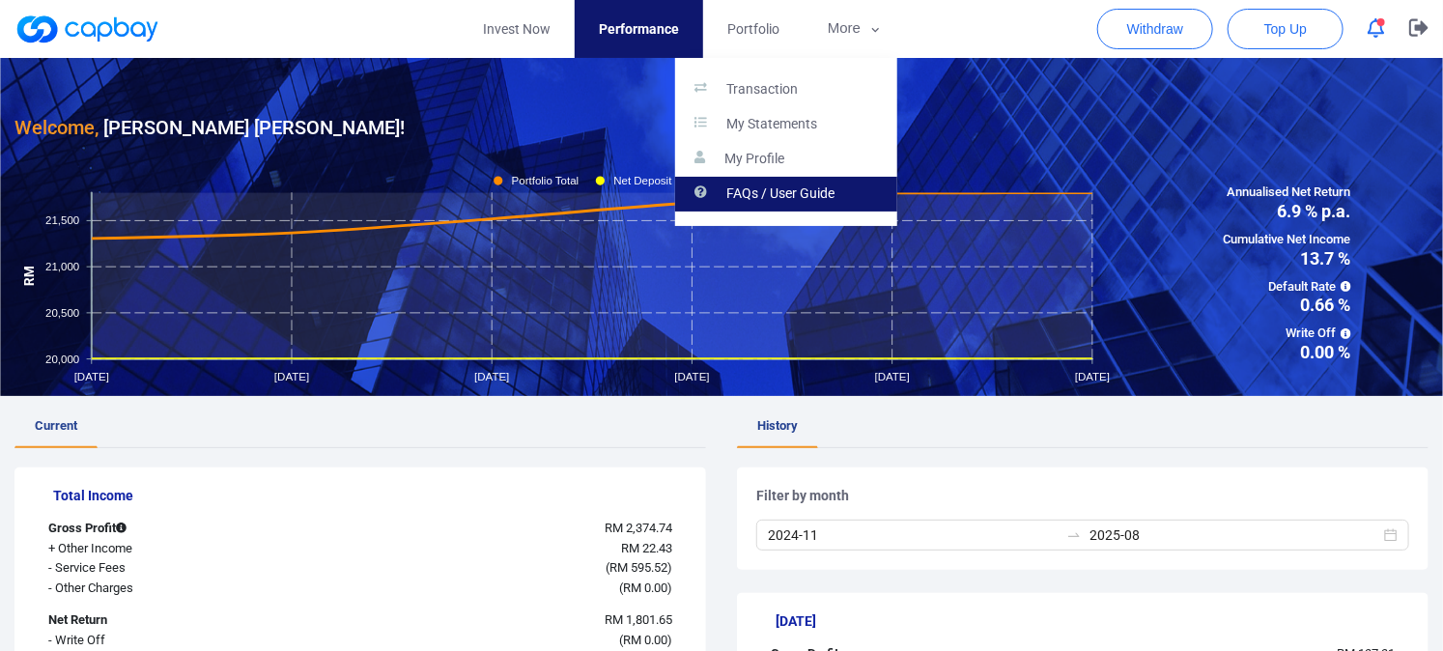
click at [819, 187] on p "FAQs / User Guide" at bounding box center [781, 194] width 108 height 17
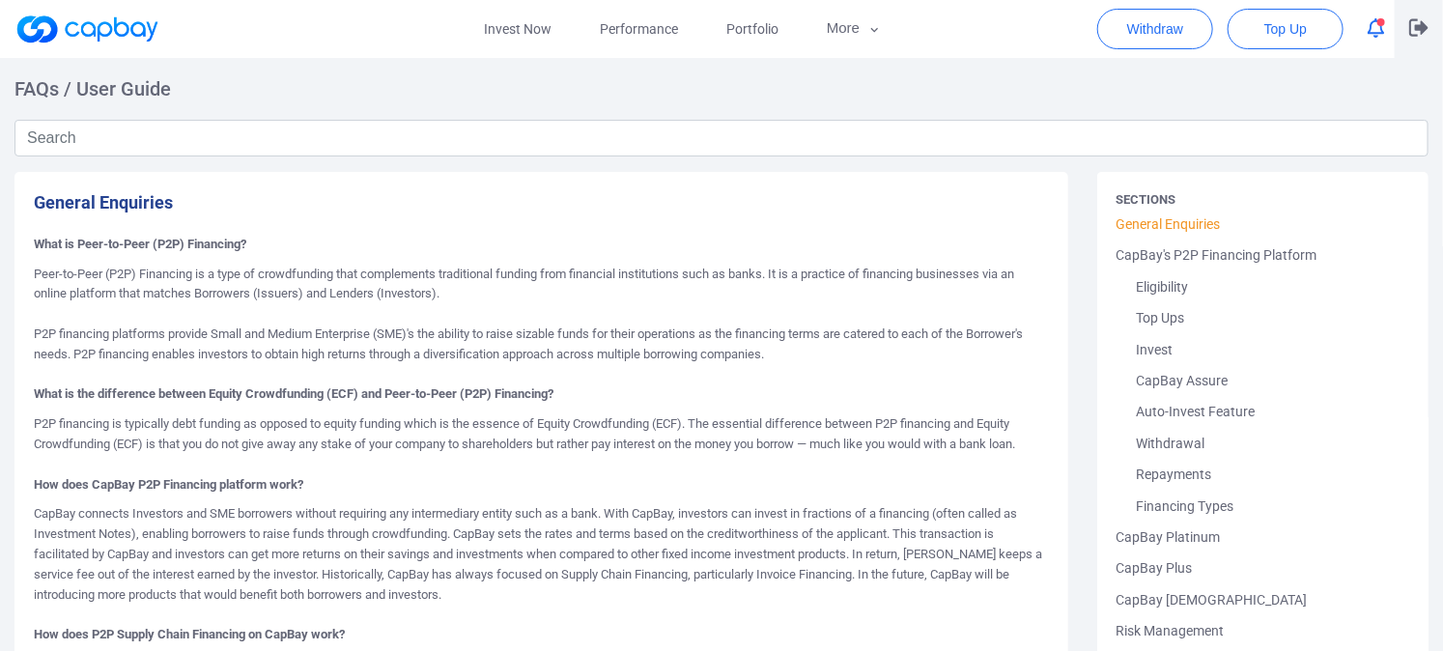
click at [1416, 30] on icon "button" at bounding box center [1419, 27] width 19 height 17
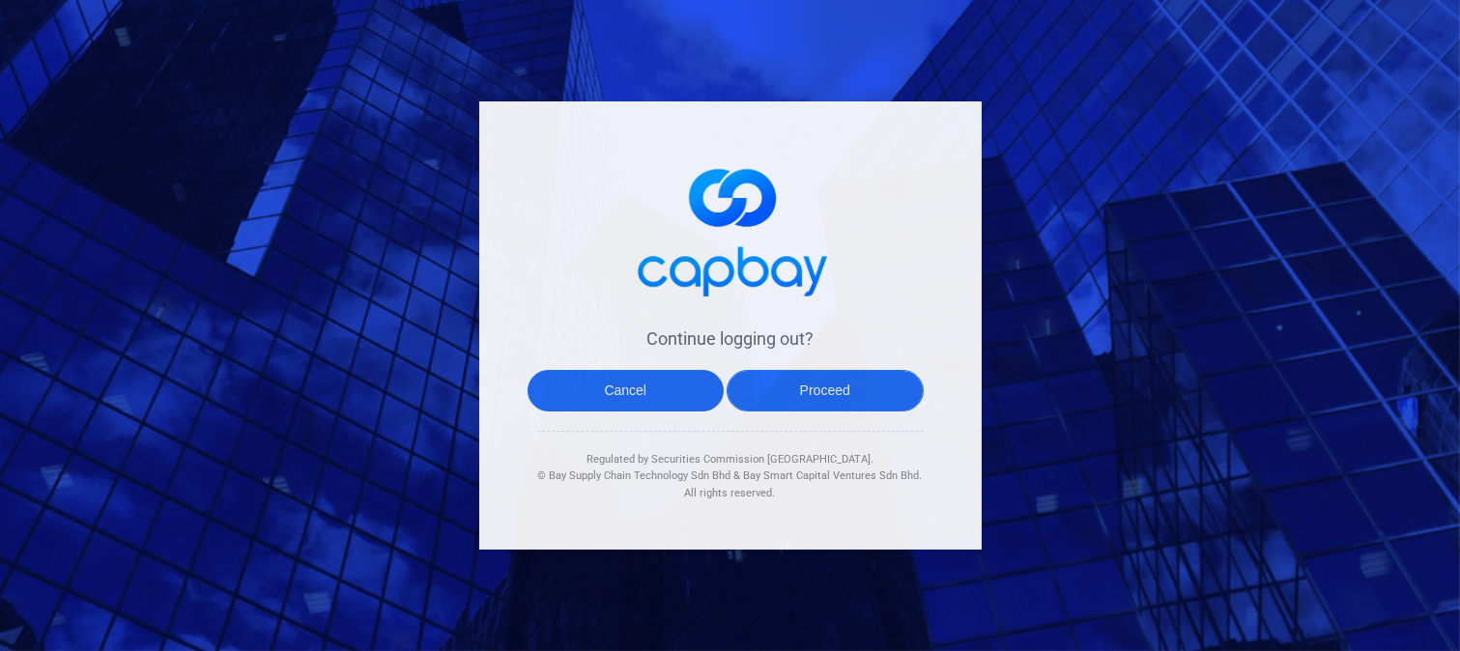
click at [785, 387] on button "Proceed" at bounding box center [825, 391] width 197 height 42
